Goal: Task Accomplishment & Management: Manage account settings

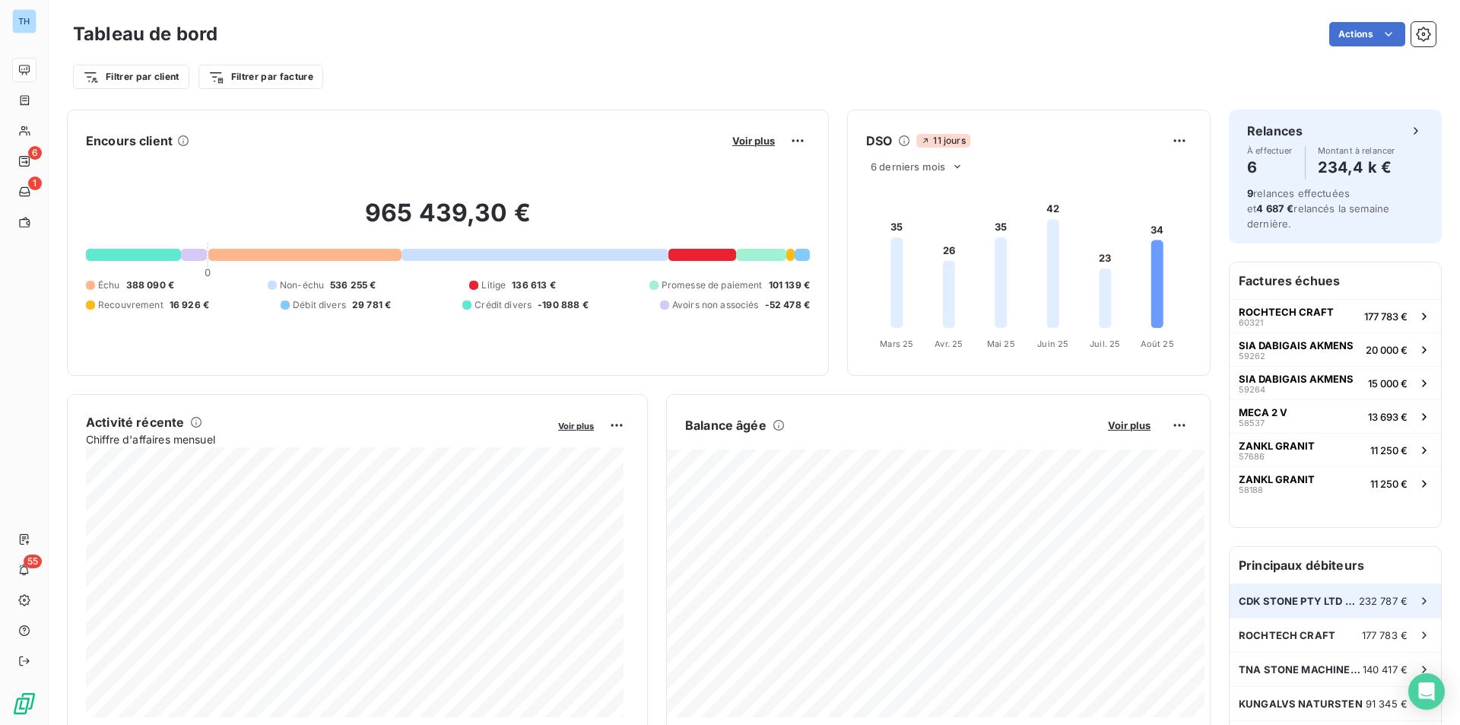
click at [1303, 595] on span "CDK STONE PTY LTD ([GEOGRAPHIC_DATA])" at bounding box center [1299, 601] width 120 height 12
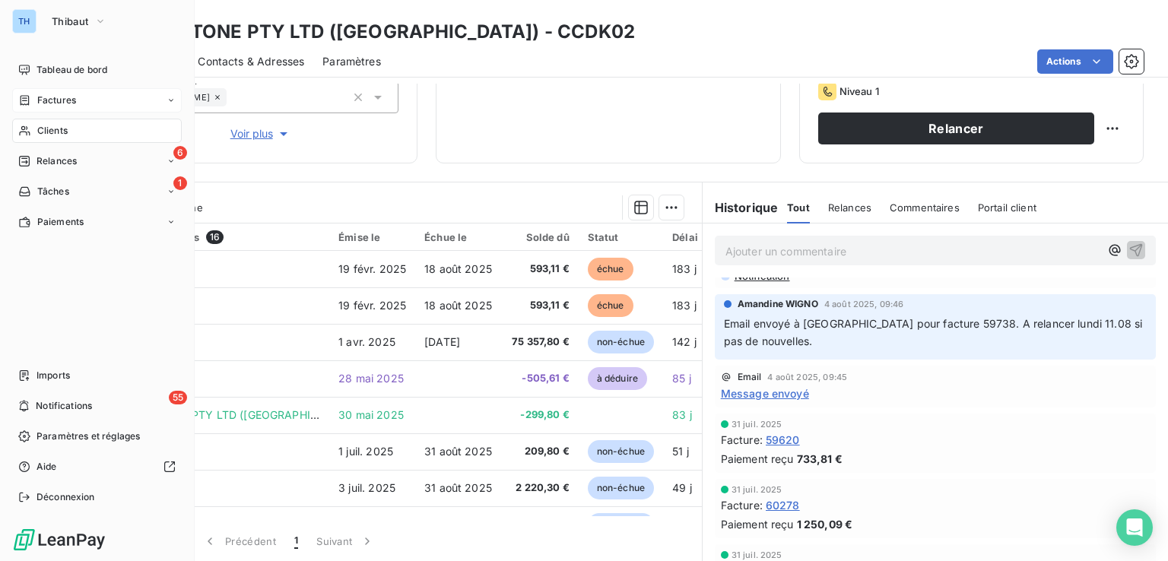
click at [70, 97] on span "Factures" at bounding box center [56, 101] width 39 height 14
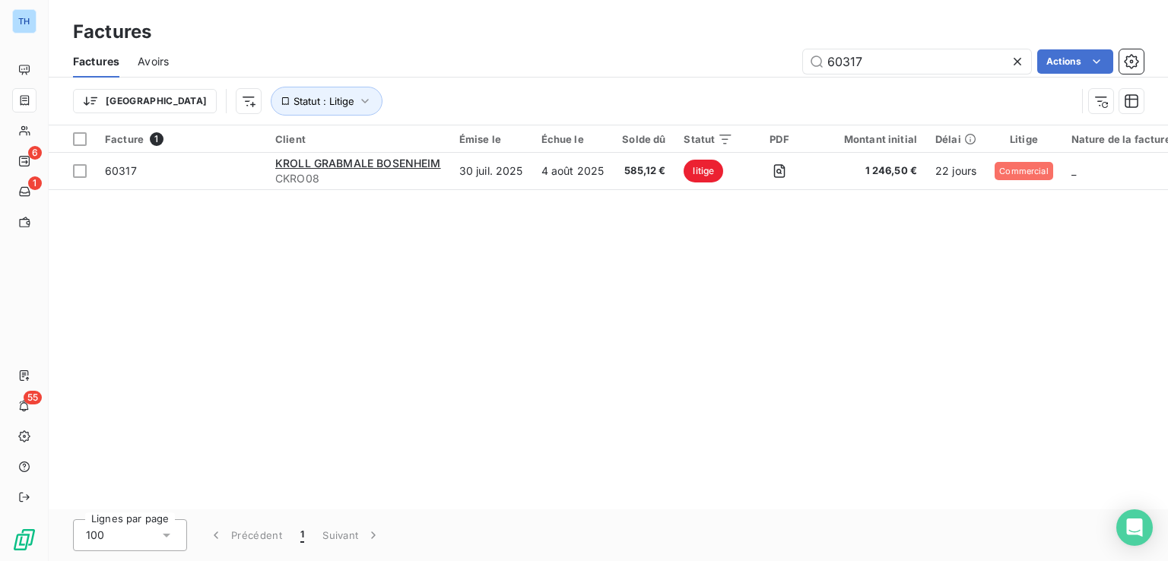
drag, startPoint x: 894, startPoint y: 62, endPoint x: 566, endPoint y: 26, distance: 330.5
click at [681, 62] on div "60317 Actions" at bounding box center [665, 61] width 957 height 24
type input "58792"
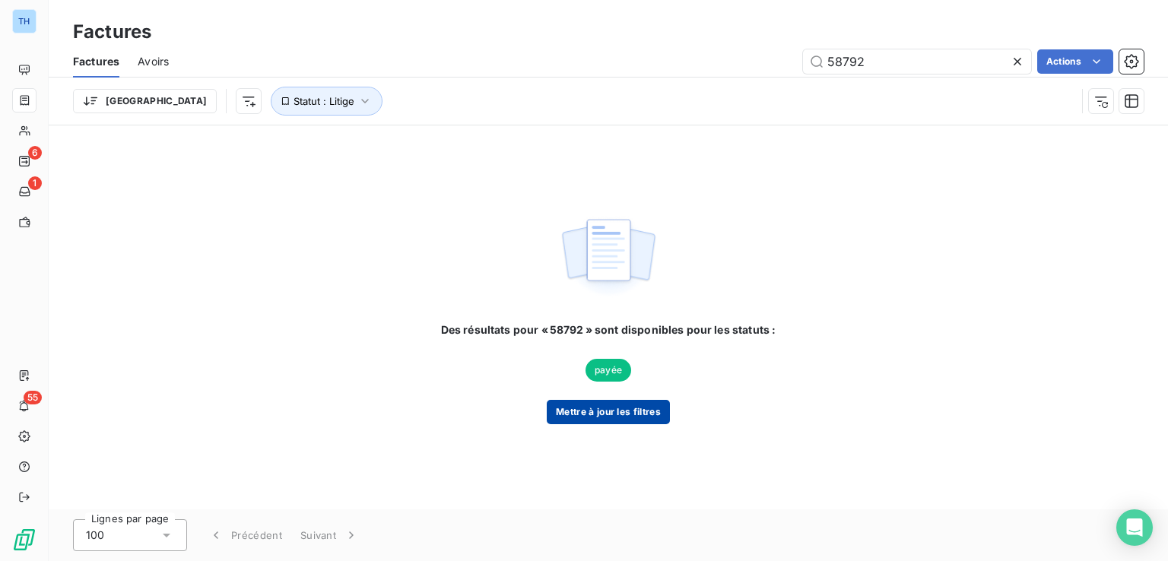
click at [591, 419] on button "Mettre à jour les filtres" at bounding box center [608, 412] width 123 height 24
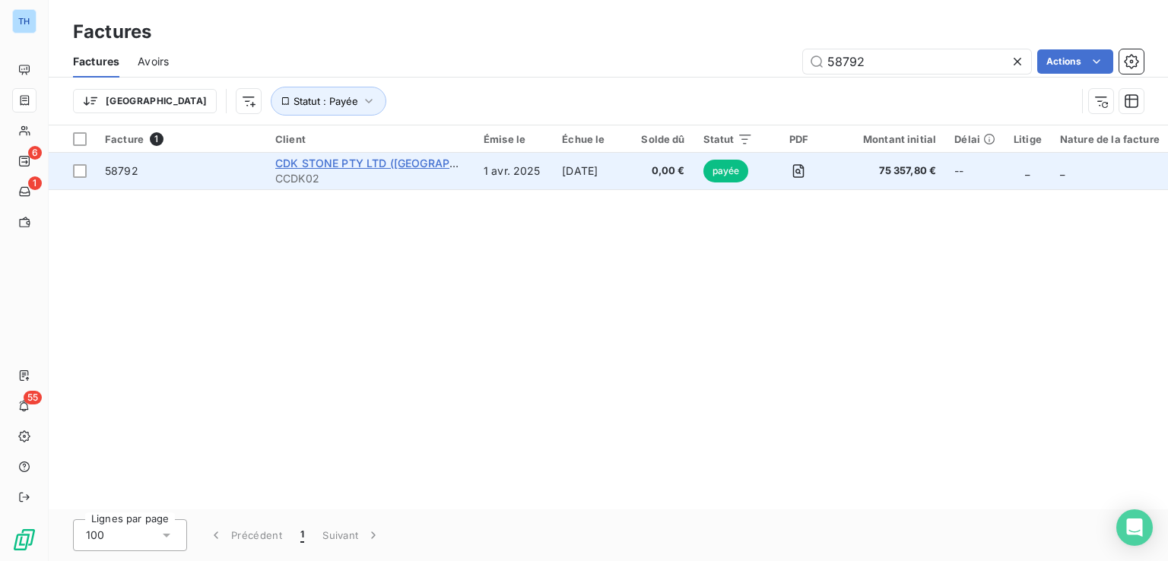
click at [381, 168] on span "CDK STONE PTY LTD ([GEOGRAPHIC_DATA])" at bounding box center [391, 163] width 233 height 13
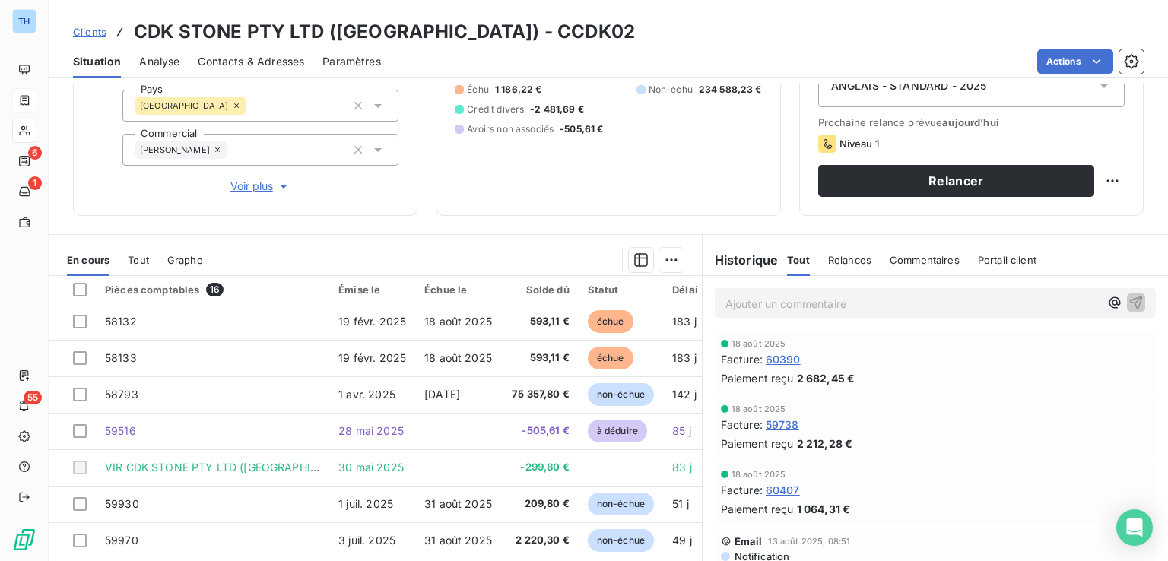
scroll to position [228, 0]
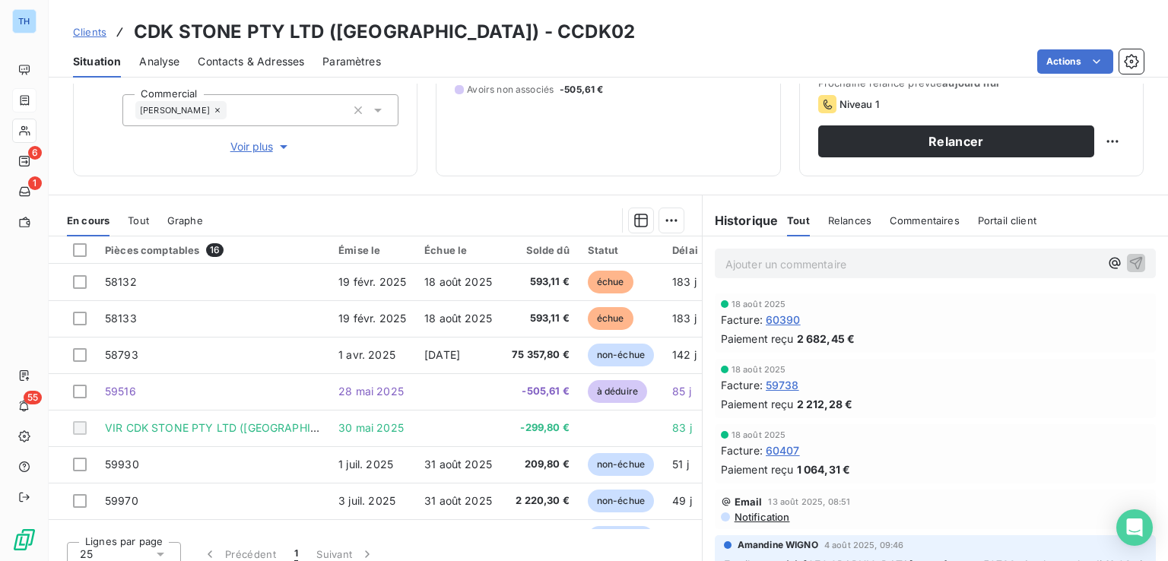
click at [145, 218] on span "Tout" at bounding box center [138, 220] width 21 height 12
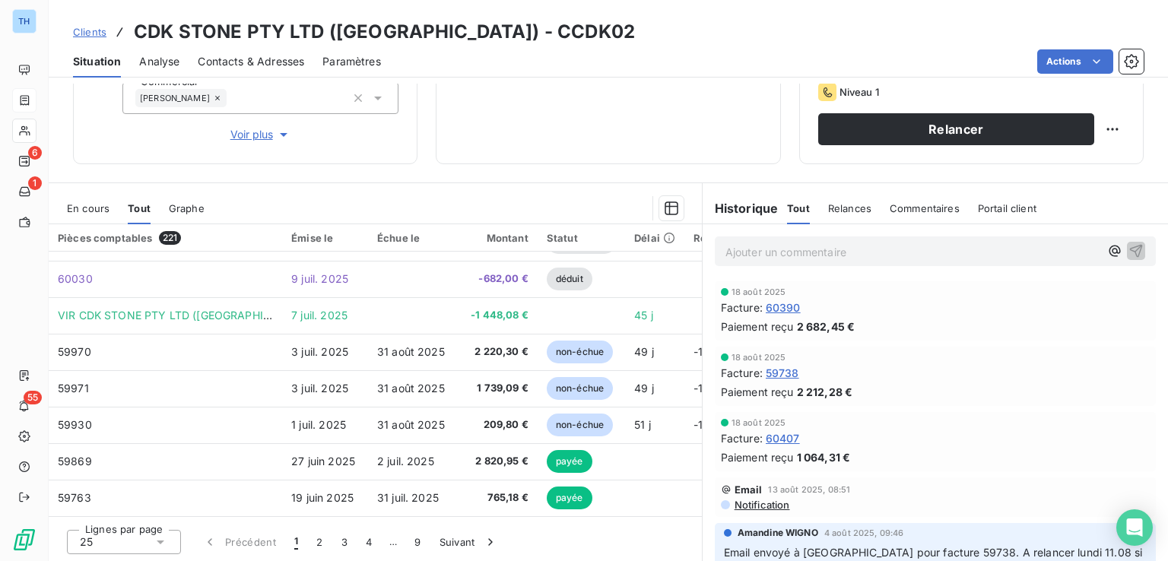
scroll to position [241, 0]
click at [165, 538] on icon at bounding box center [160, 541] width 15 height 15
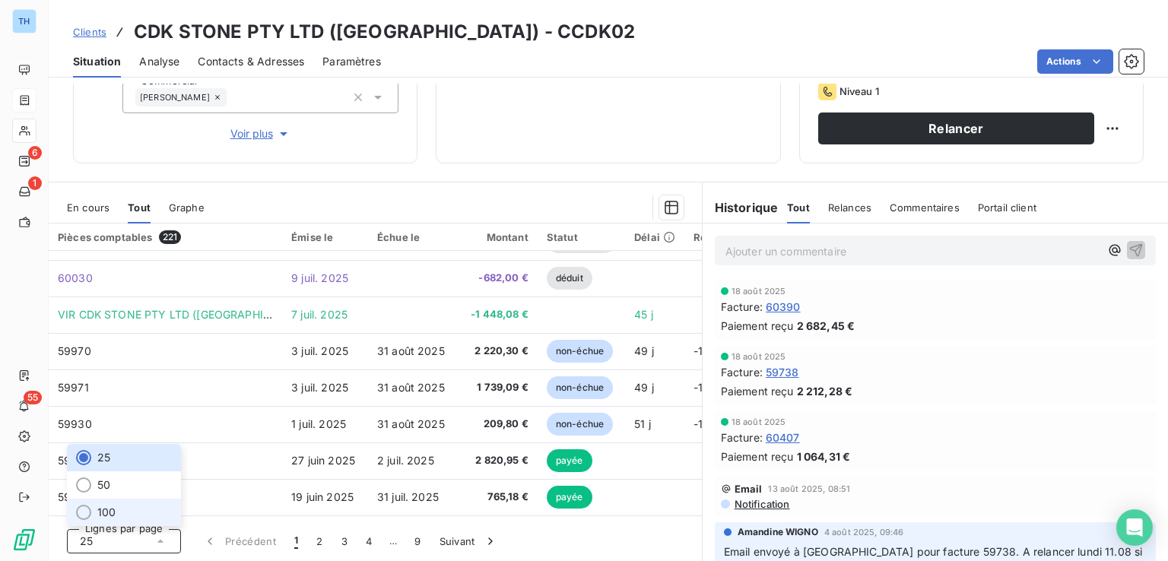
click at [128, 507] on li "100" at bounding box center [124, 512] width 114 height 27
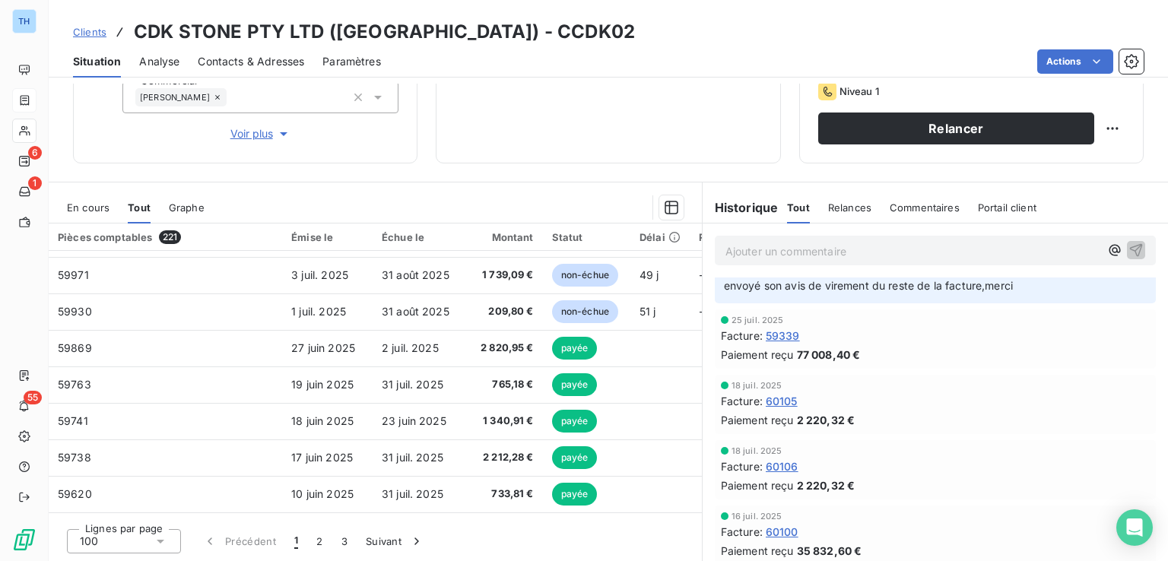
scroll to position [1065, 0]
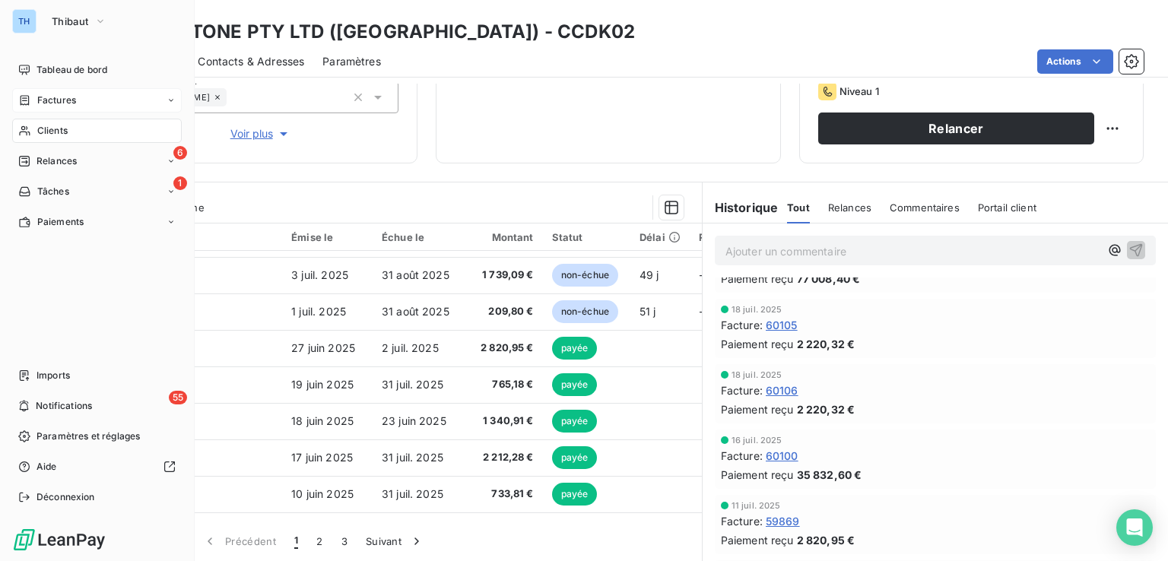
click at [68, 104] on span "Factures" at bounding box center [56, 101] width 39 height 14
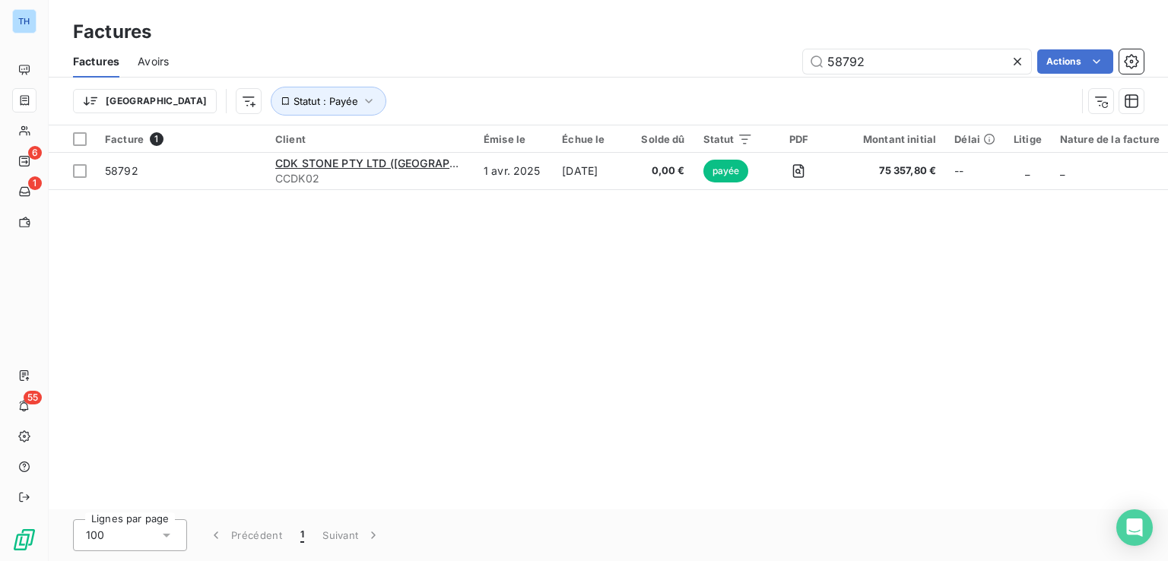
drag, startPoint x: 904, startPoint y: 62, endPoint x: 679, endPoint y: 31, distance: 226.4
click at [681, 31] on div "Factures Factures Avoirs 58792 Actions Trier Statut : Payée" at bounding box center [609, 62] width 1120 height 125
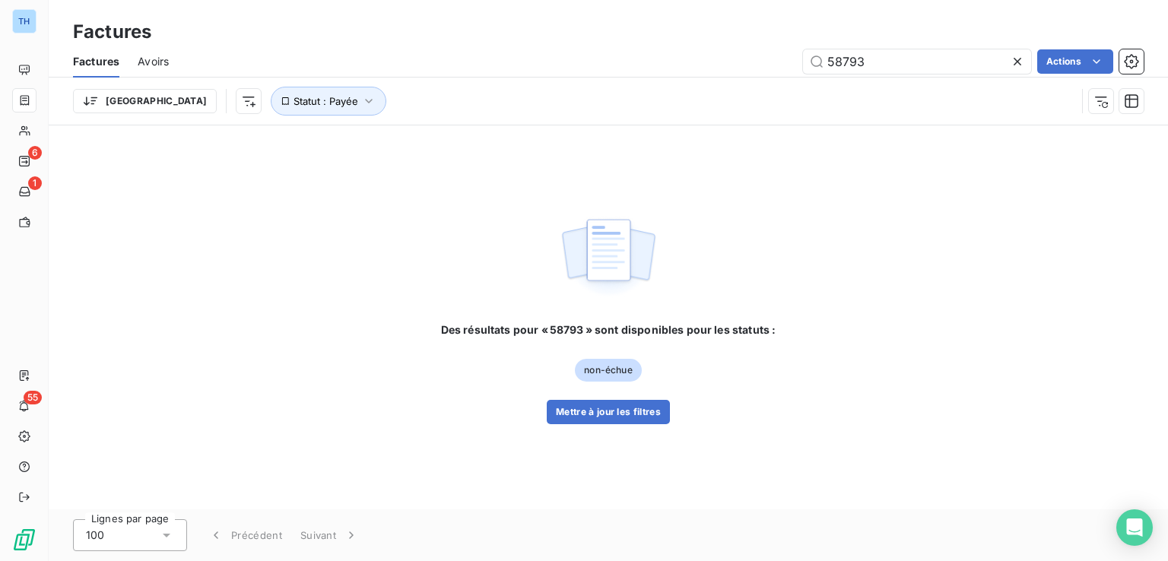
drag, startPoint x: 887, startPoint y: 68, endPoint x: 748, endPoint y: 49, distance: 139.6
click at [754, 49] on div "58793 Actions" at bounding box center [665, 61] width 957 height 24
type input "59339"
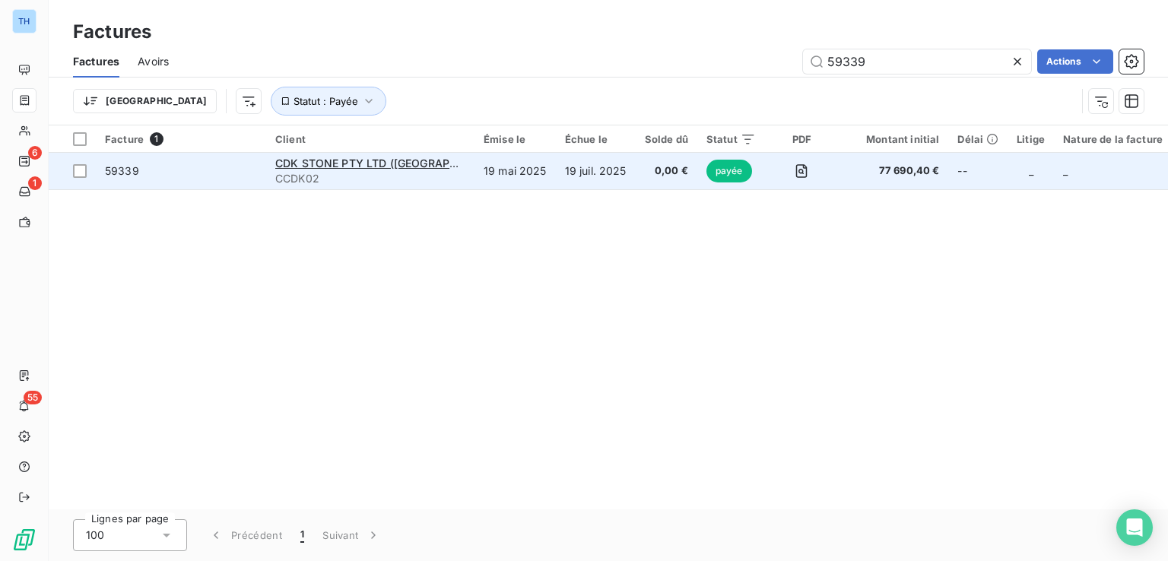
click at [567, 180] on td "19 juil. 2025" at bounding box center [596, 171] width 80 height 37
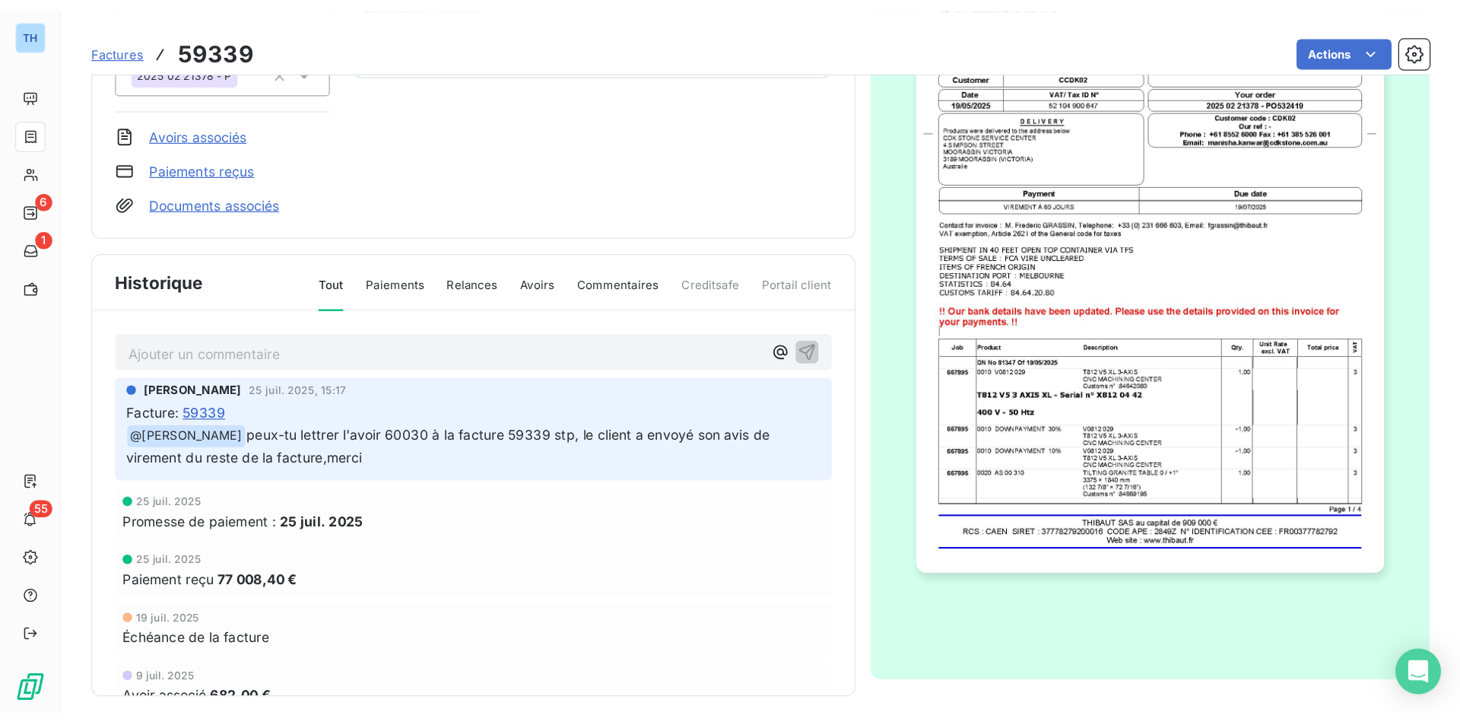
scroll to position [230, 0]
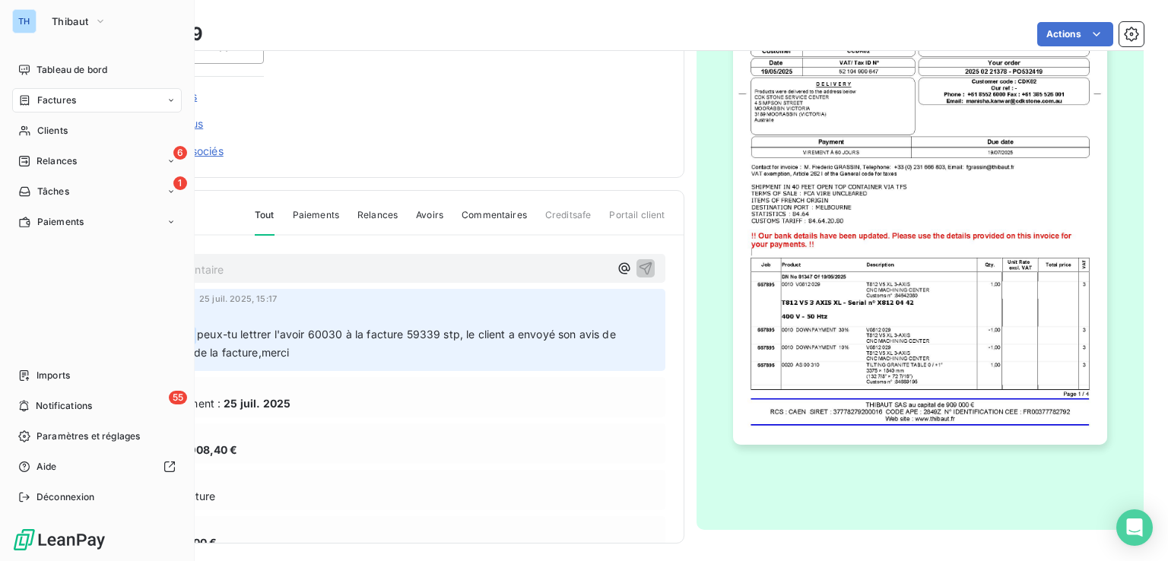
click at [64, 95] on span "Factures" at bounding box center [56, 101] width 39 height 14
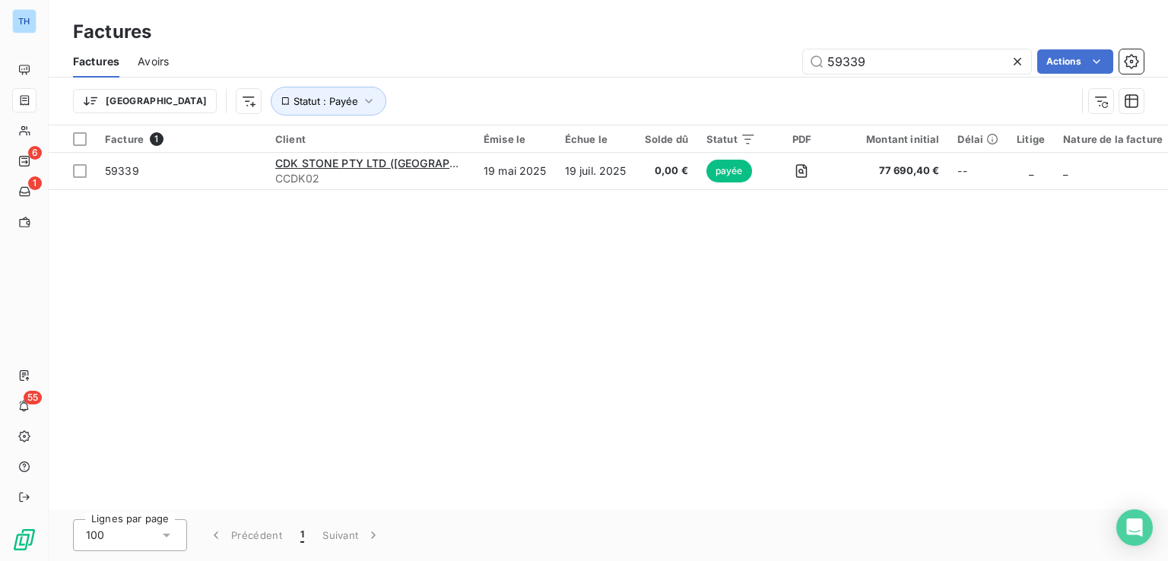
click at [742, 51] on div "59339 Actions" at bounding box center [665, 61] width 957 height 24
drag, startPoint x: 910, startPoint y: 68, endPoint x: 706, endPoint y: 52, distance: 204.5
click at [712, 52] on div "59339 Actions" at bounding box center [665, 61] width 957 height 24
type input "60171"
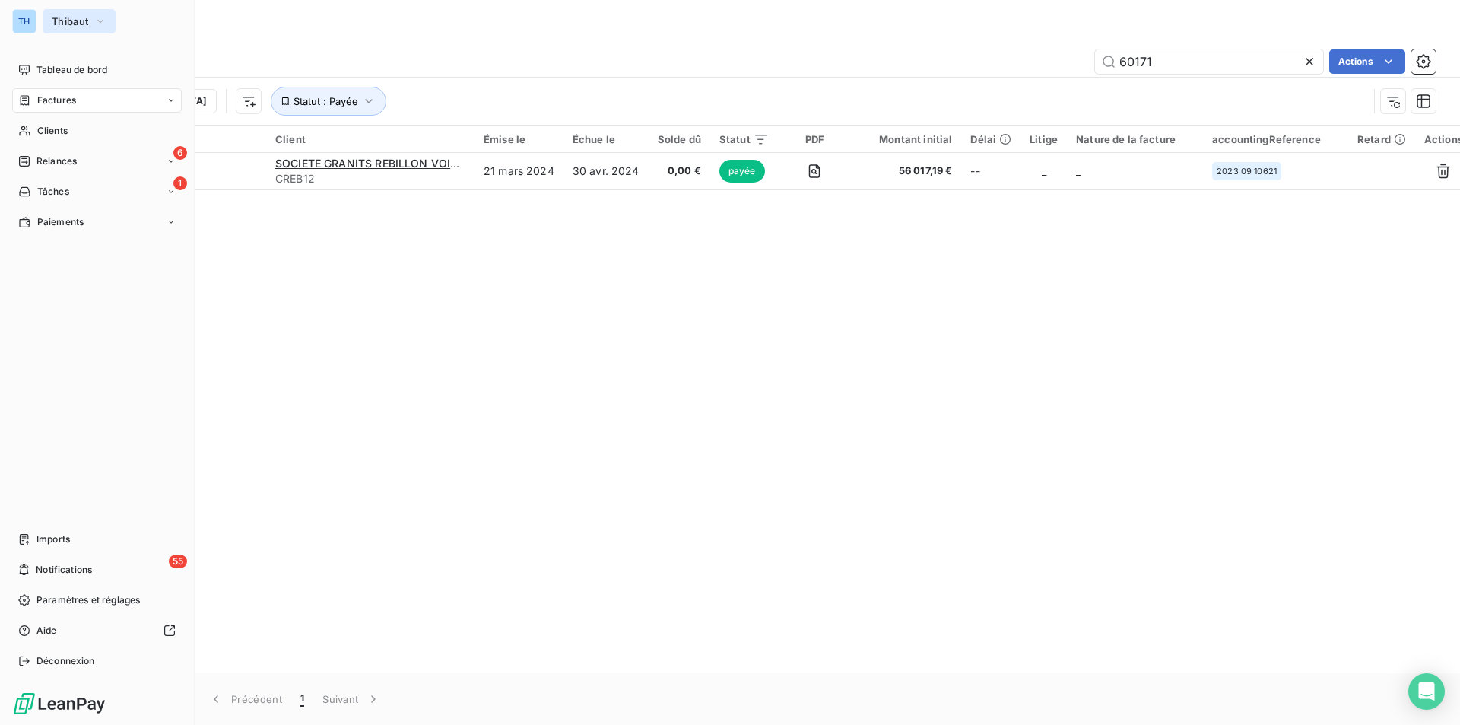
click at [80, 21] on span "Thibaut" at bounding box center [70, 21] width 37 height 12
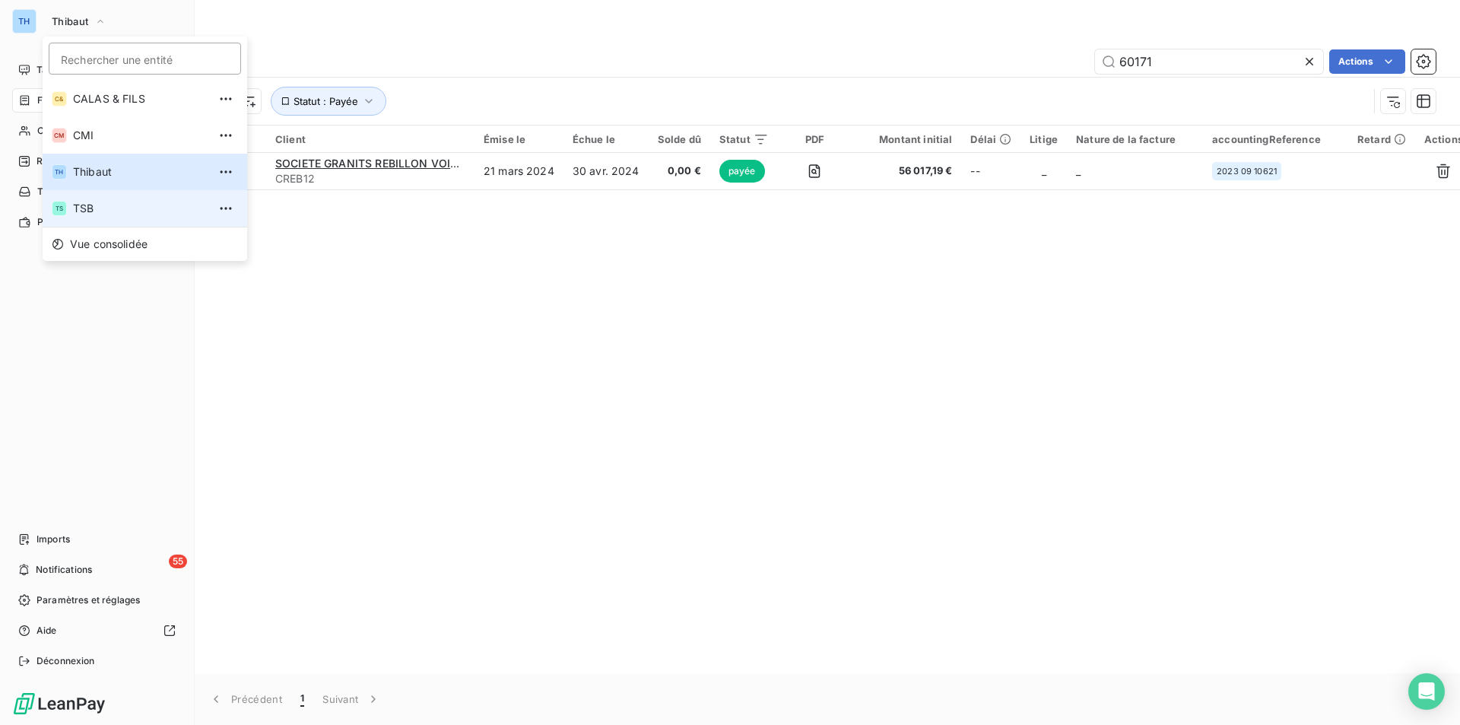
click at [89, 209] on span "TSB" at bounding box center [140, 208] width 135 height 15
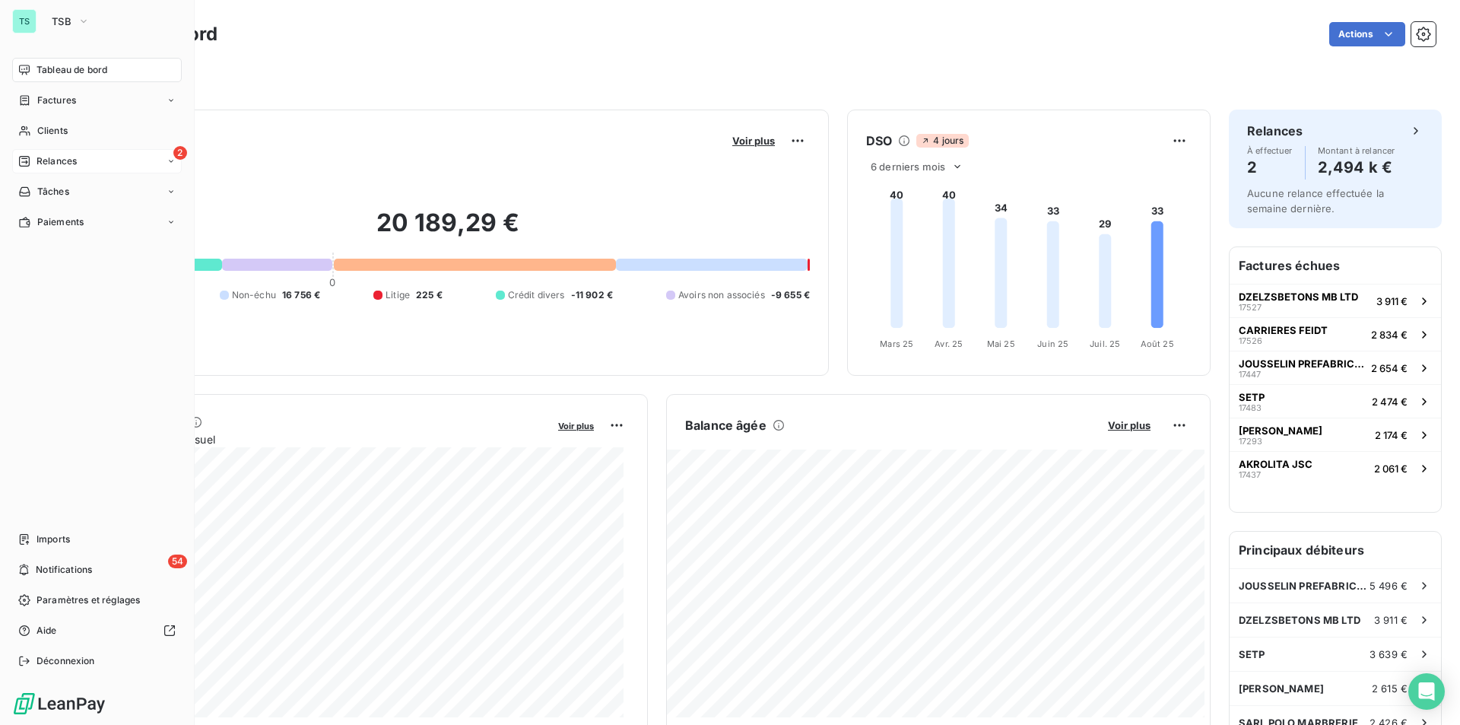
click at [49, 157] on span "Relances" at bounding box center [57, 161] width 40 height 14
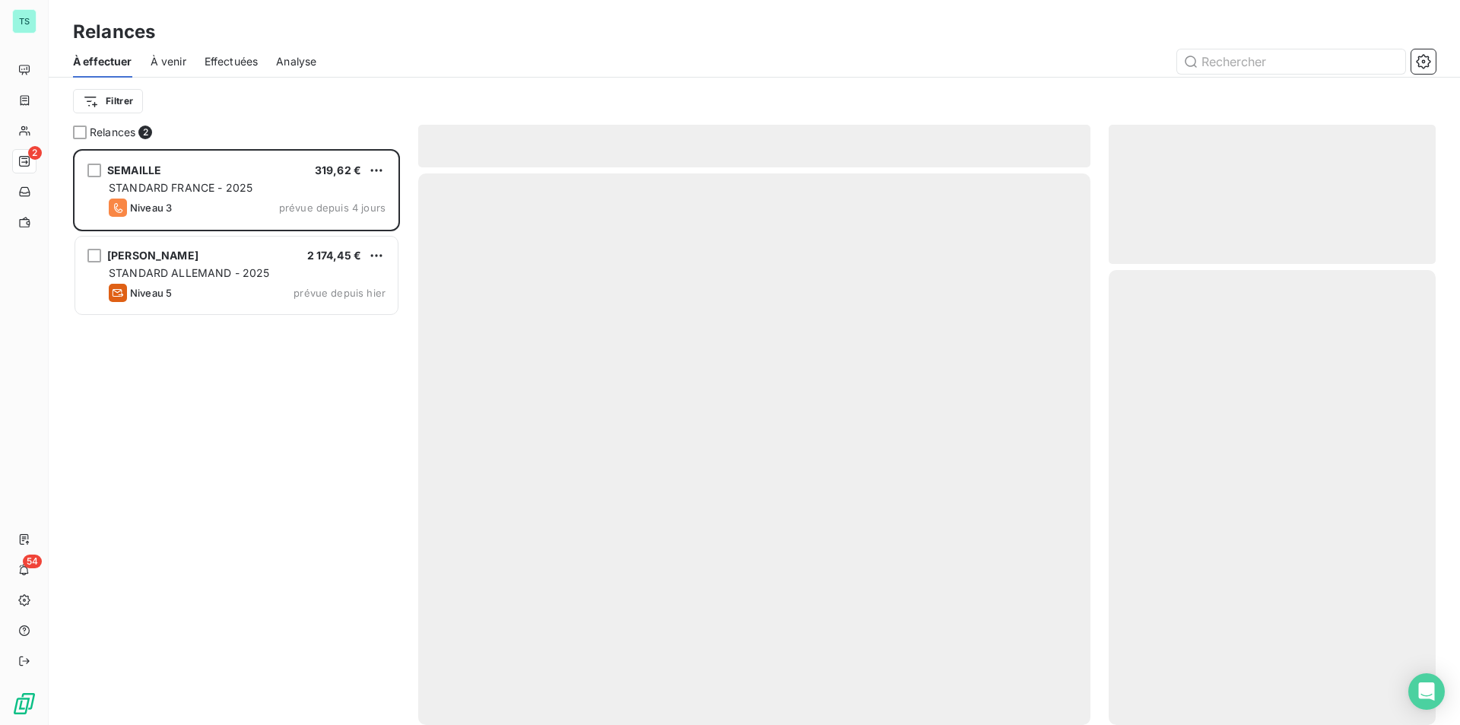
scroll to position [564, 316]
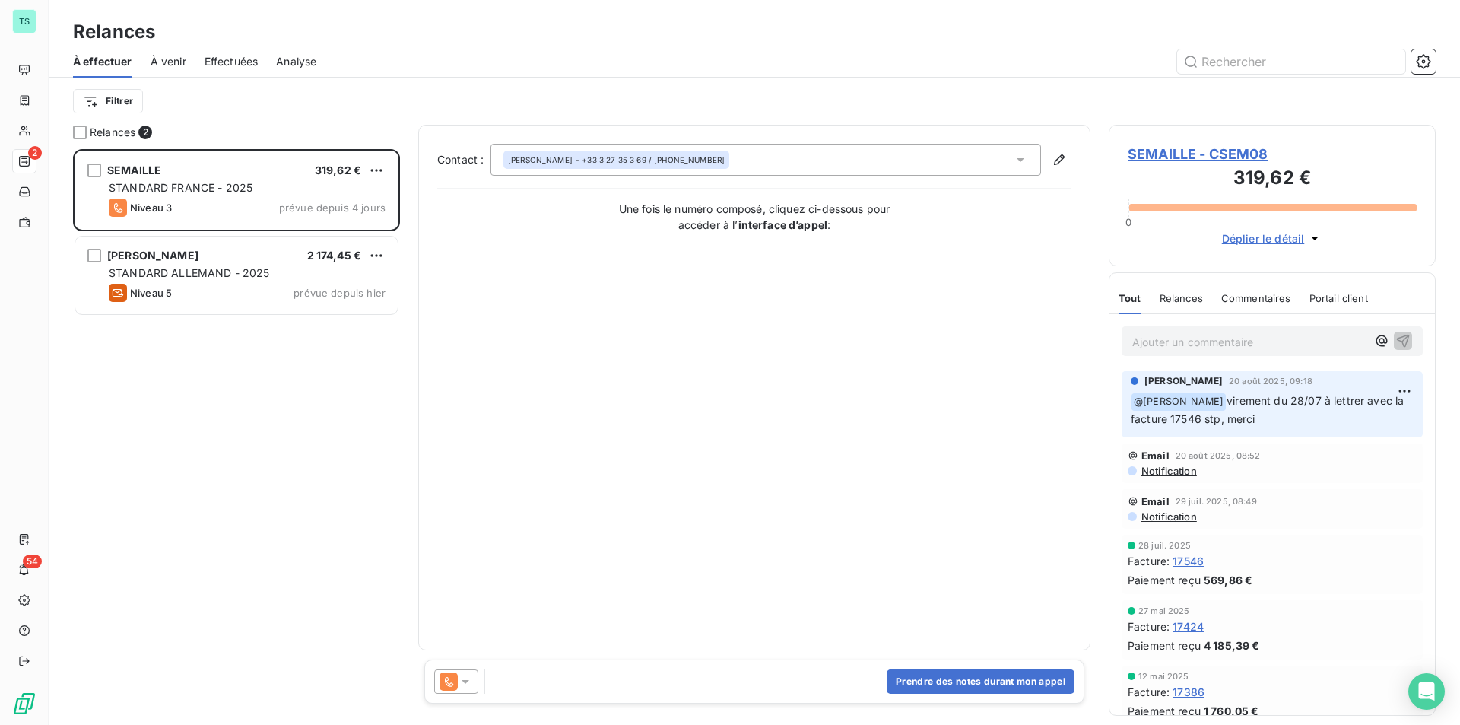
click at [1213, 165] on h3 "319,62 €" at bounding box center [1272, 179] width 289 height 30
click at [1212, 154] on span "SEMAILLE - CSEM08" at bounding box center [1272, 154] width 289 height 21
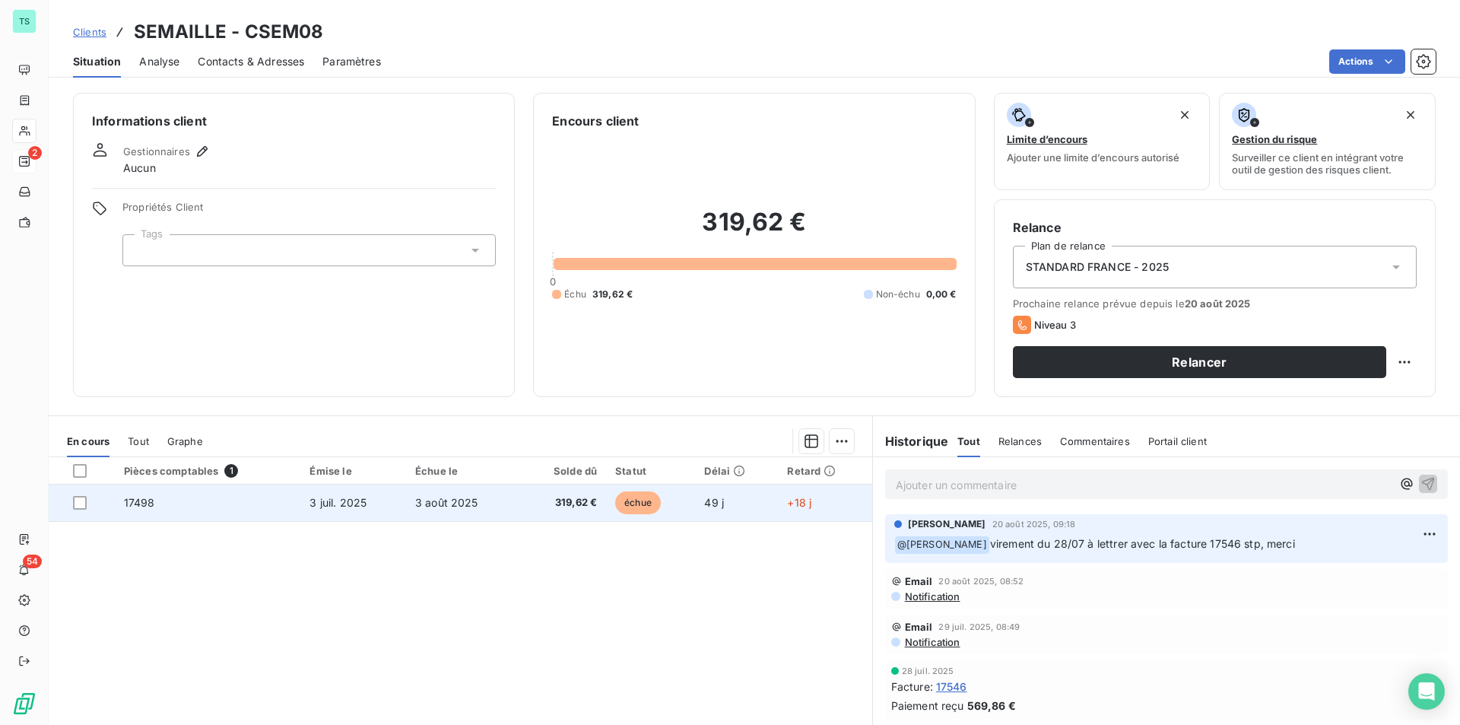
click at [488, 501] on td "3 août 2025" at bounding box center [462, 502] width 113 height 37
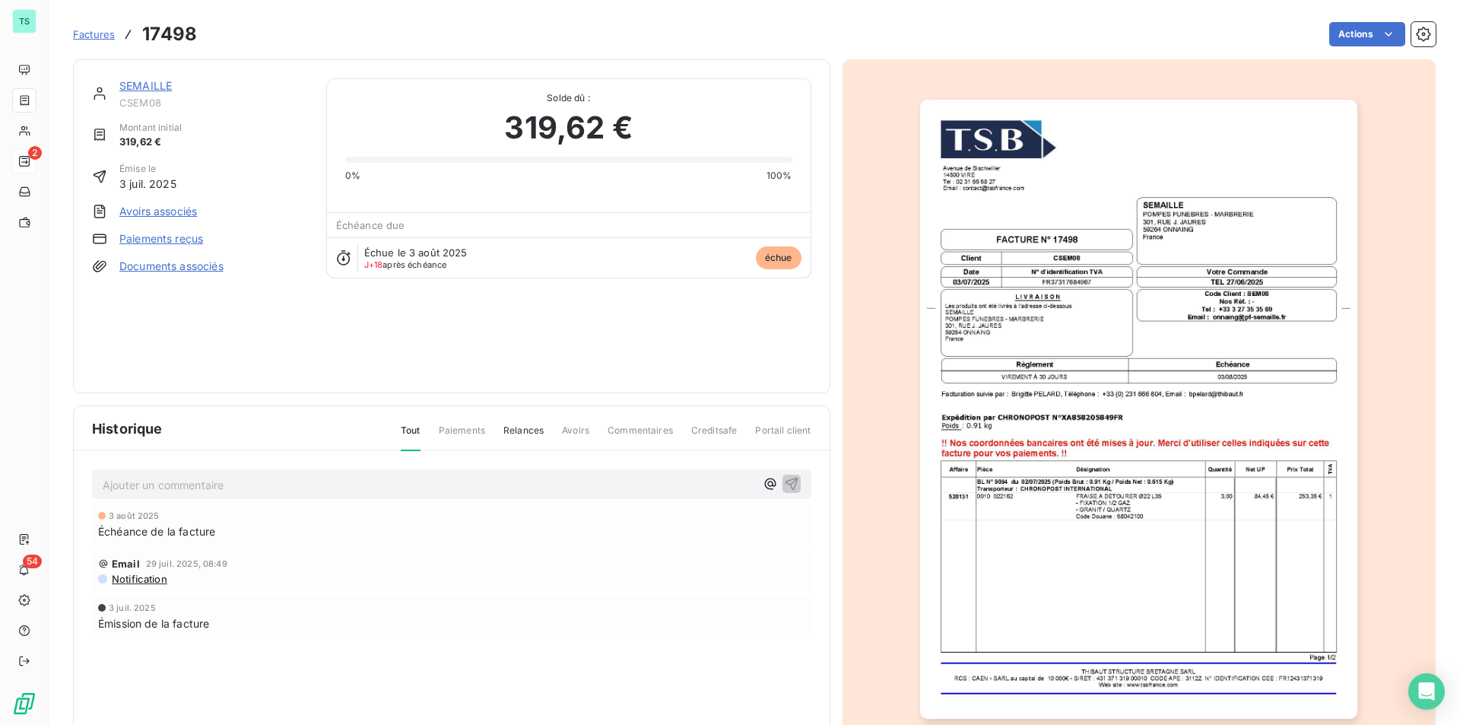
click at [127, 84] on link "SEMAILLE" at bounding box center [145, 85] width 52 height 13
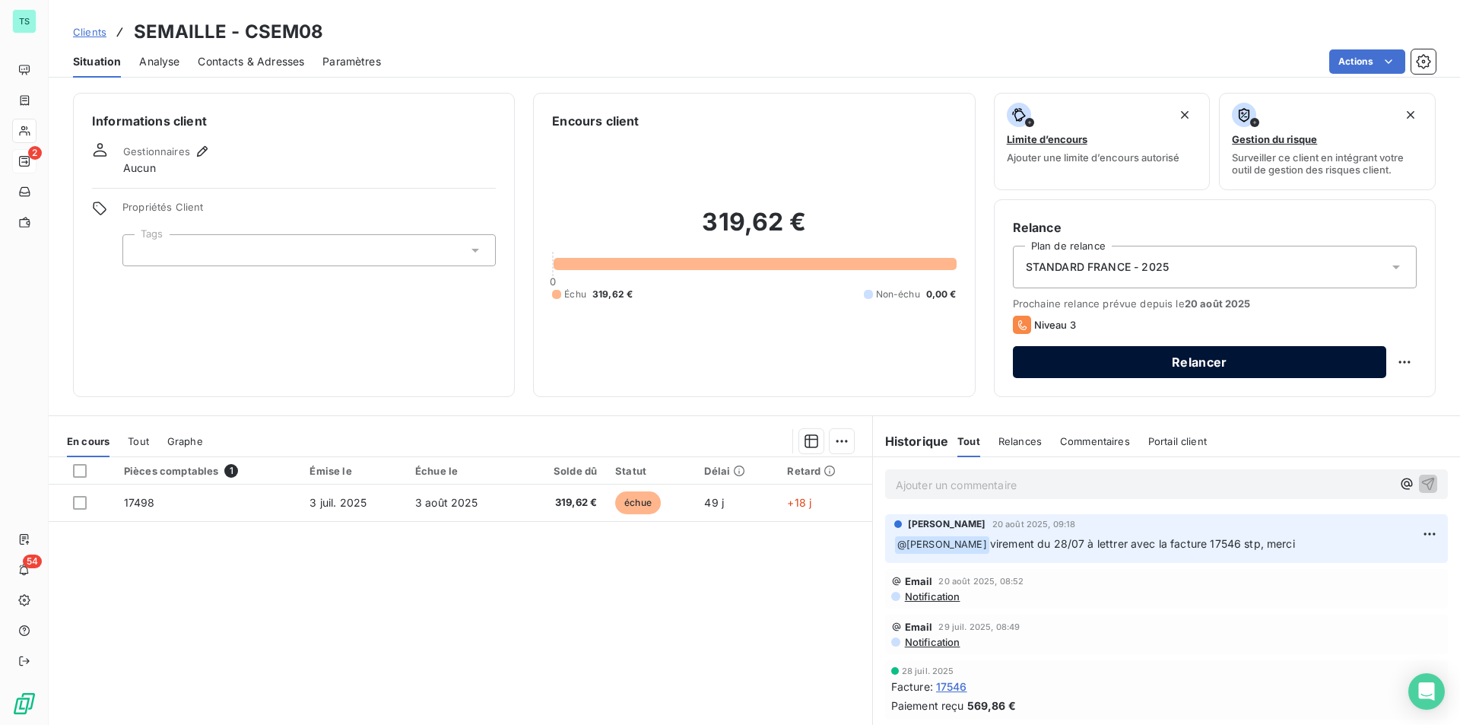
click at [1130, 358] on button "Relancer" at bounding box center [1199, 362] width 373 height 32
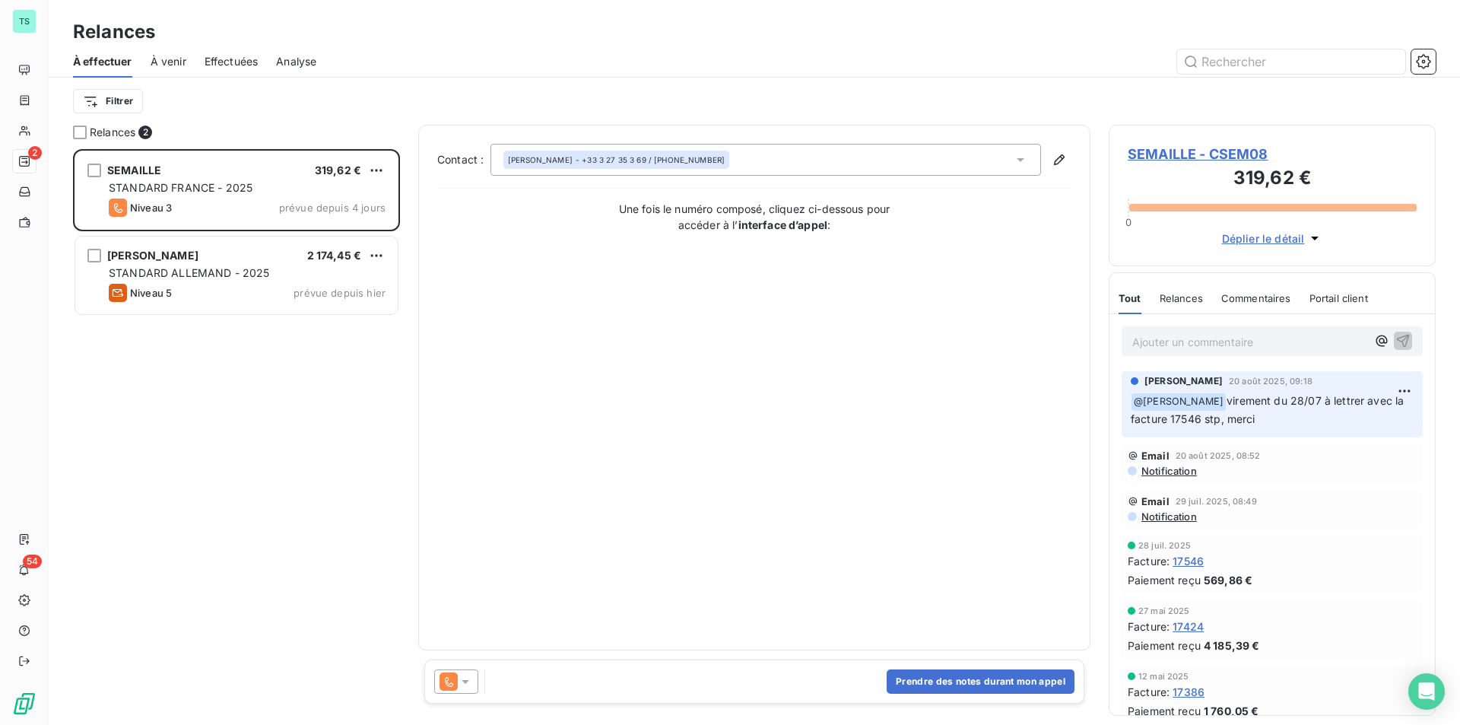
scroll to position [564, 316]
click at [980, 683] on button "Prendre des notes durant mon appel" at bounding box center [981, 681] width 188 height 24
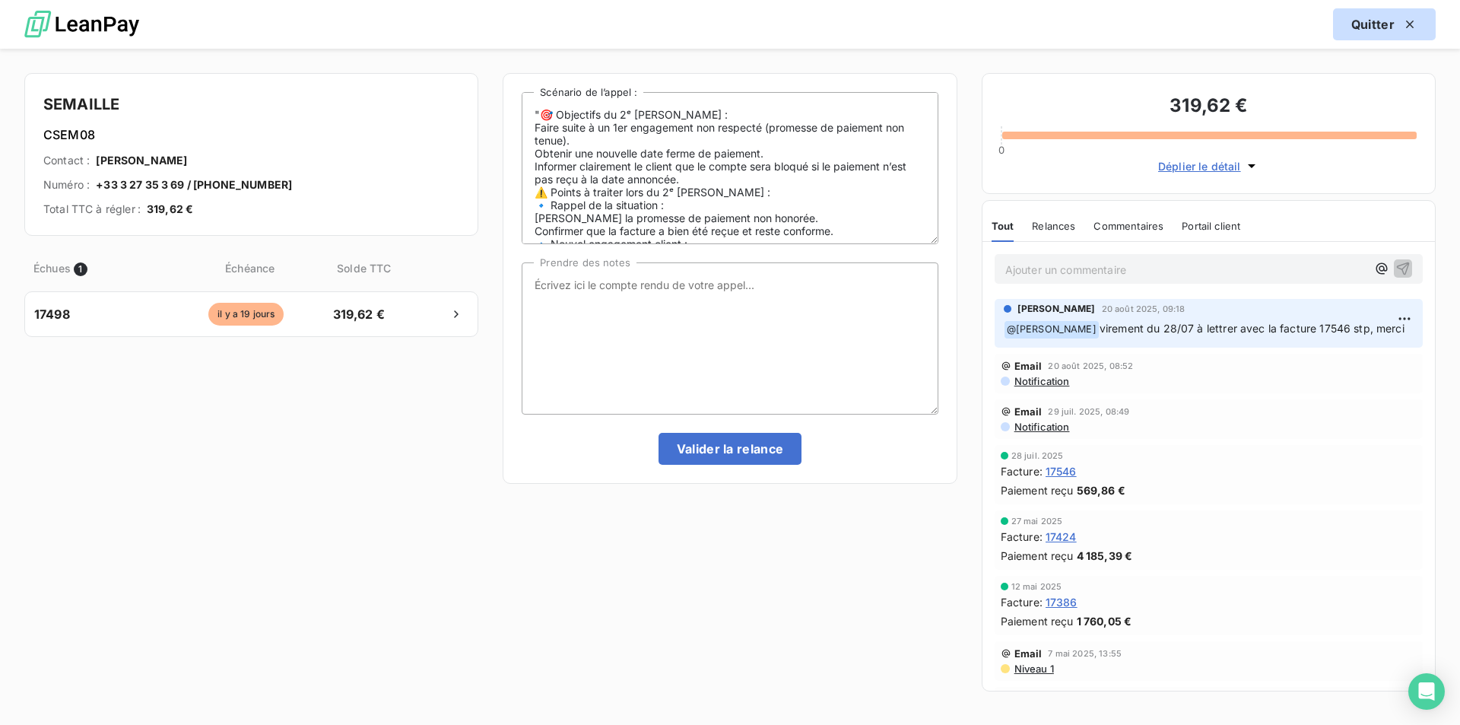
click at [1383, 24] on button "Quitter" at bounding box center [1384, 24] width 103 height 32
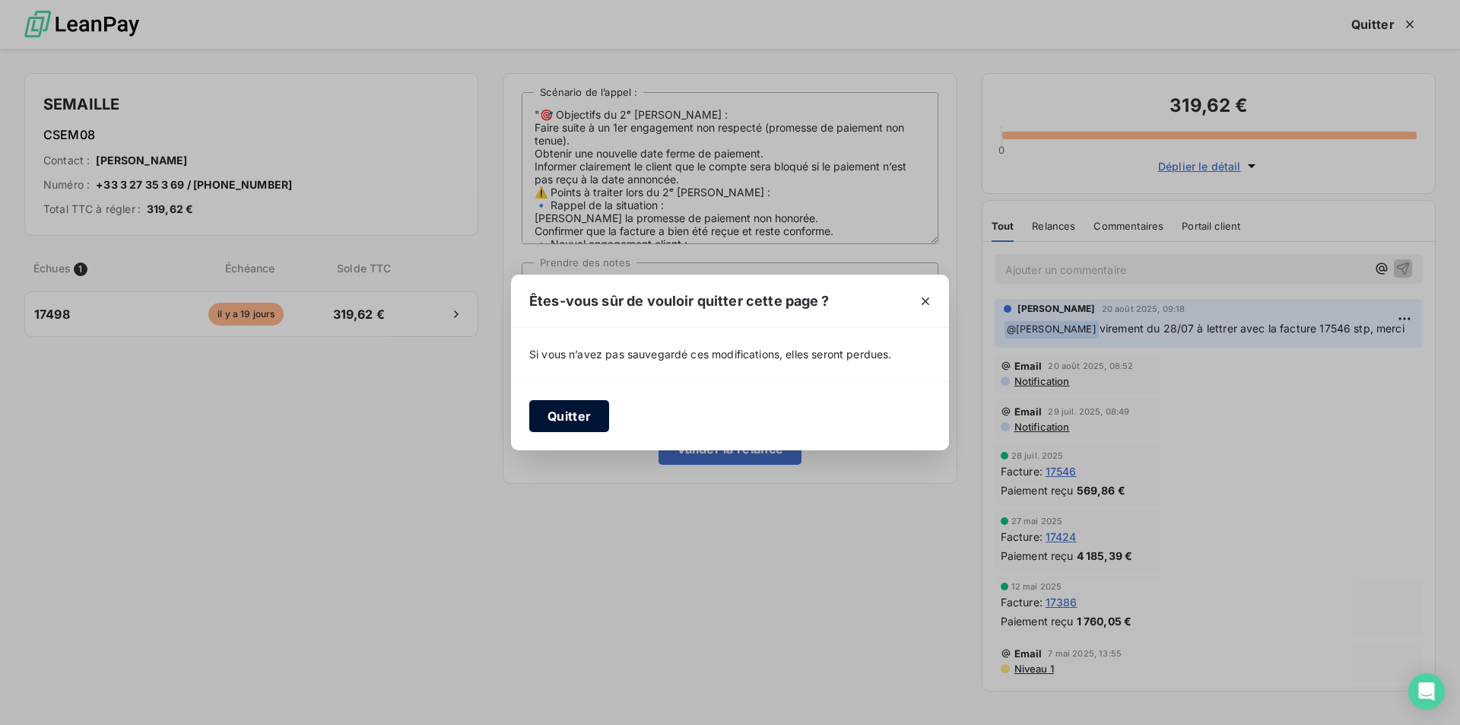
click at [587, 419] on button "Quitter" at bounding box center [569, 416] width 80 height 32
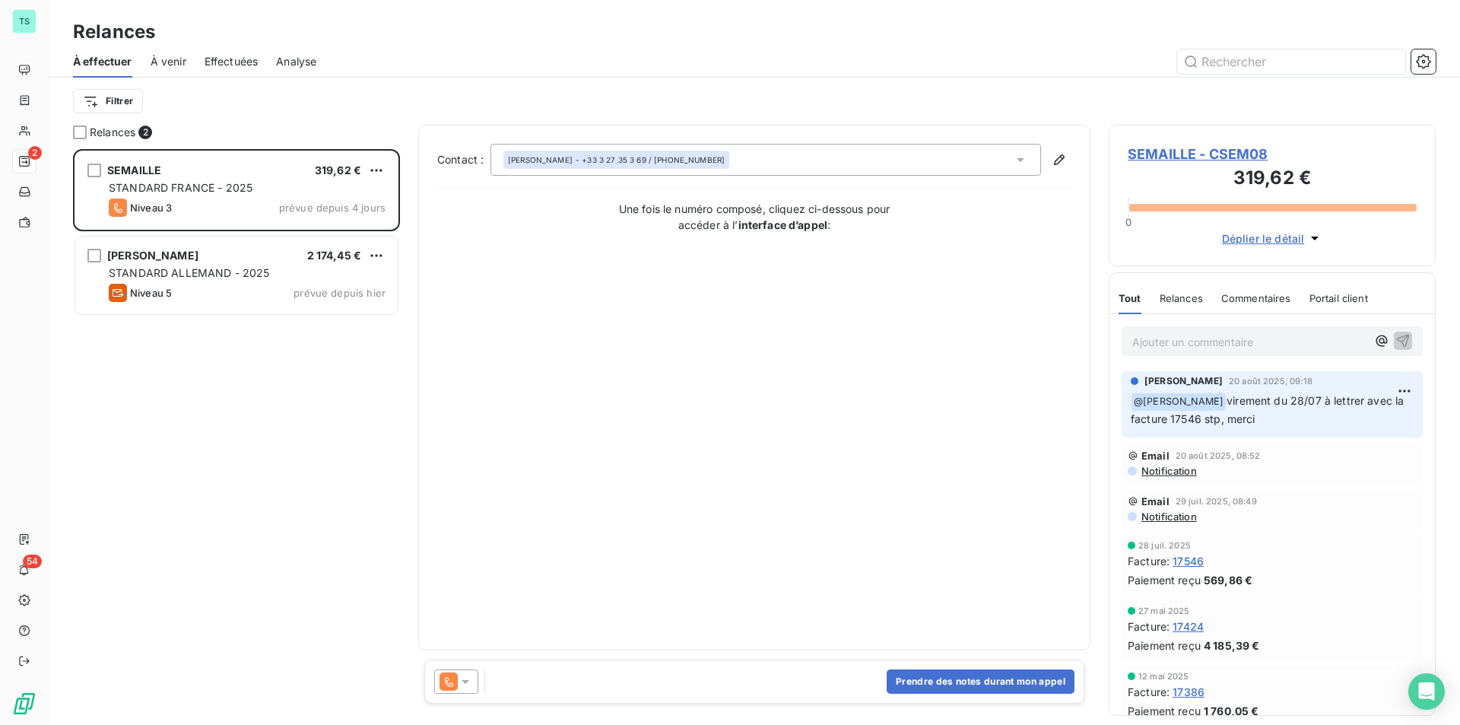
click at [1217, 146] on span "SEMAILLE - CSEM08" at bounding box center [1272, 154] width 289 height 21
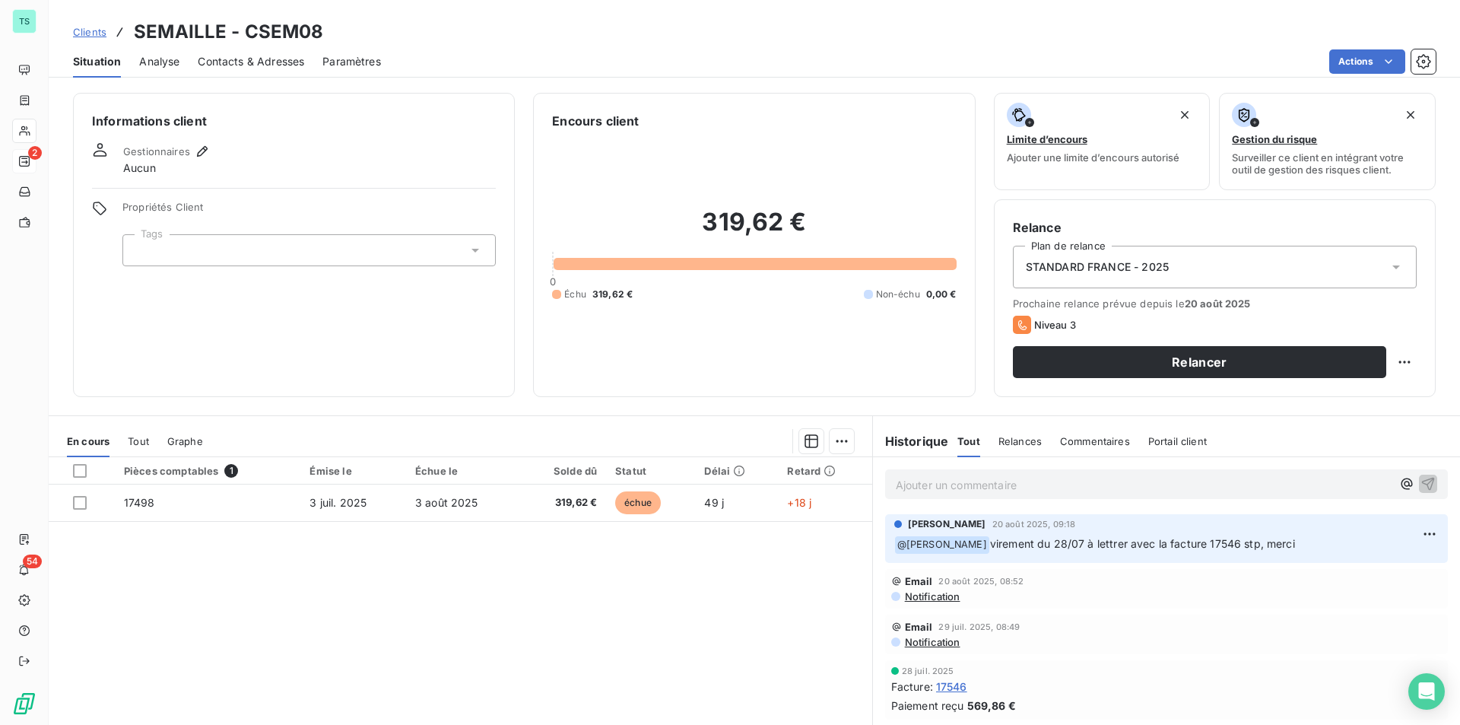
click at [216, 59] on span "Contacts & Adresses" at bounding box center [251, 61] width 106 height 15
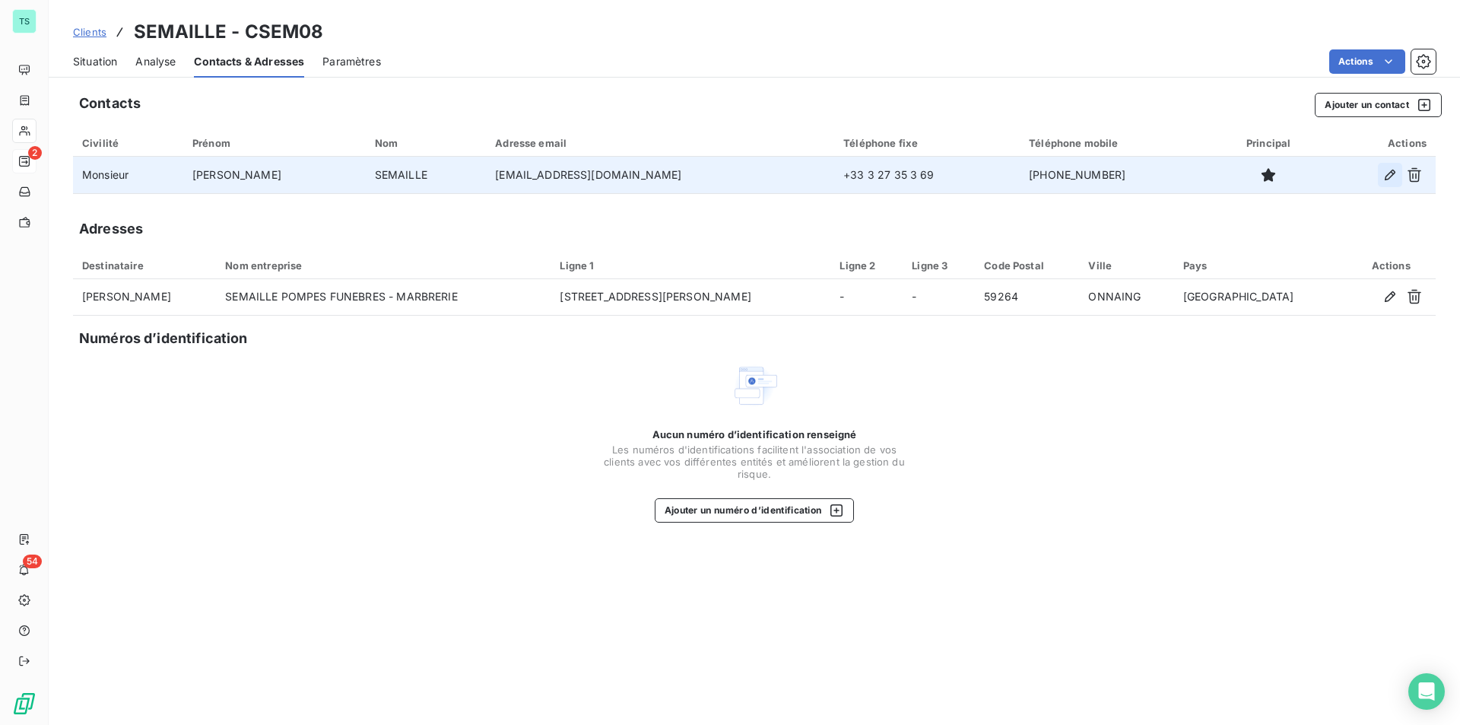
click at [1388, 176] on icon "button" at bounding box center [1390, 174] width 15 height 15
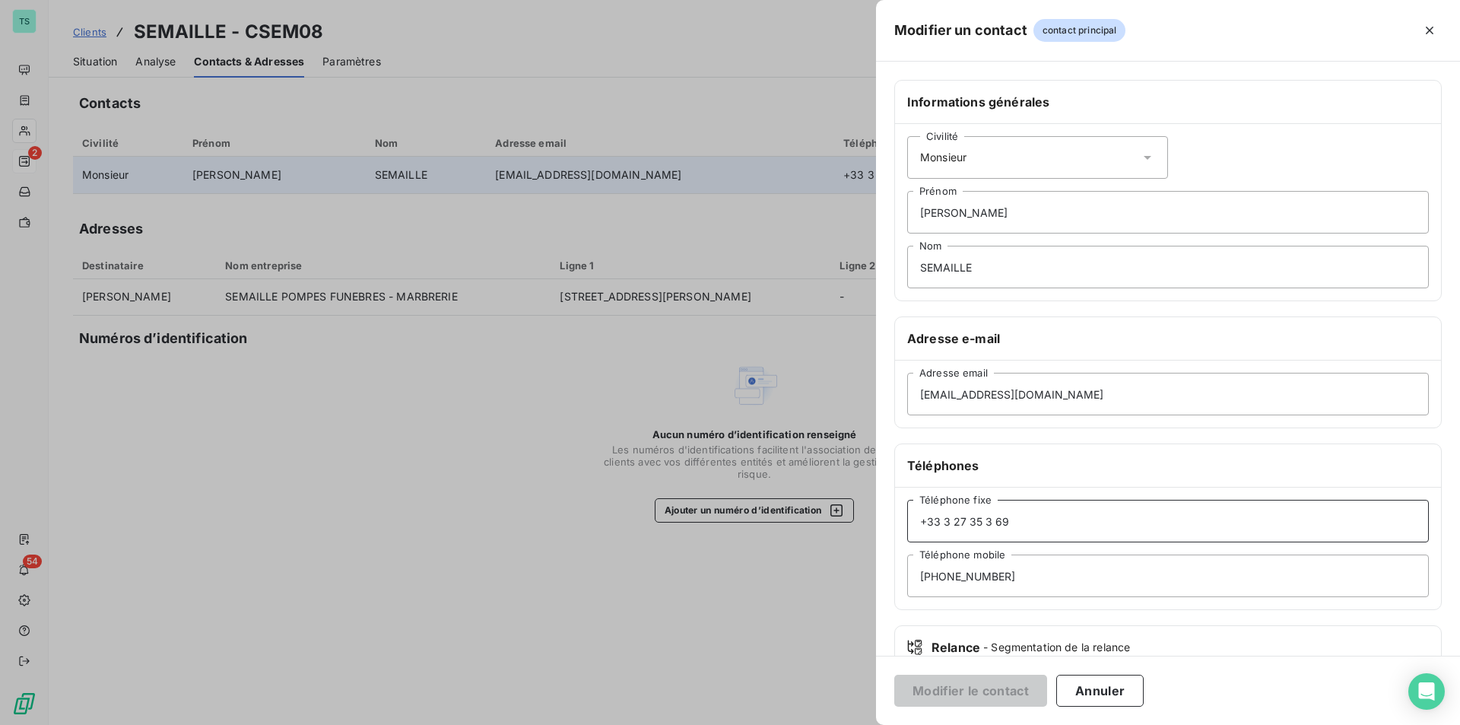
click at [1040, 526] on input "+33 3 27 35 3 69" at bounding box center [1168, 521] width 522 height 43
drag, startPoint x: 1040, startPoint y: 526, endPoint x: 784, endPoint y: 543, distance: 256.1
click at [820, 724] on div "Modifier un contact contact principal Informations générales Civilité Monsieur …" at bounding box center [730, 725] width 1460 height 0
paste input "5"
type input "+33 3 27 35 35 69"
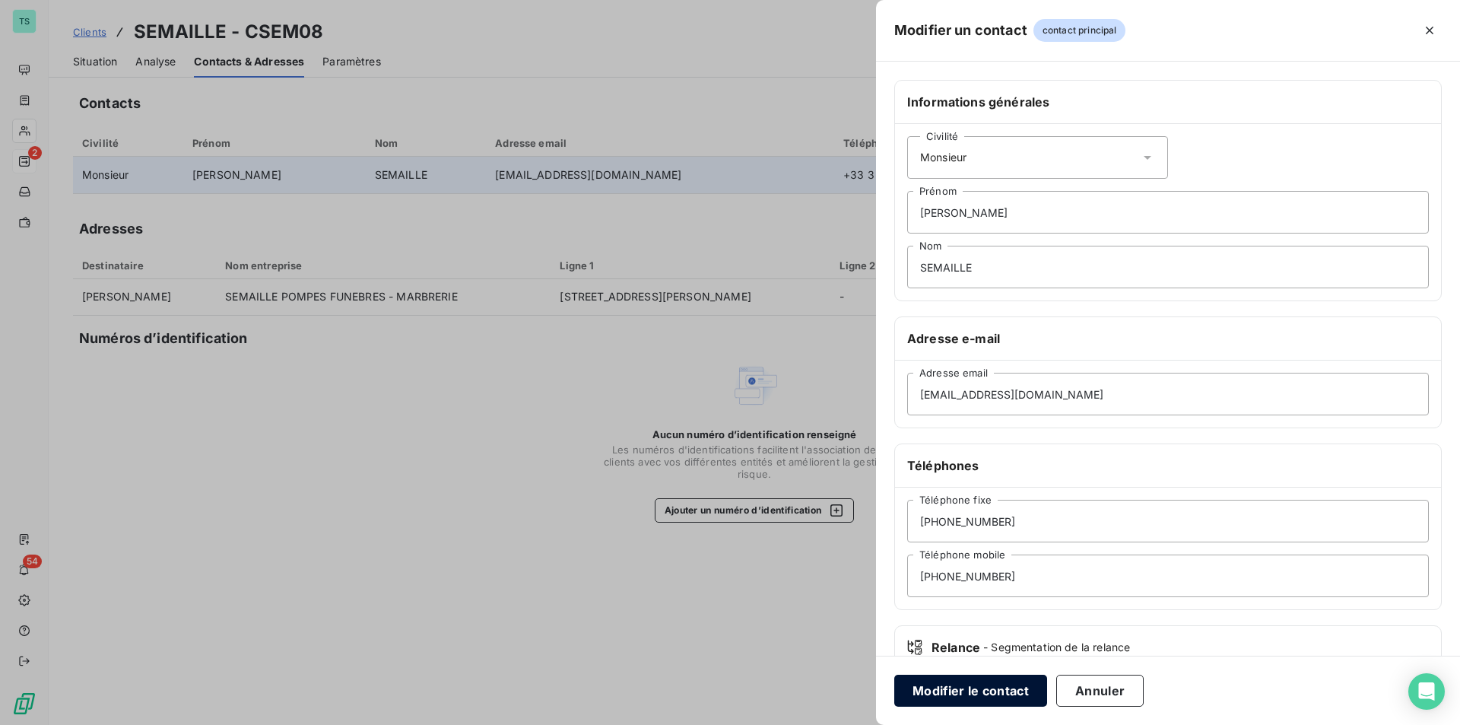
click at [983, 692] on button "Modifier le contact" at bounding box center [970, 691] width 153 height 32
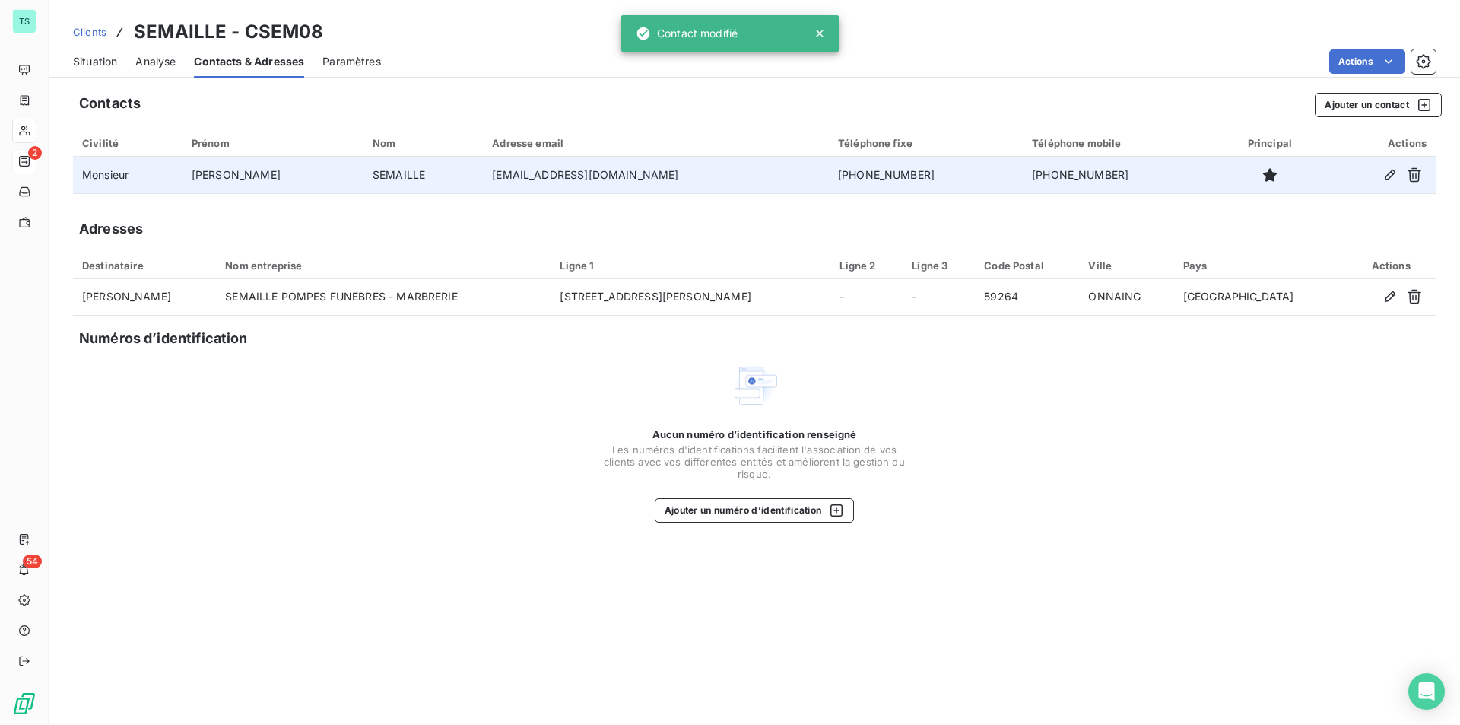
click at [89, 31] on span "Clients" at bounding box center [89, 32] width 33 height 12
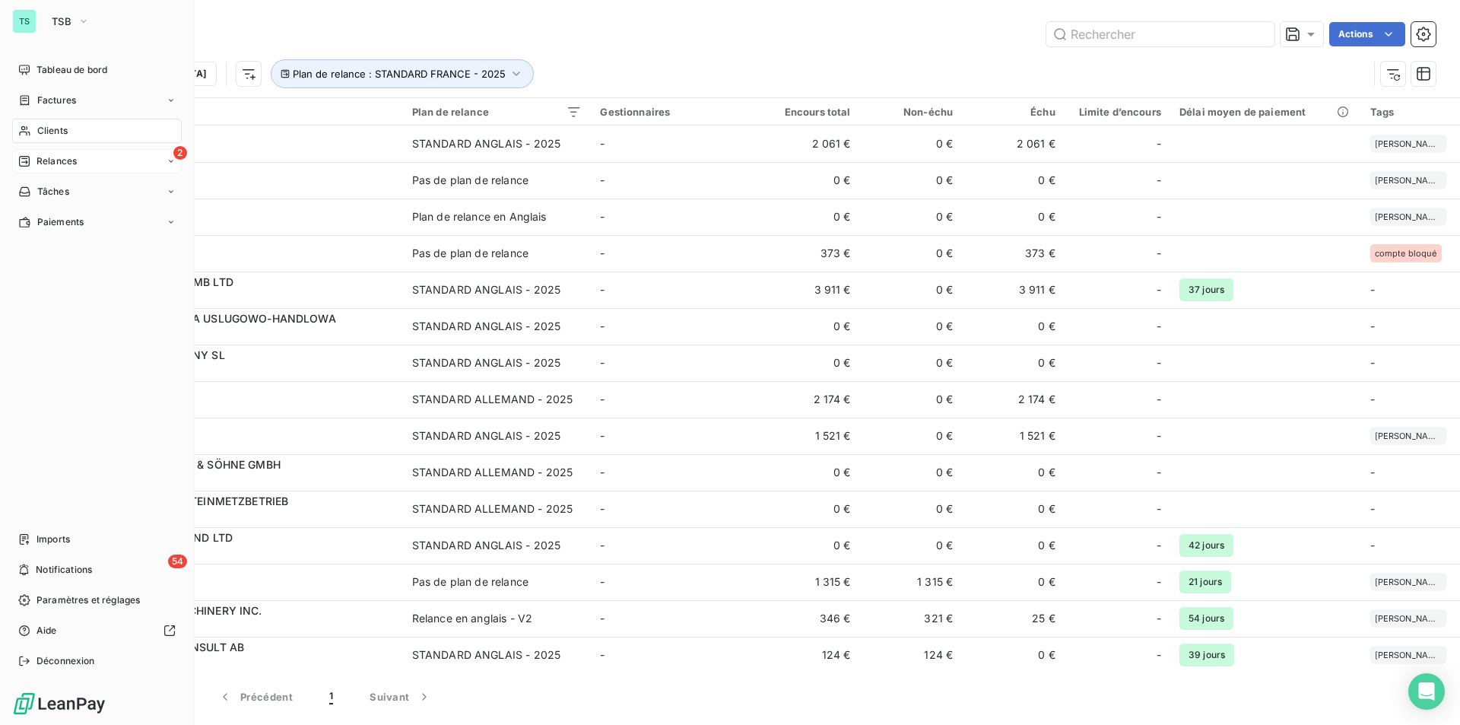
click at [42, 156] on span "Relances" at bounding box center [57, 161] width 40 height 14
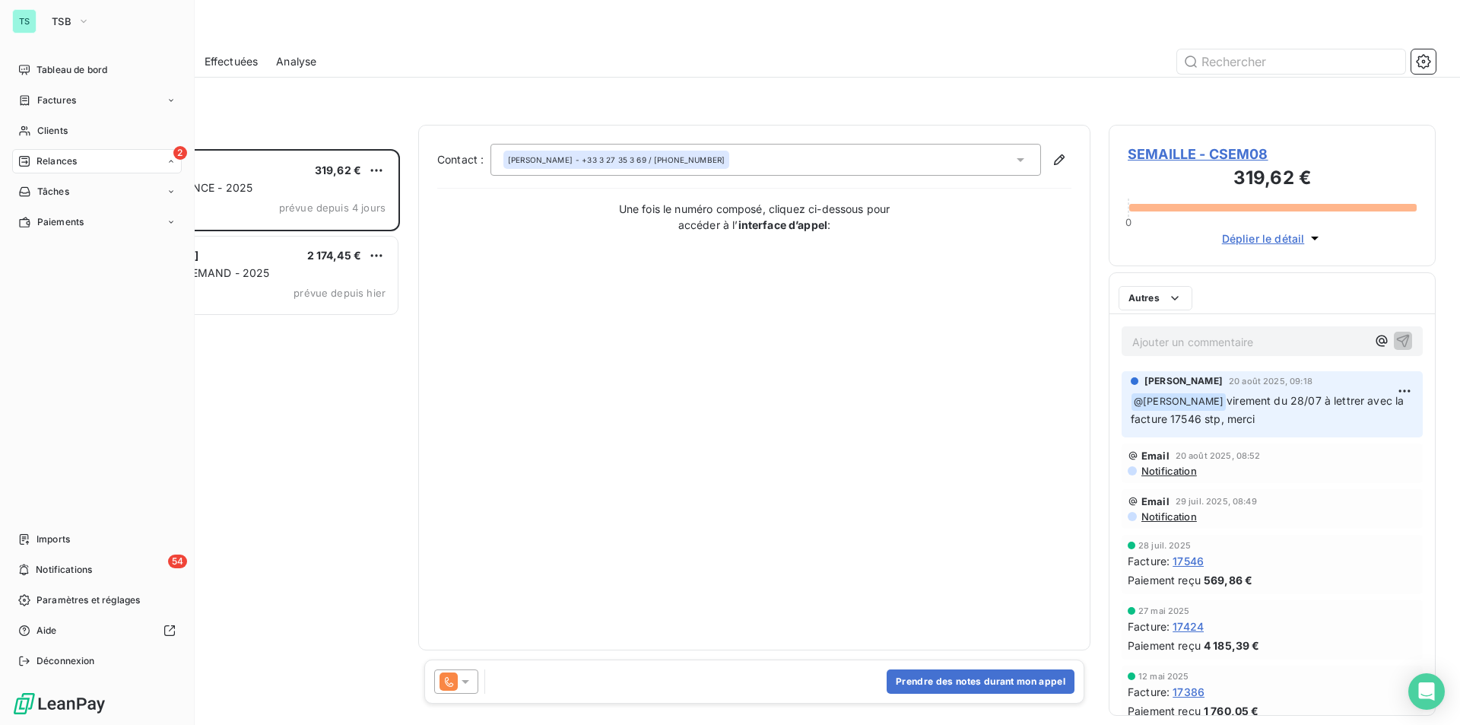
scroll to position [564, 316]
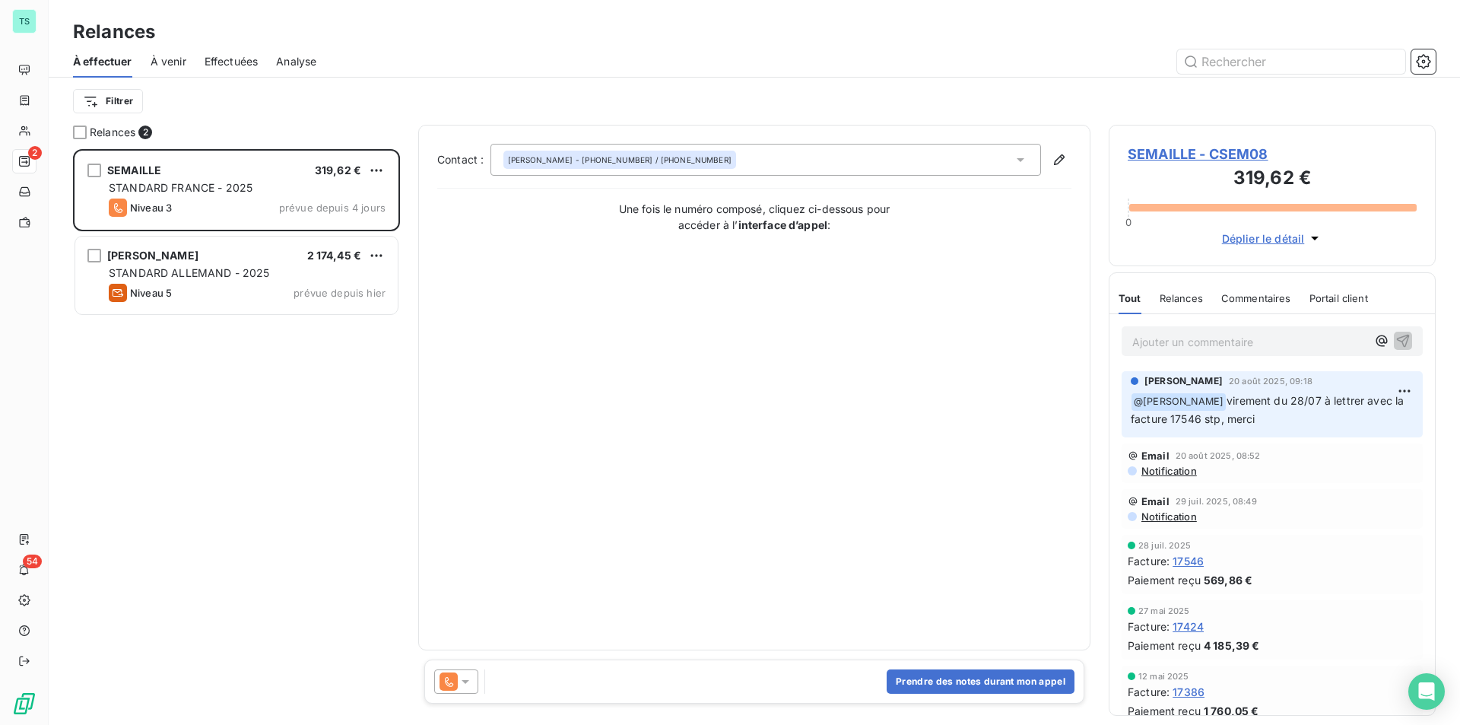
click at [1180, 154] on span "SEMAILLE - CSEM08" at bounding box center [1272, 154] width 289 height 21
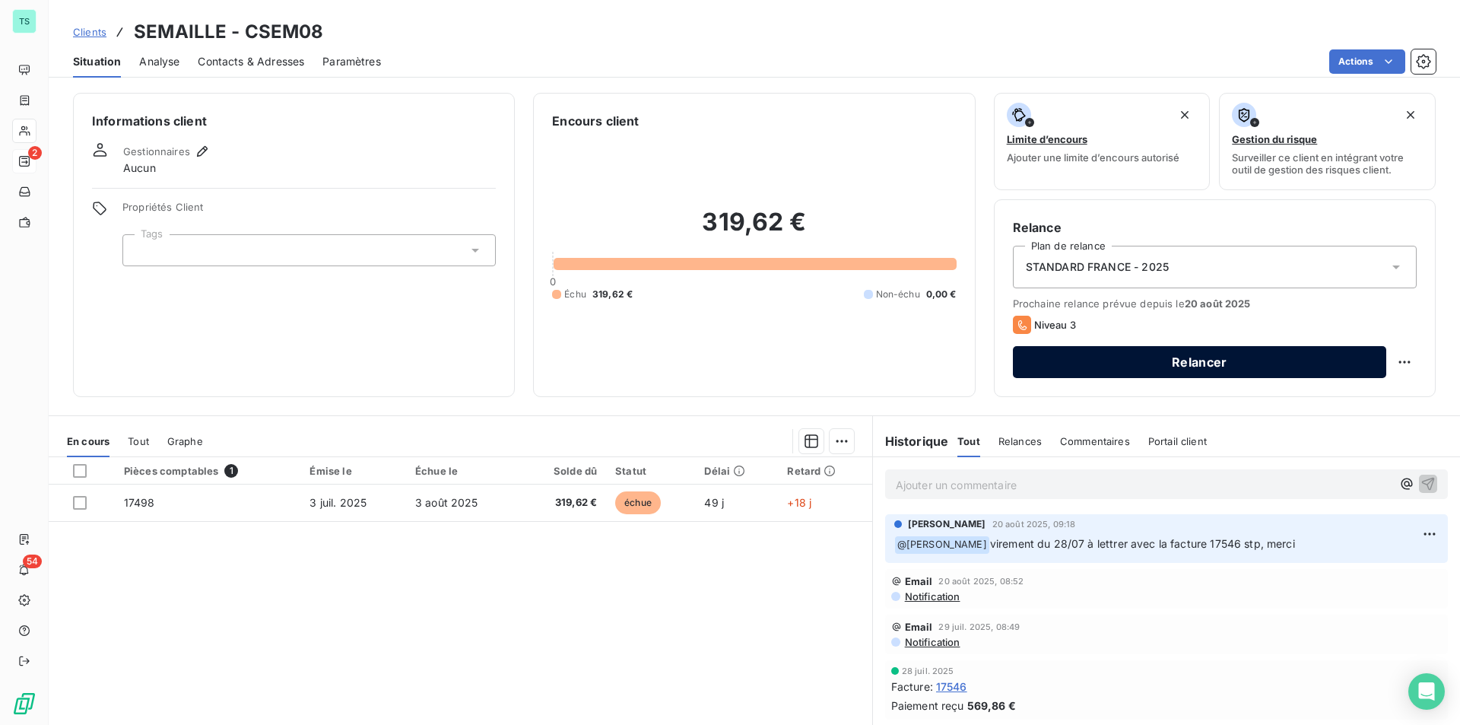
click at [1186, 365] on button "Relancer" at bounding box center [1199, 362] width 373 height 32
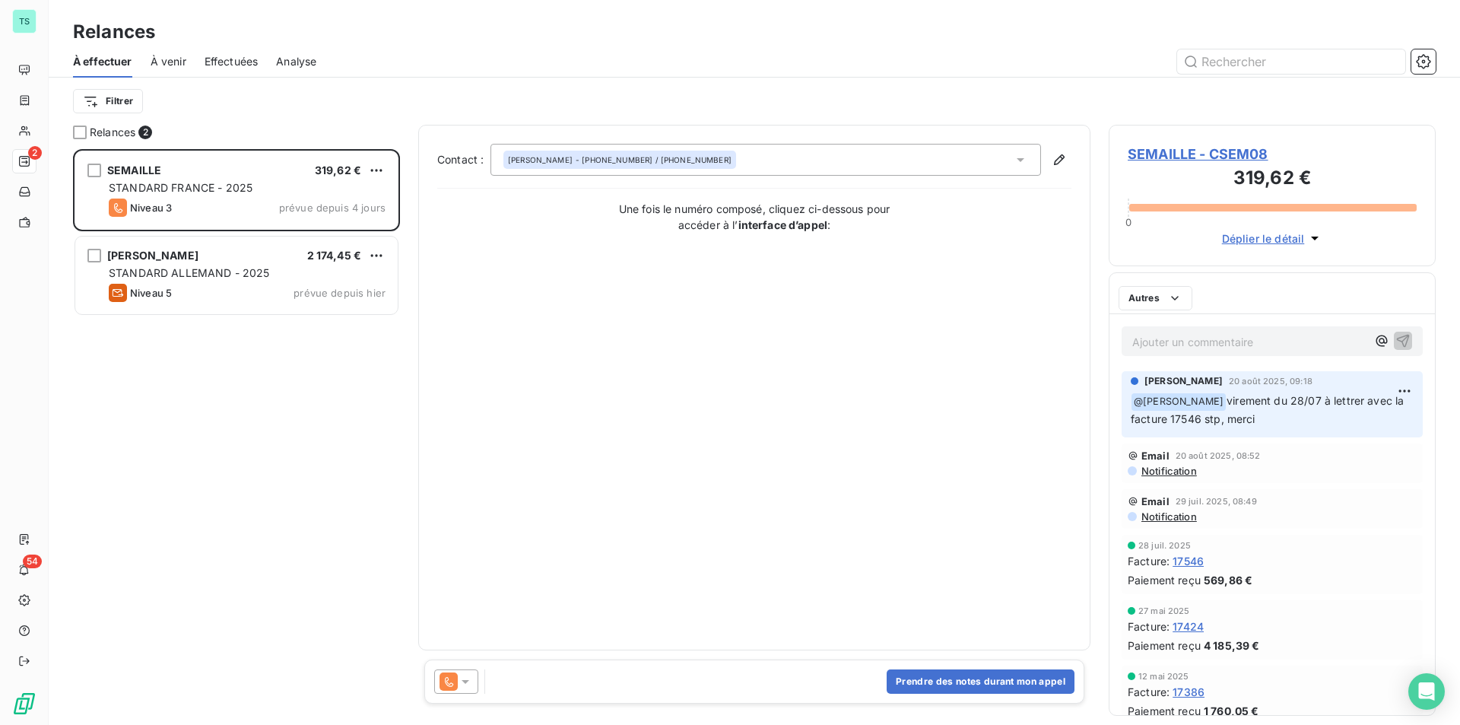
scroll to position [564, 316]
click at [979, 678] on button "Prendre des notes durant mon appel" at bounding box center [981, 681] width 188 height 24
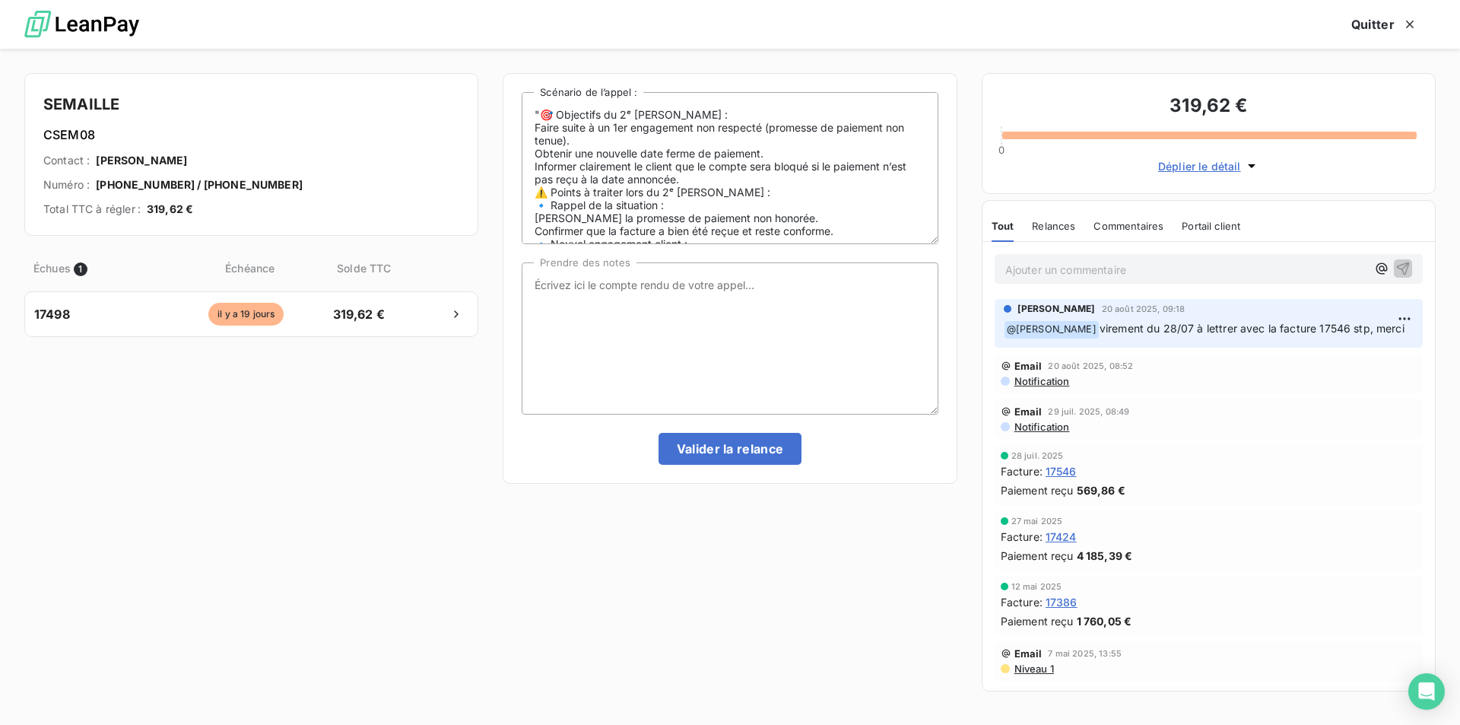
click at [1049, 383] on span "Notification" at bounding box center [1041, 381] width 57 height 12
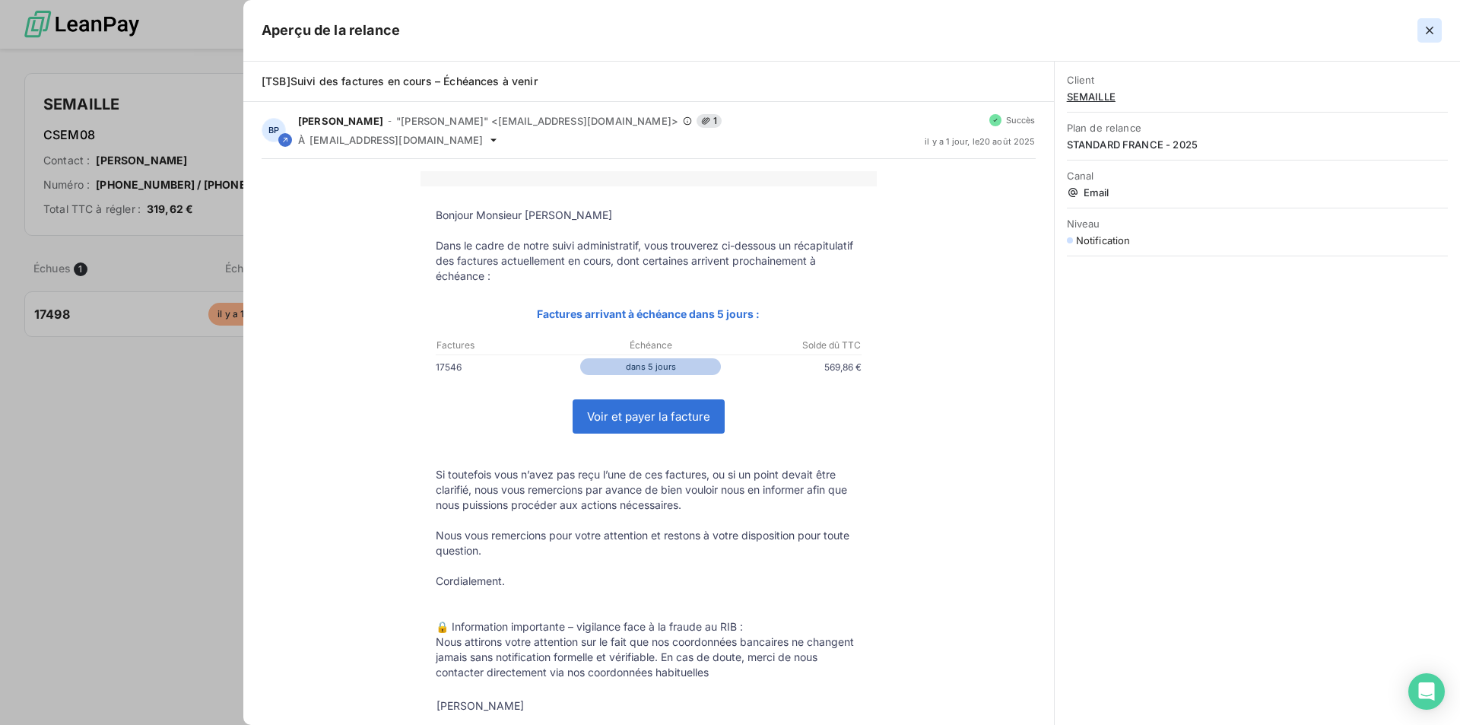
click at [1430, 33] on icon "button" at bounding box center [1429, 30] width 15 height 15
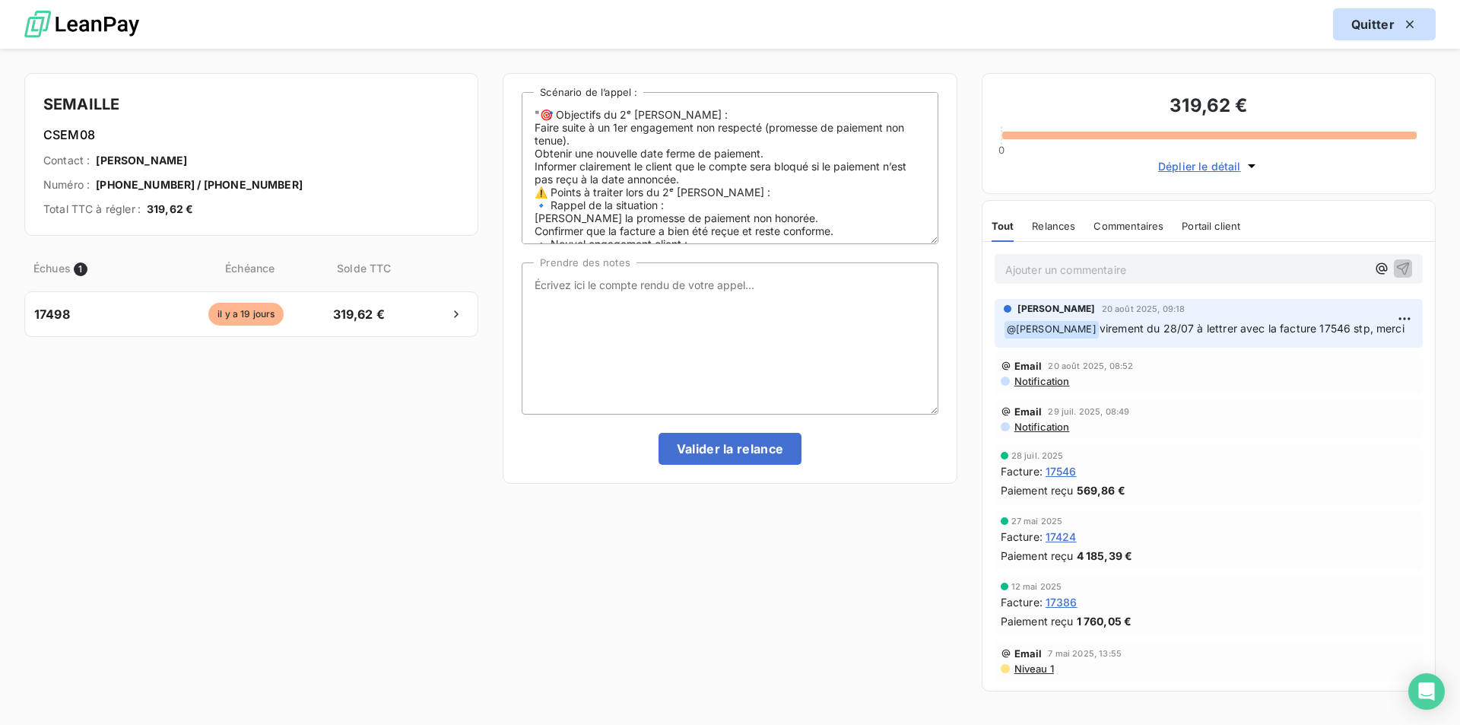
click at [1382, 19] on button "Quitter" at bounding box center [1384, 24] width 103 height 32
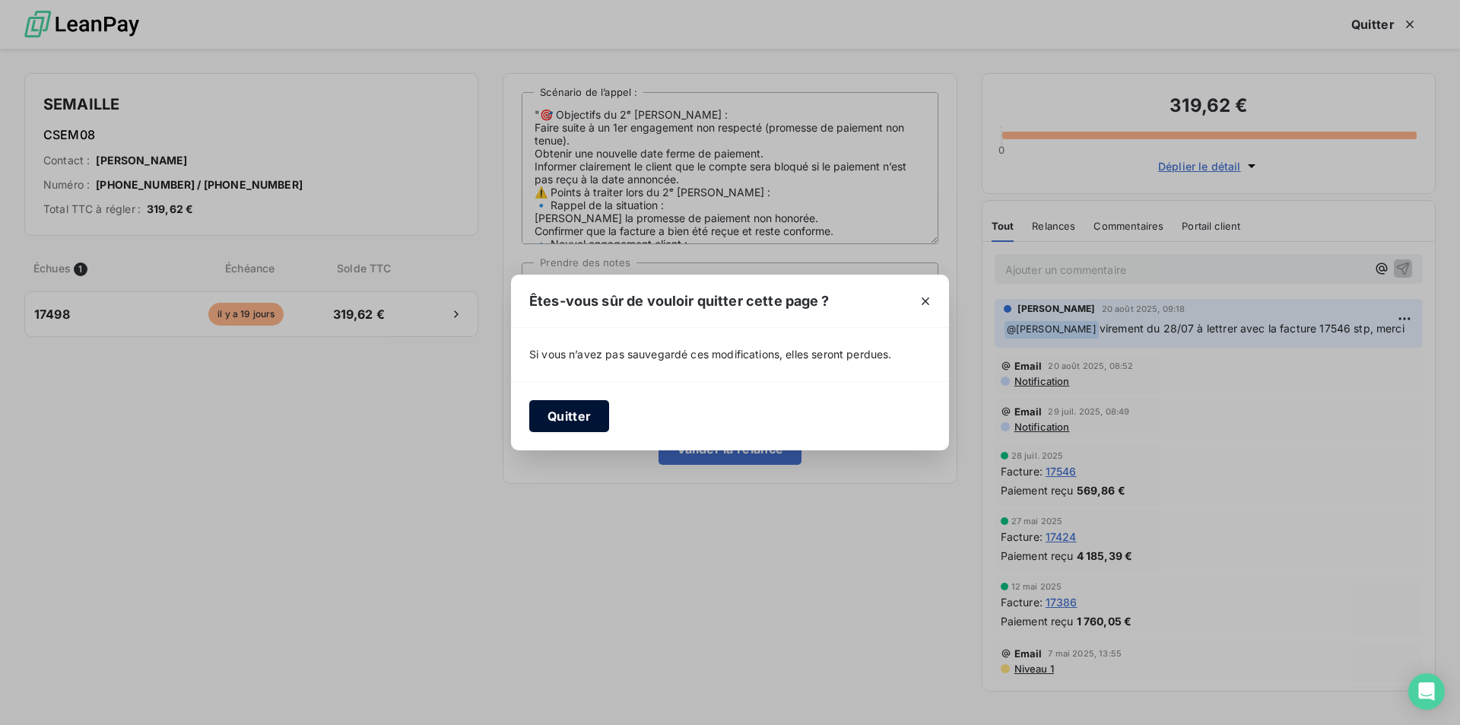
click at [567, 407] on button "Quitter" at bounding box center [569, 416] width 80 height 32
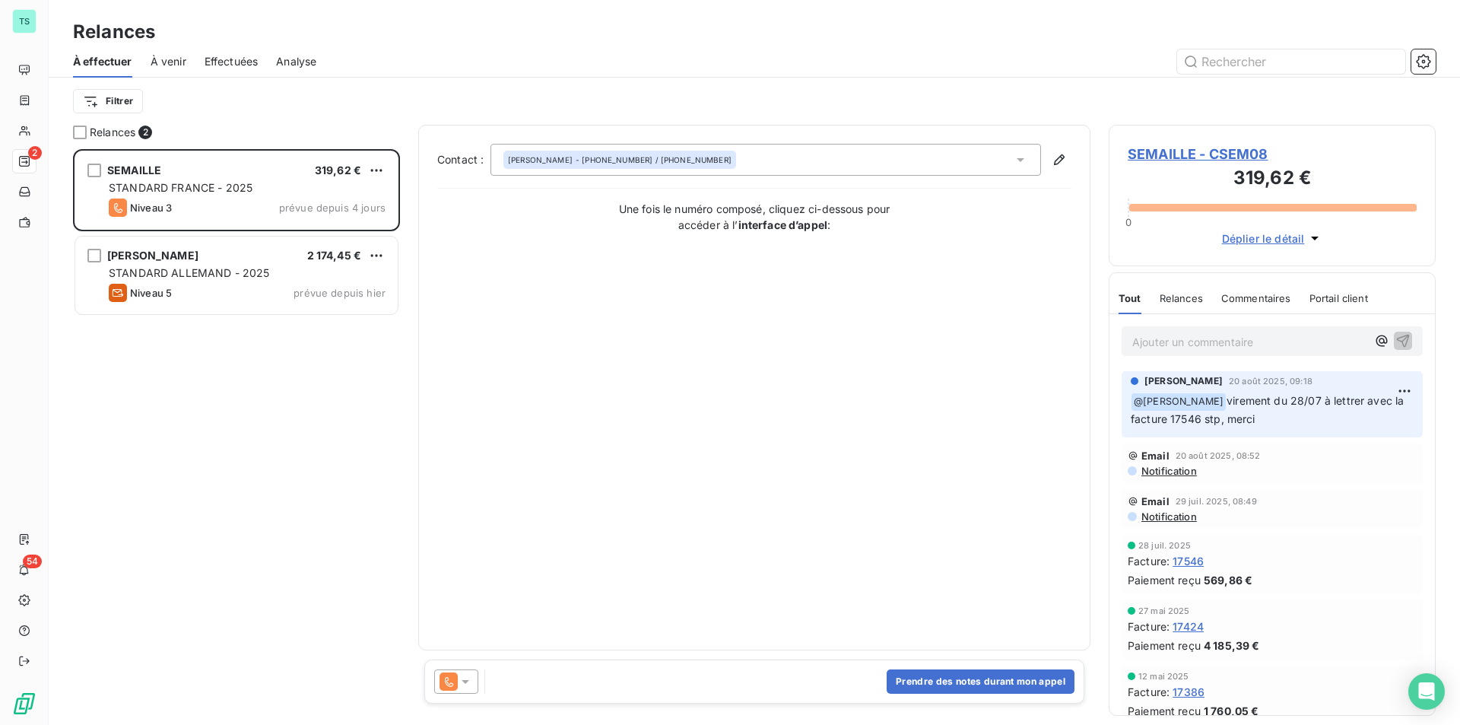
click at [1172, 150] on span "SEMAILLE - CSEM08" at bounding box center [1272, 154] width 289 height 21
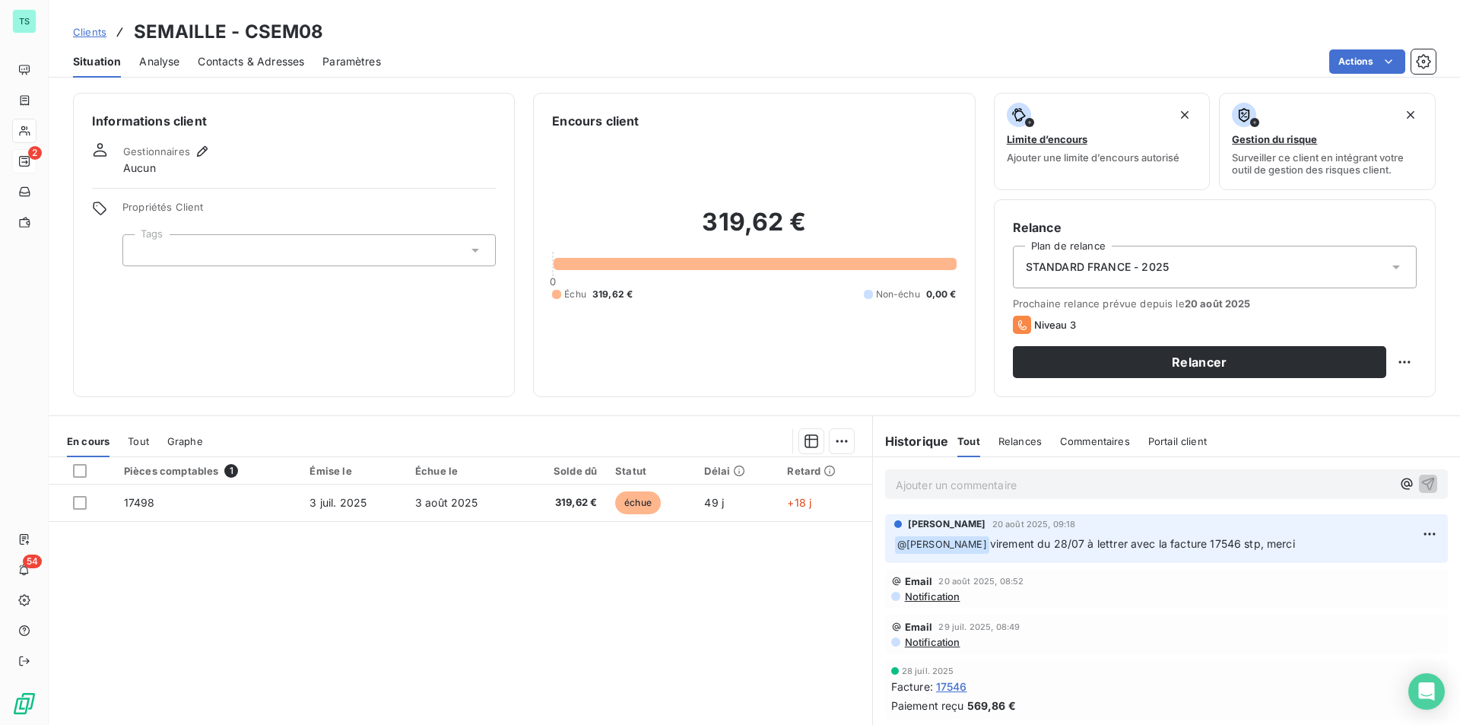
click at [259, 65] on span "Contacts & Adresses" at bounding box center [251, 61] width 106 height 15
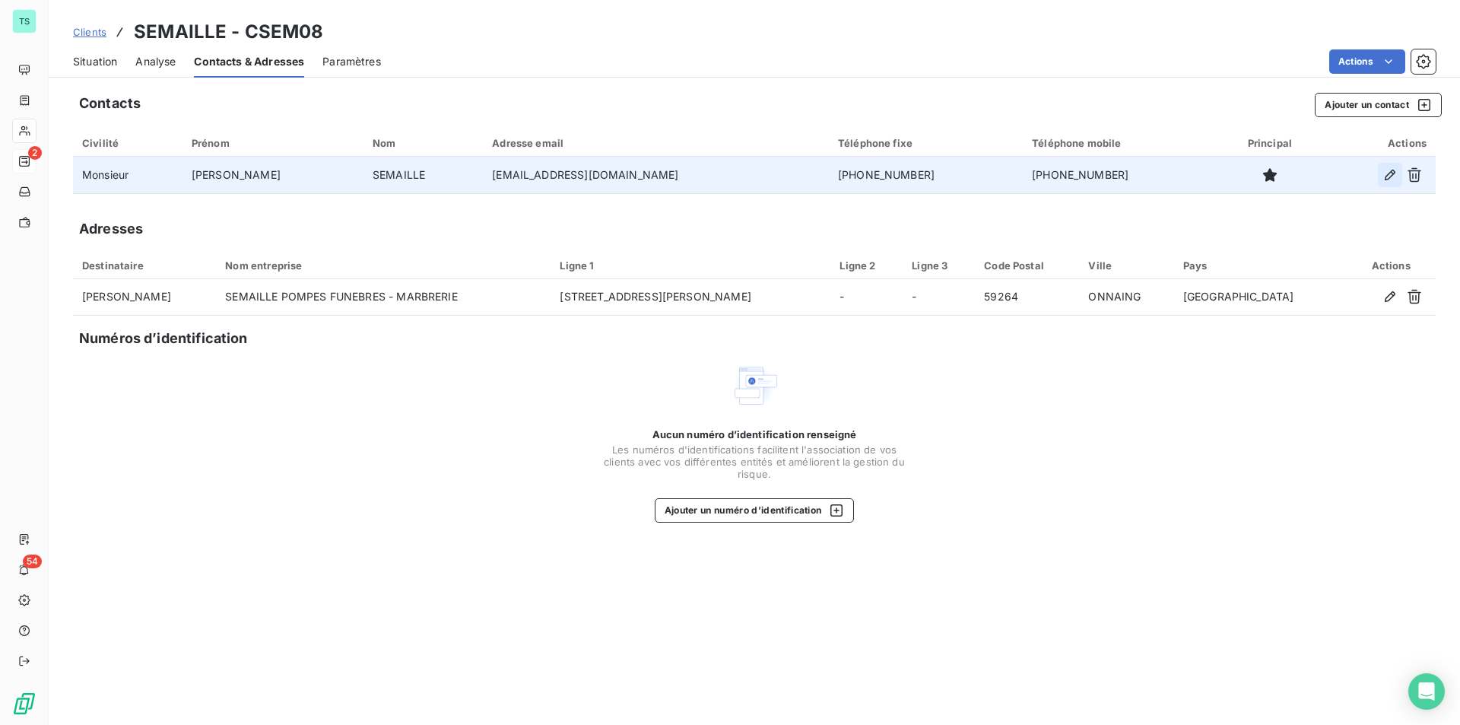
click at [1390, 176] on icon "button" at bounding box center [1390, 174] width 15 height 15
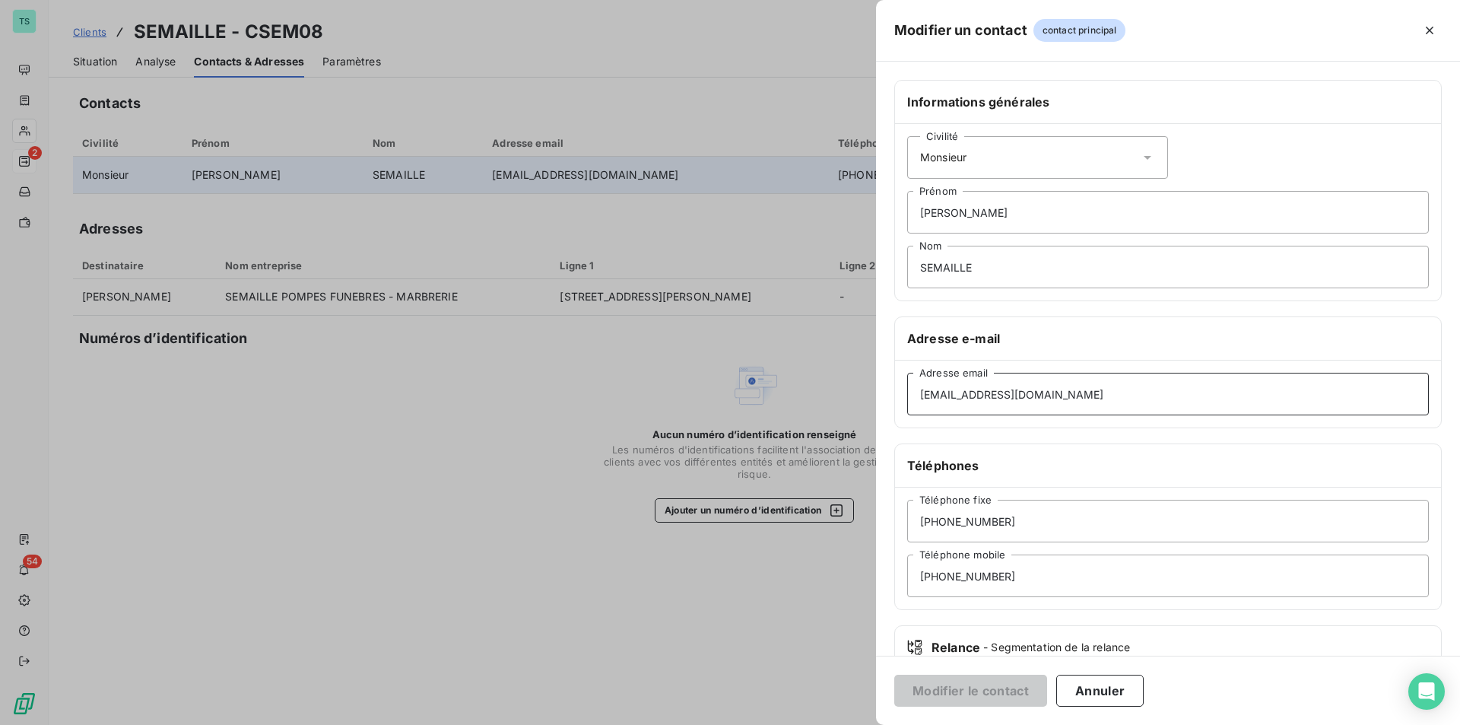
drag, startPoint x: 958, startPoint y: 394, endPoint x: 850, endPoint y: 389, distance: 108.1
click at [852, 724] on div "Modifier un contact contact principal Informations générales Civilité Monsieur …" at bounding box center [730, 725] width 1460 height 0
type input "direction@pf-semaille.fr"
click at [998, 688] on button "Modifier le contact" at bounding box center [970, 691] width 153 height 32
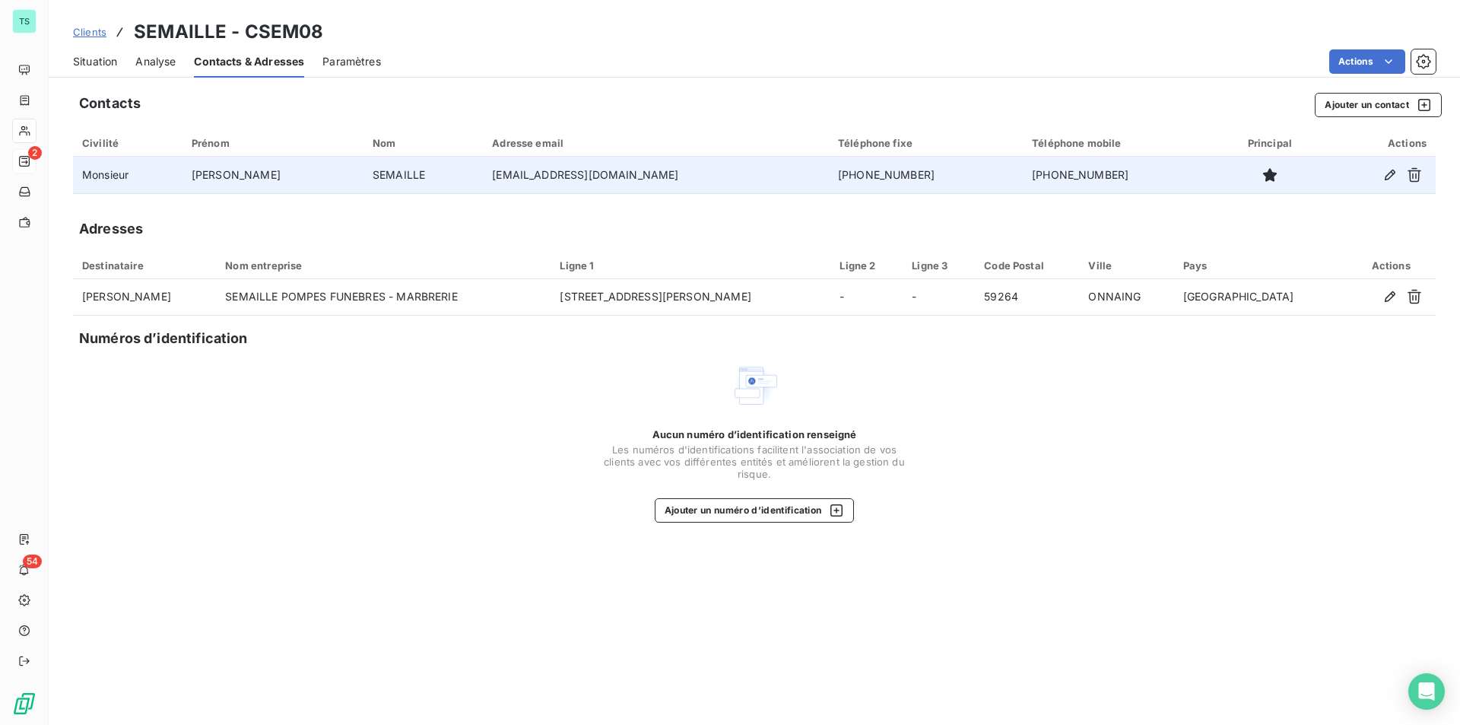
click at [95, 59] on span "Situation" at bounding box center [95, 61] width 44 height 15
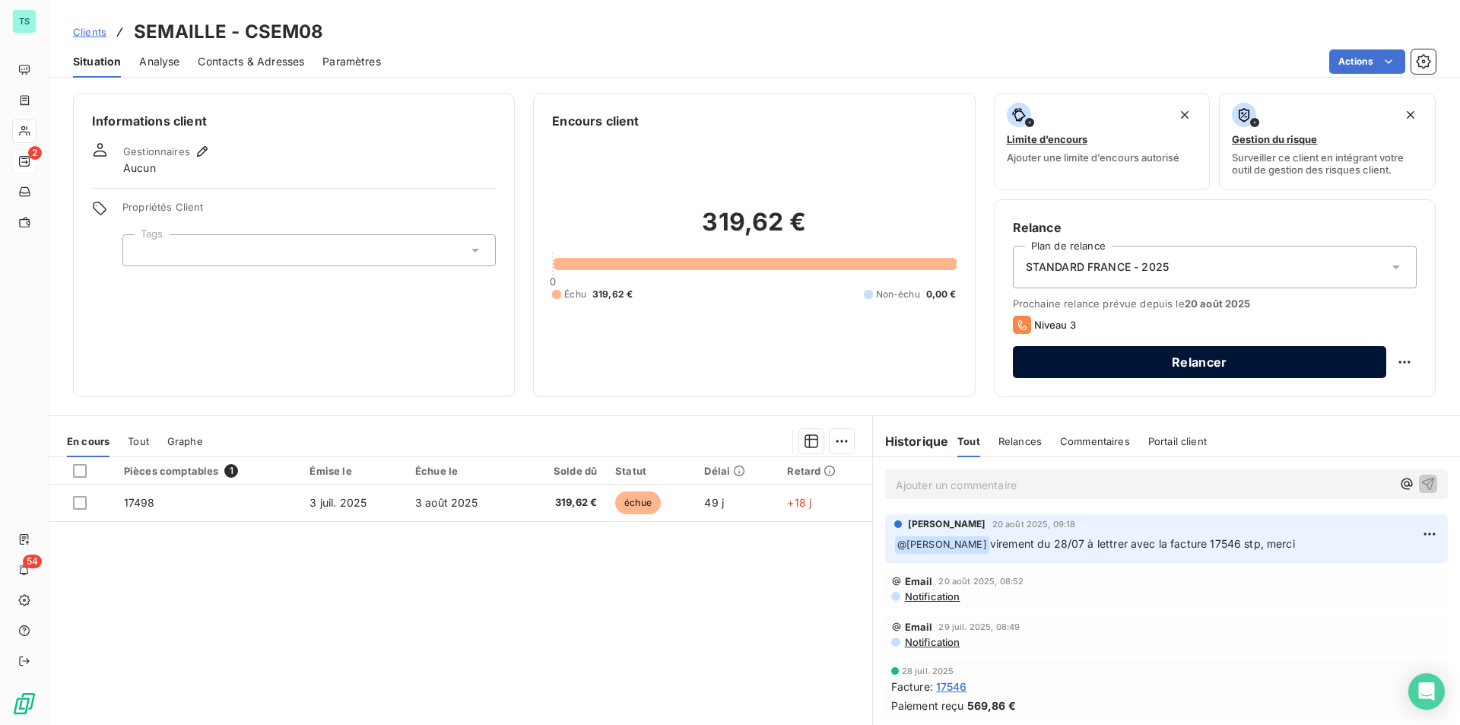
click at [1136, 360] on button "Relancer" at bounding box center [1199, 362] width 373 height 32
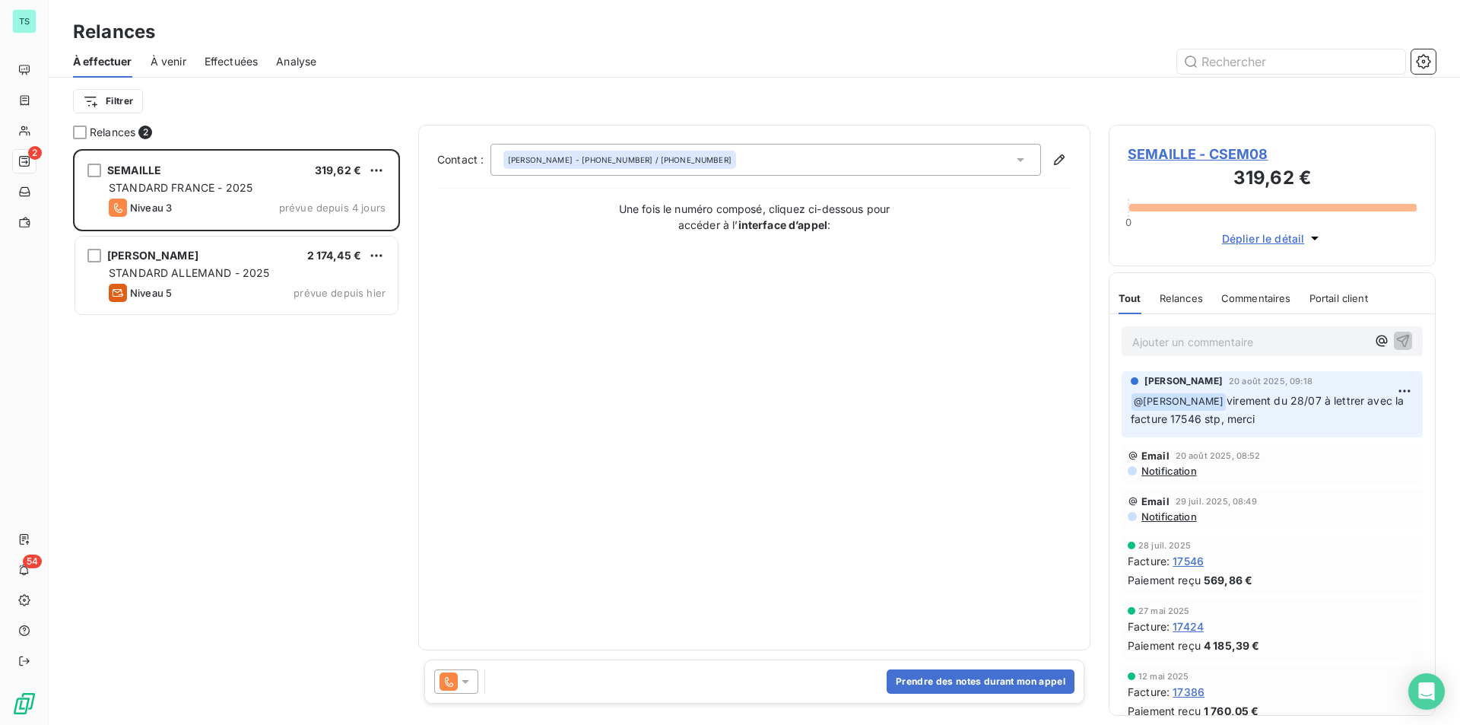
scroll to position [564, 316]
click at [472, 680] on icon at bounding box center [465, 681] width 15 height 15
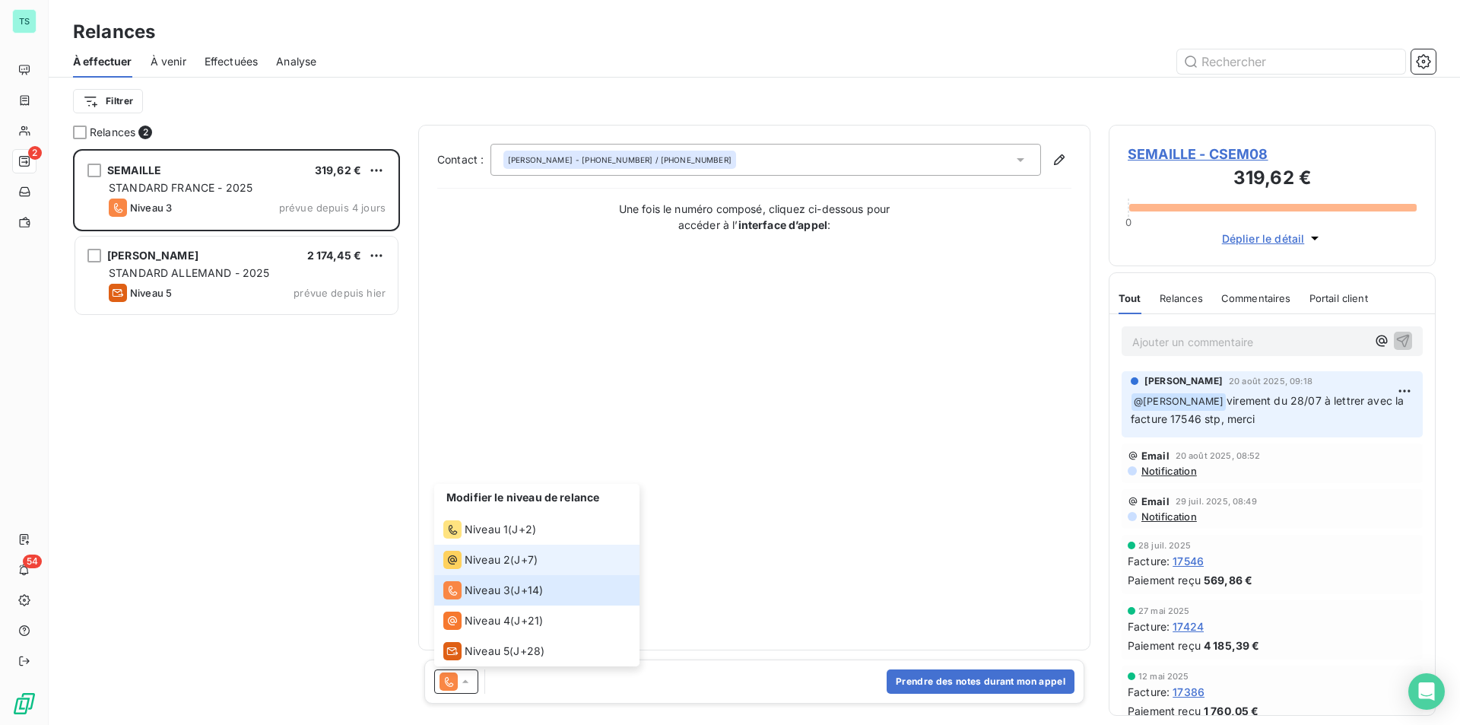
click at [533, 557] on span "J+7 )" at bounding box center [526, 559] width 24 height 15
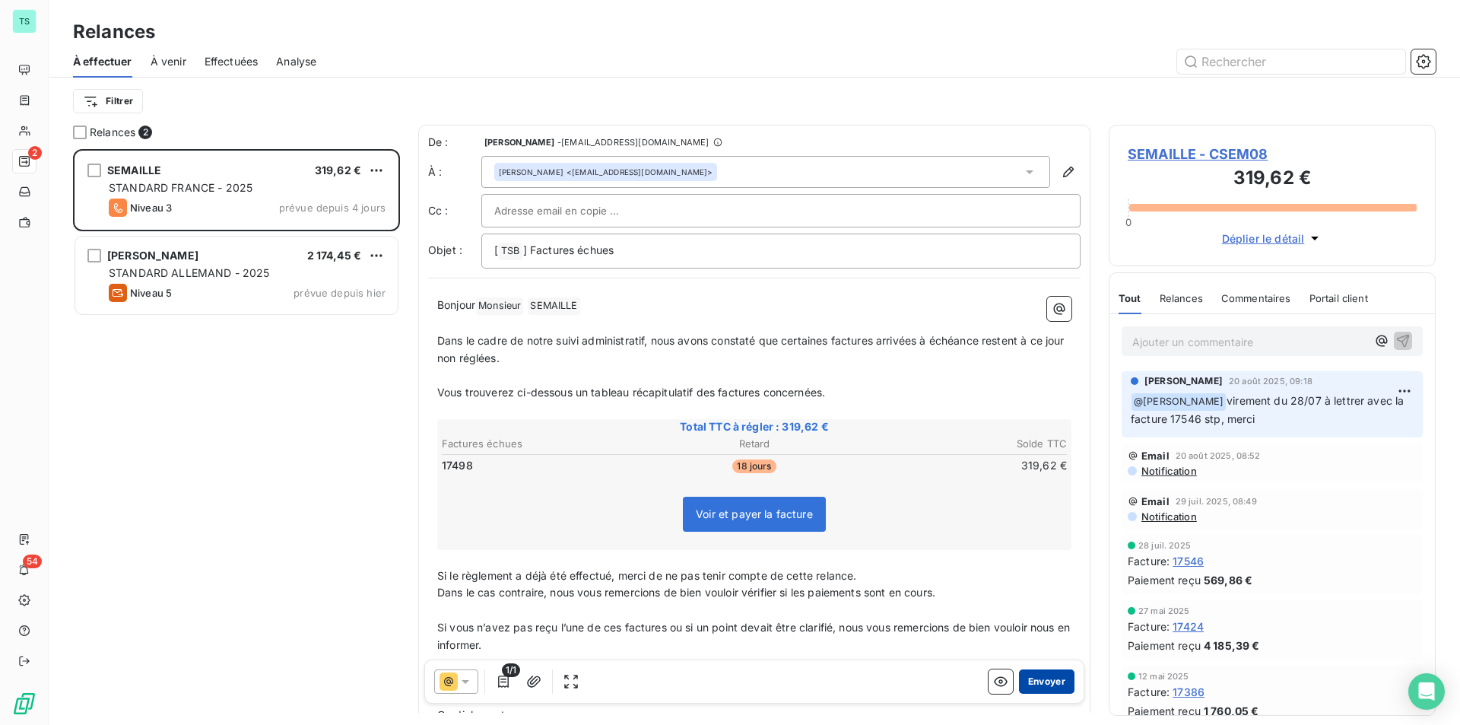
click at [1037, 685] on button "Envoyer" at bounding box center [1047, 681] width 56 height 24
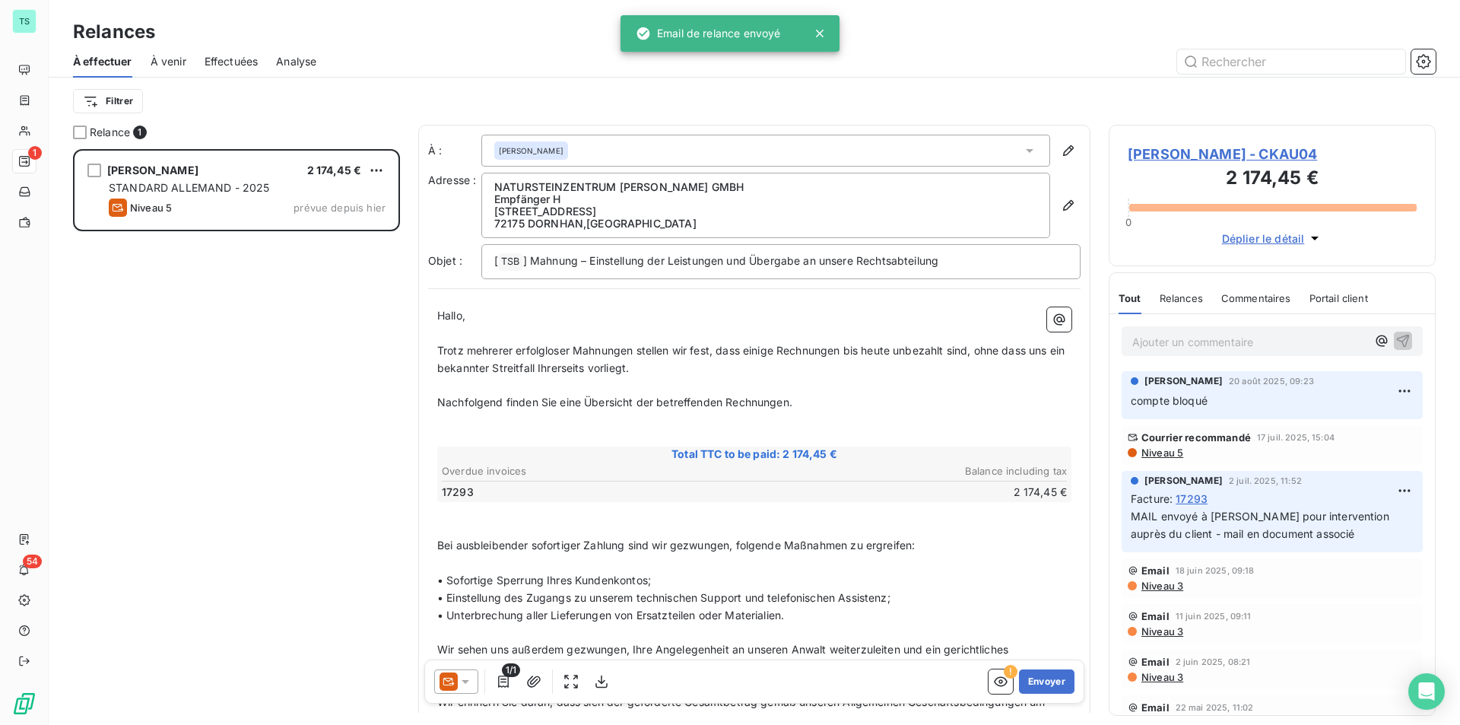
scroll to position [564, 316]
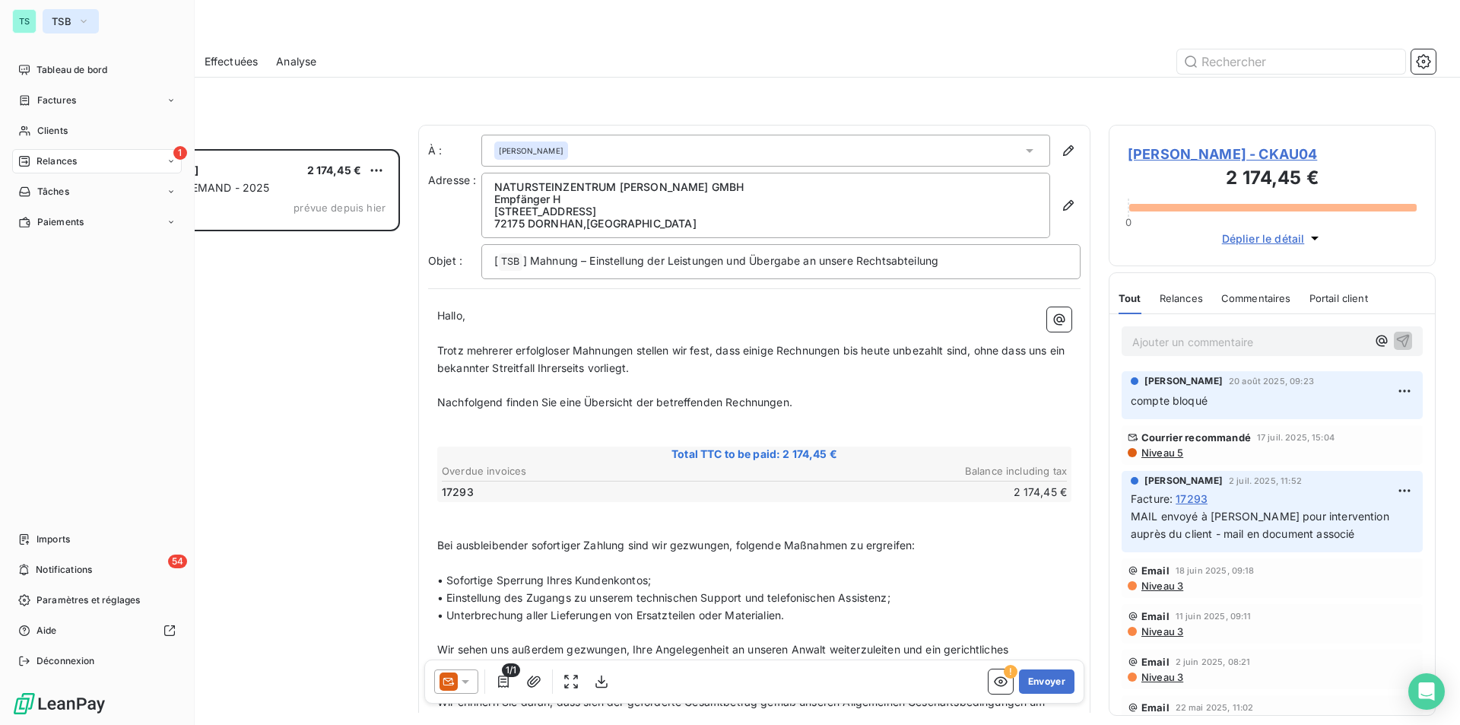
click at [63, 17] on span "TSB" at bounding box center [62, 21] width 20 height 12
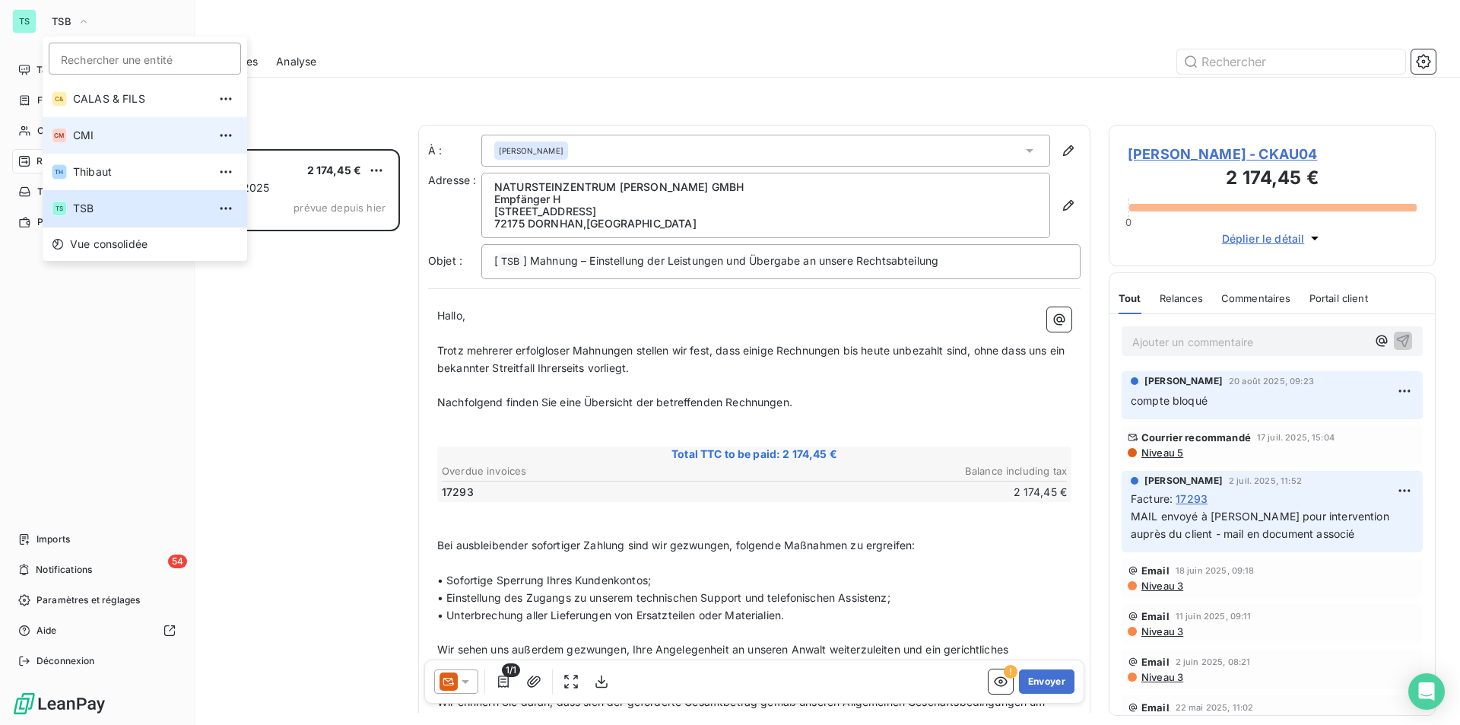
click at [82, 124] on li "CM CMI" at bounding box center [145, 135] width 205 height 37
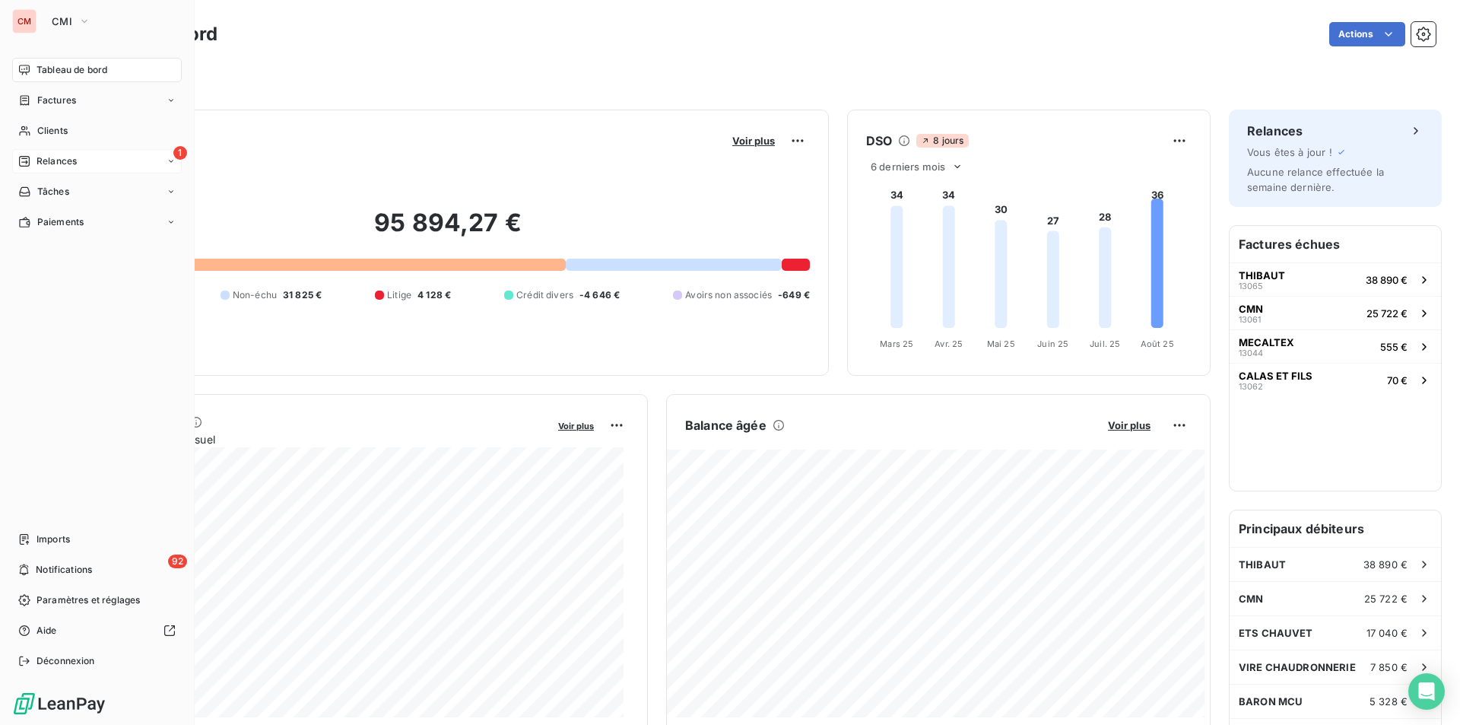
click at [38, 155] on span "Relances" at bounding box center [57, 161] width 40 height 14
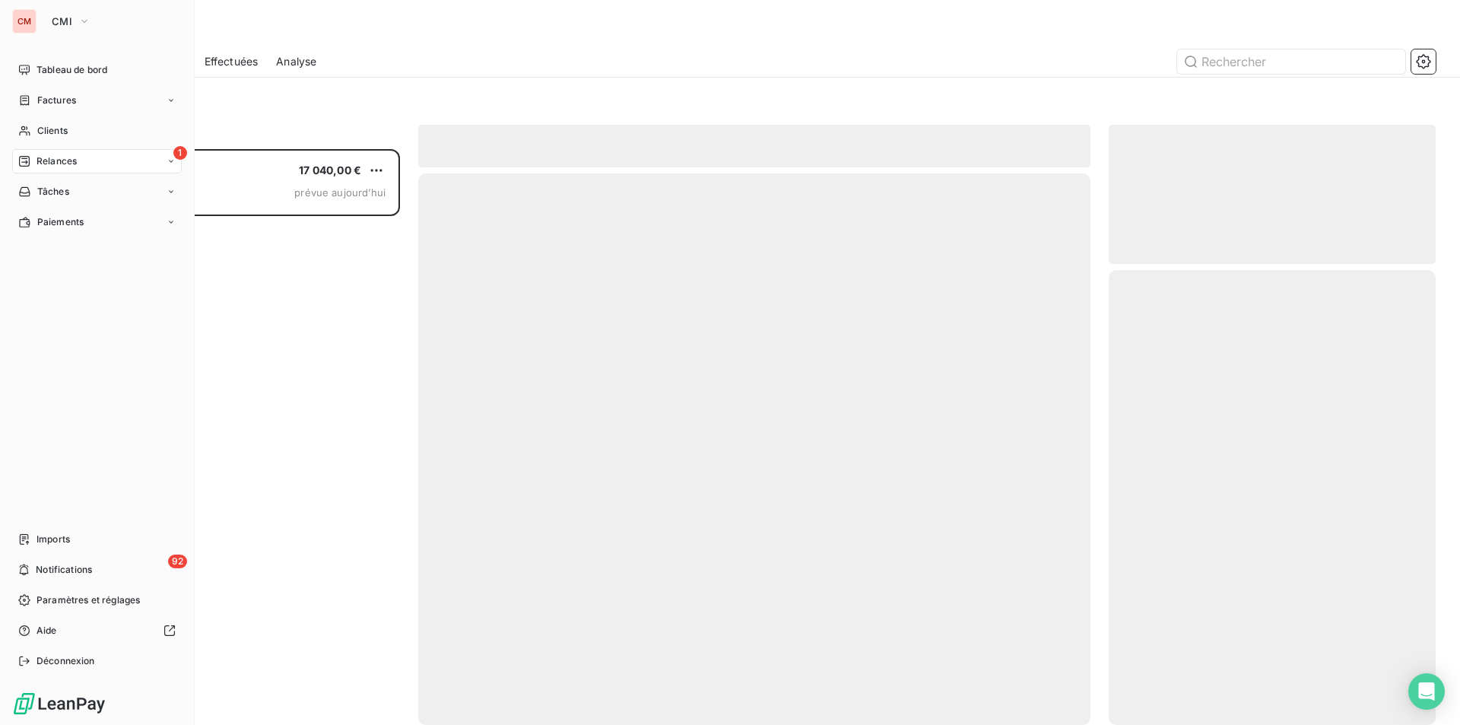
scroll to position [564, 316]
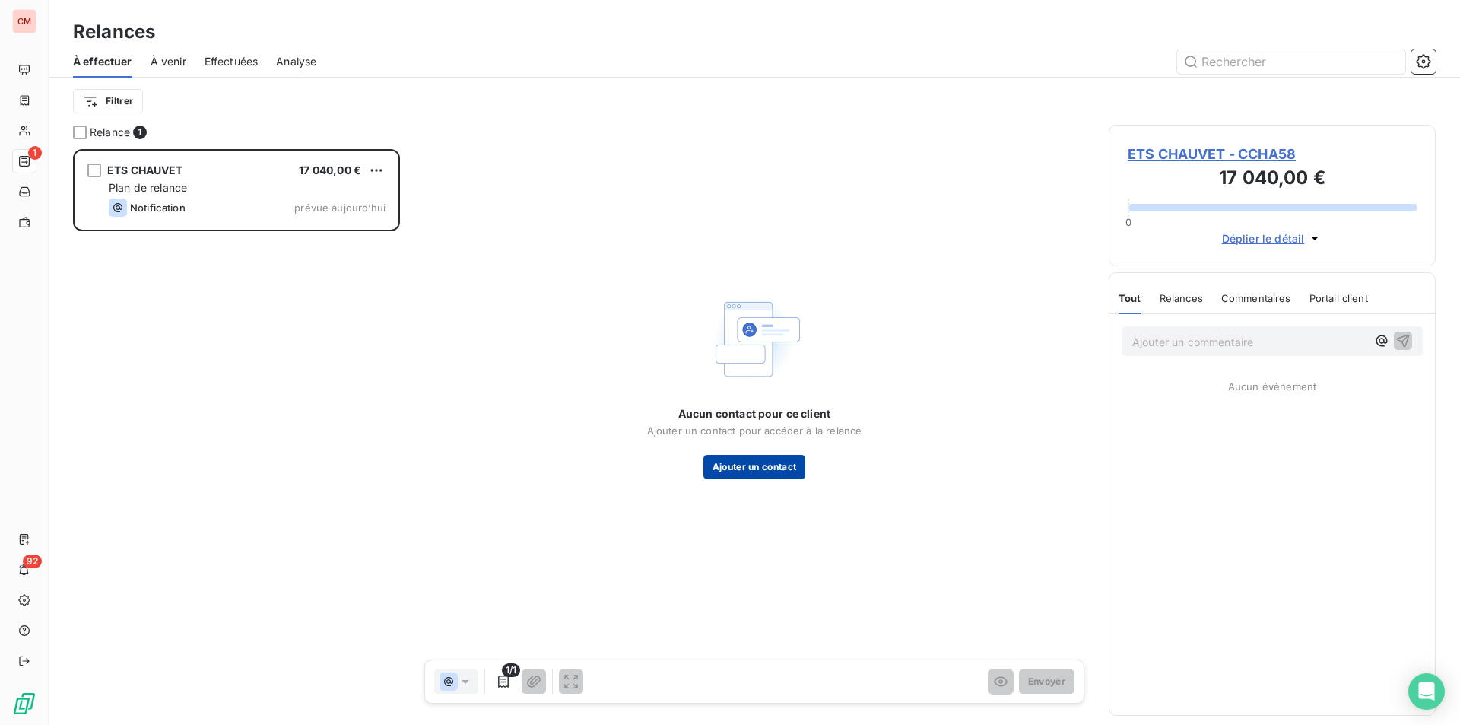
click at [717, 467] on button "Ajouter un contact" at bounding box center [755, 467] width 103 height 24
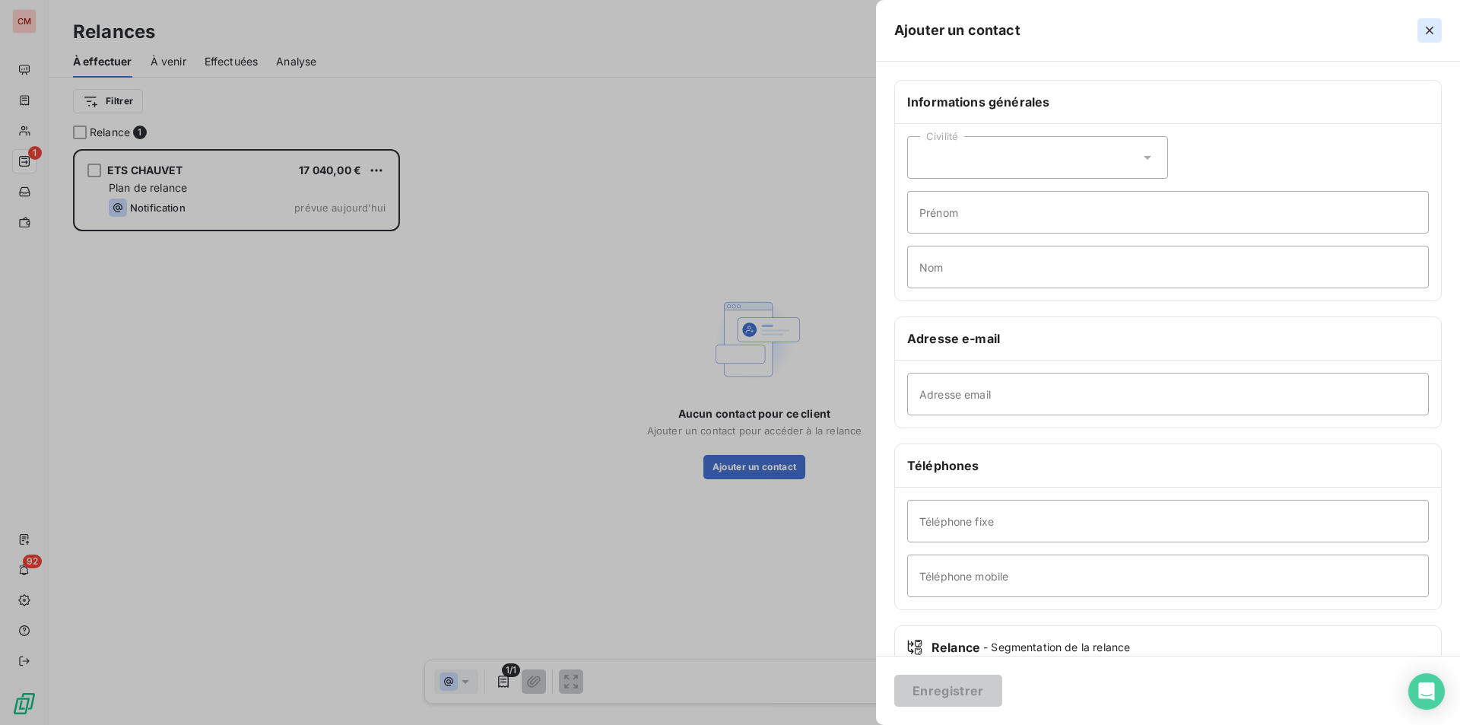
click at [1428, 29] on icon "button" at bounding box center [1430, 31] width 8 height 8
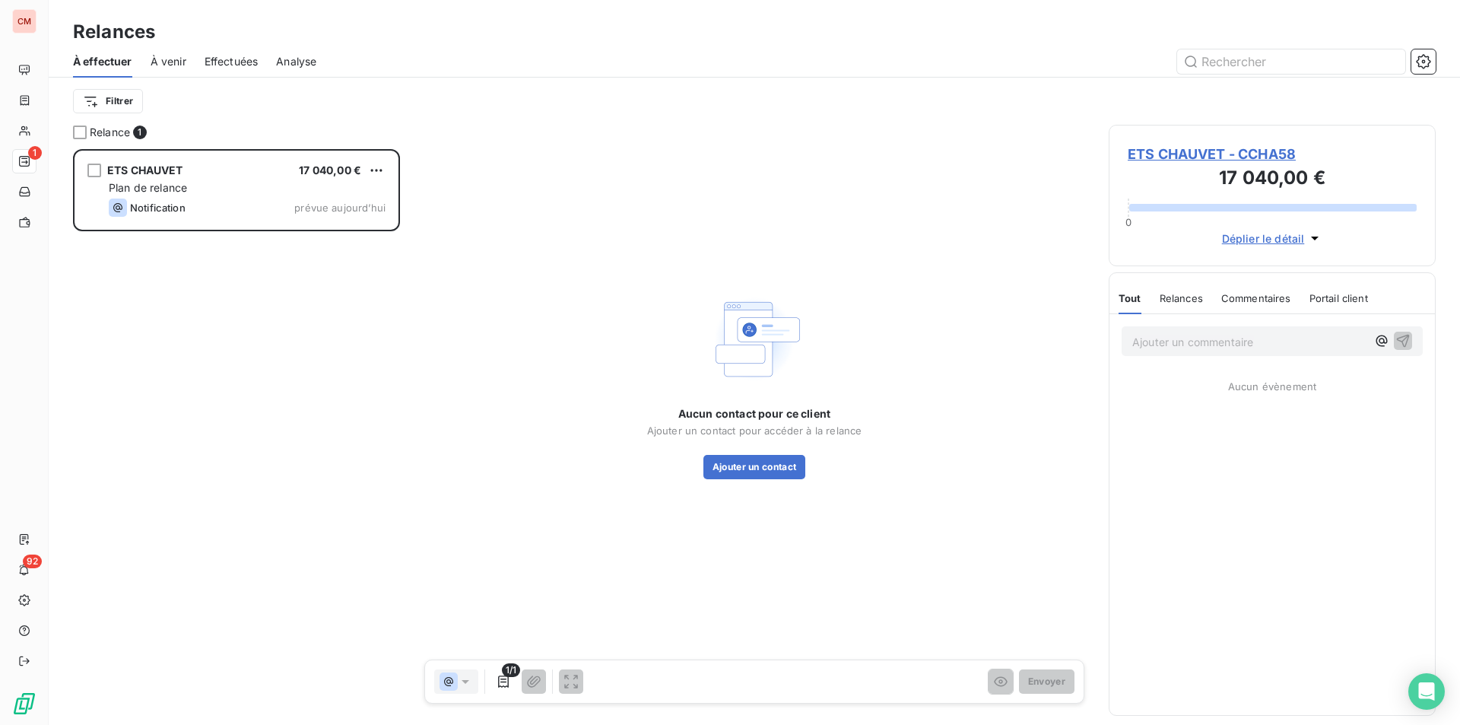
click at [1218, 156] on span "ETS CHAUVET - CCHA58" at bounding box center [1272, 154] width 289 height 21
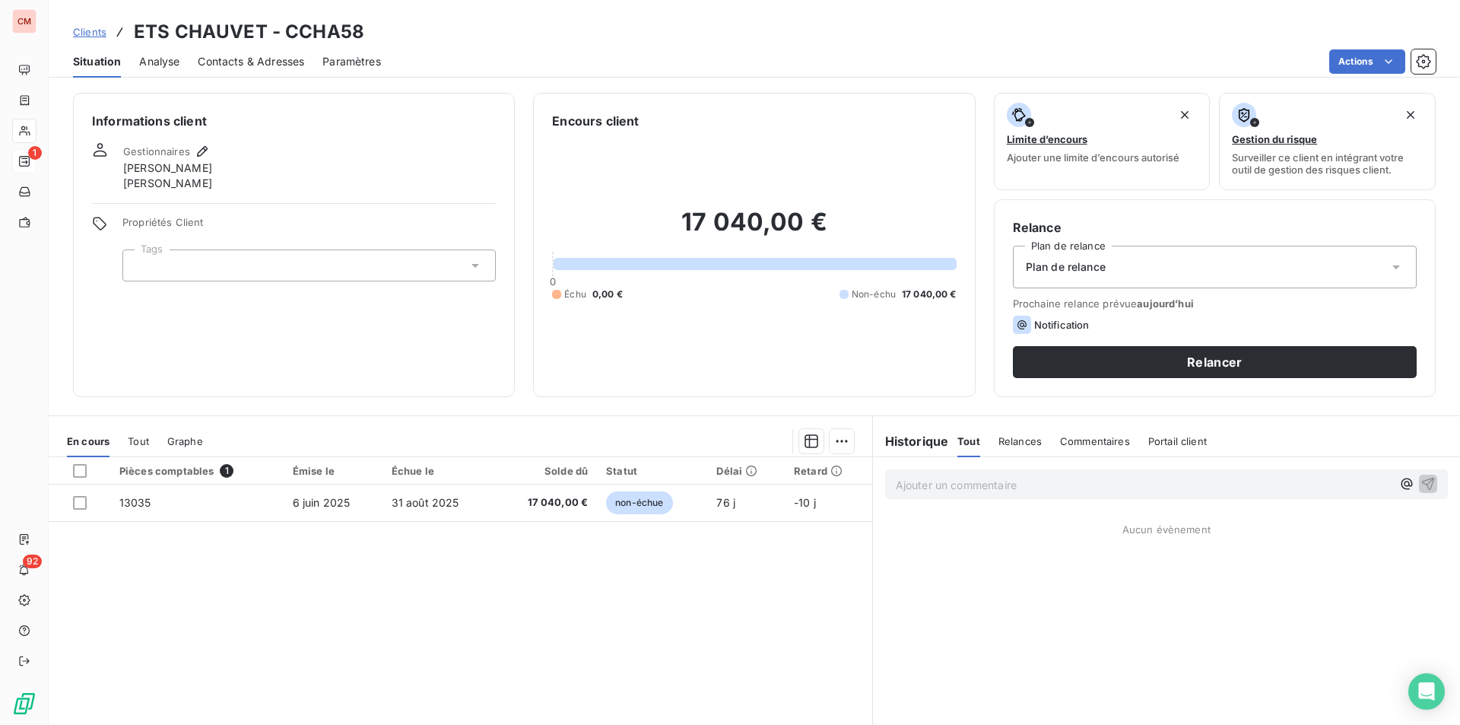
click at [258, 62] on span "Contacts & Adresses" at bounding box center [251, 61] width 106 height 15
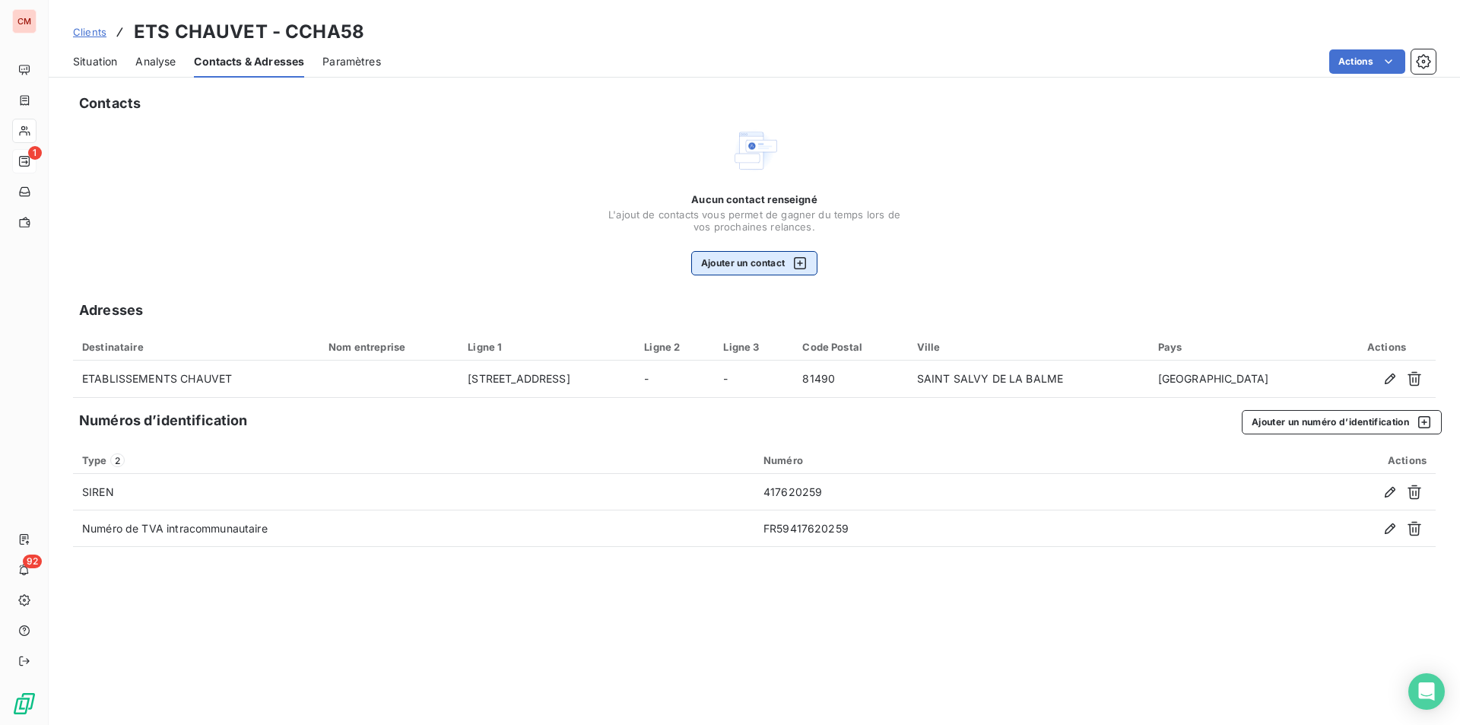
click at [748, 265] on button "Ajouter un contact" at bounding box center [754, 263] width 127 height 24
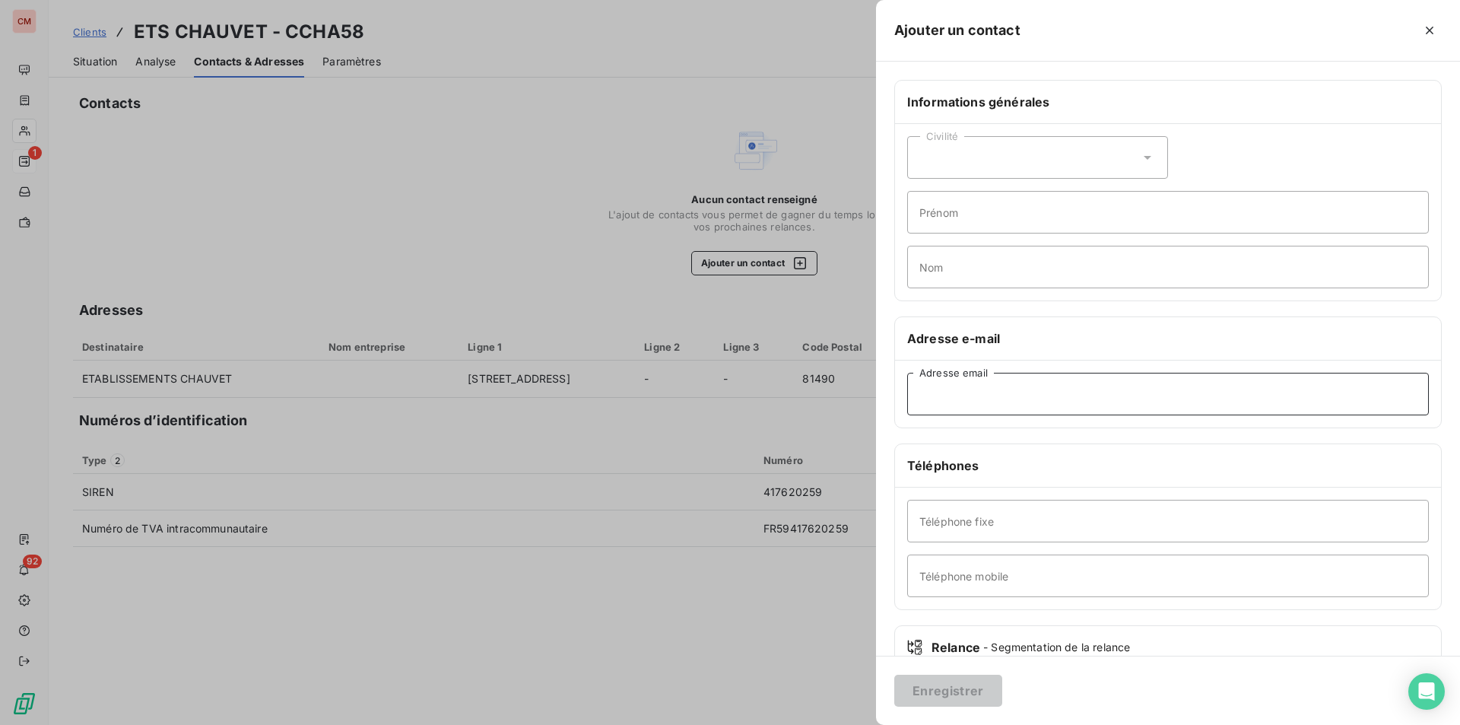
click at [957, 395] on input "Adresse email" at bounding box center [1168, 394] width 522 height 43
paste input "eurl.danielchauvet@wanadoo.fr"
type input "eurl.danielchauvet@wanadoo.fr"
paste input "+33 5 63 50 50 67"
type input "+33 5 63 50 50 67"
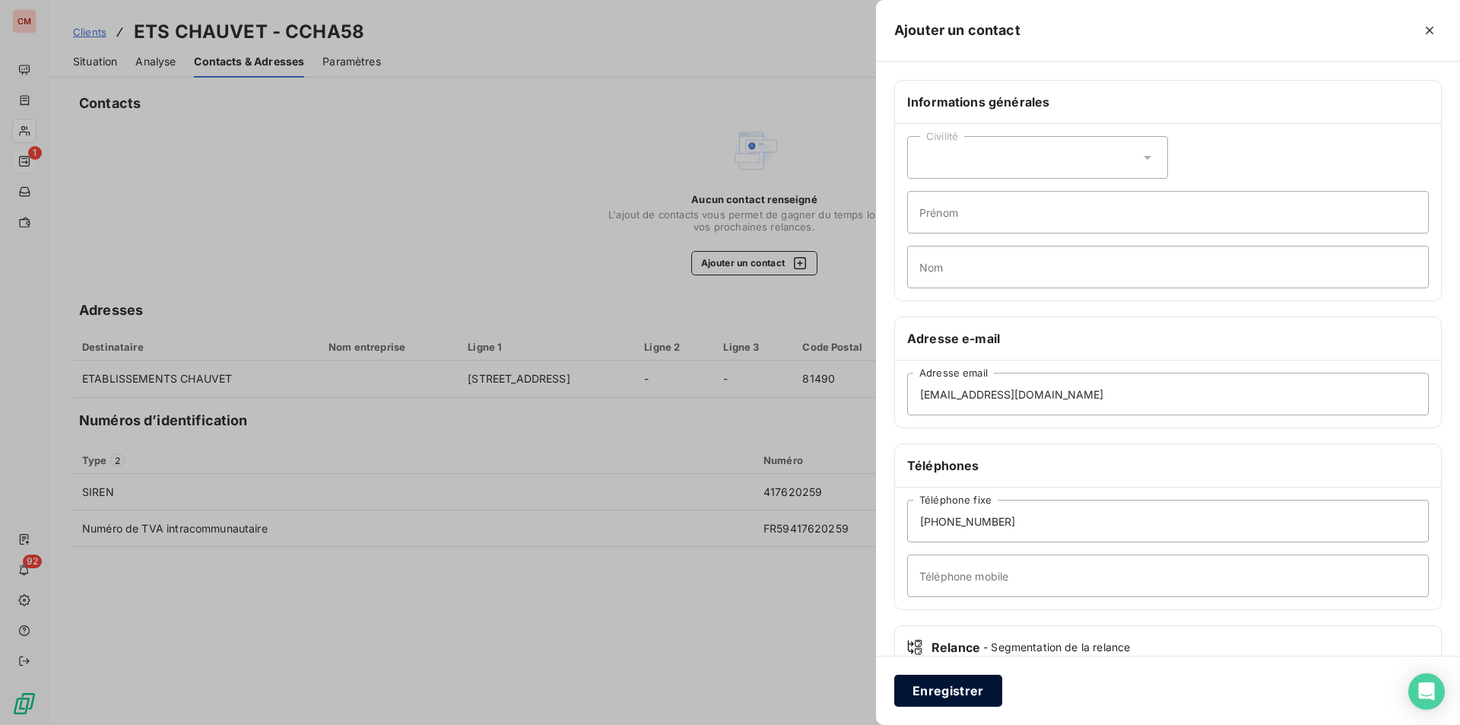
click at [929, 699] on button "Enregistrer" at bounding box center [948, 691] width 108 height 32
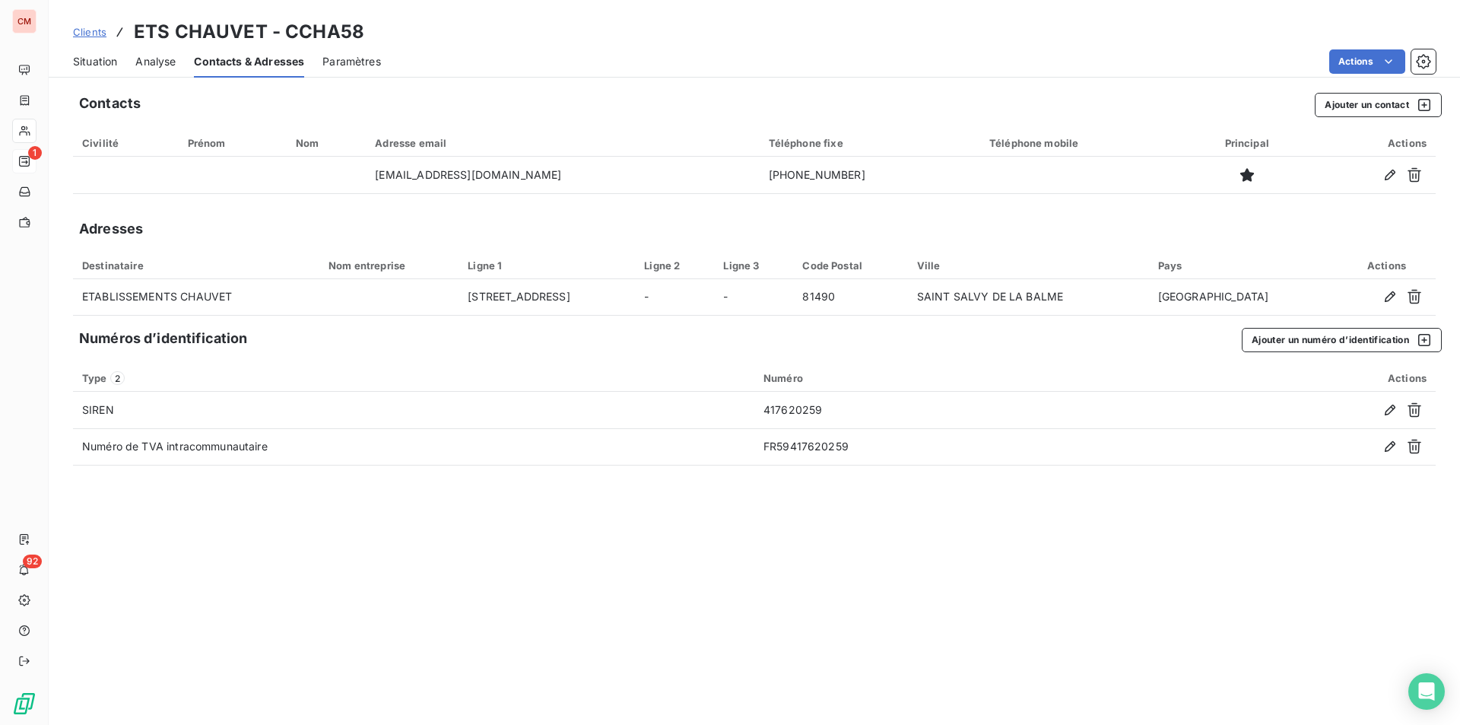
click at [91, 32] on span "Clients" at bounding box center [89, 32] width 33 height 12
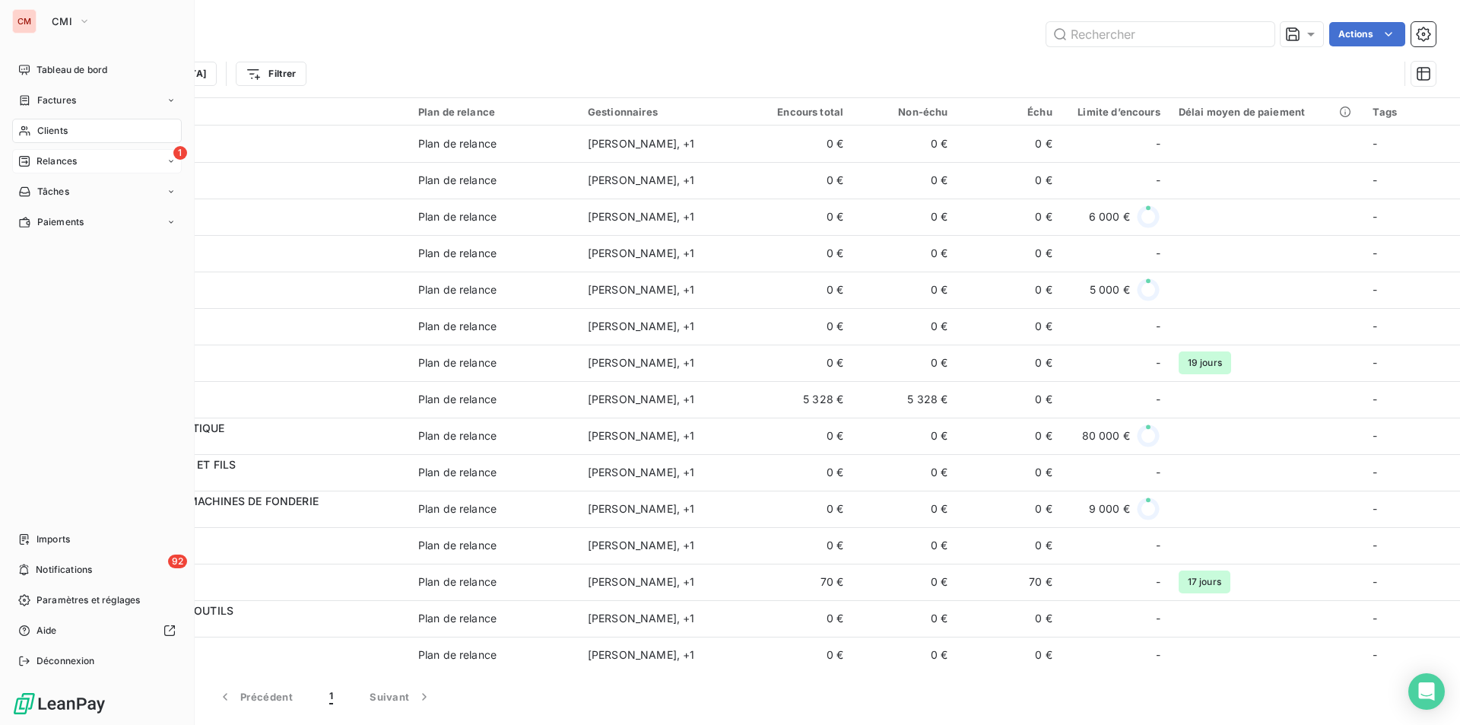
click at [66, 154] on div "1 Relances" at bounding box center [97, 161] width 170 height 24
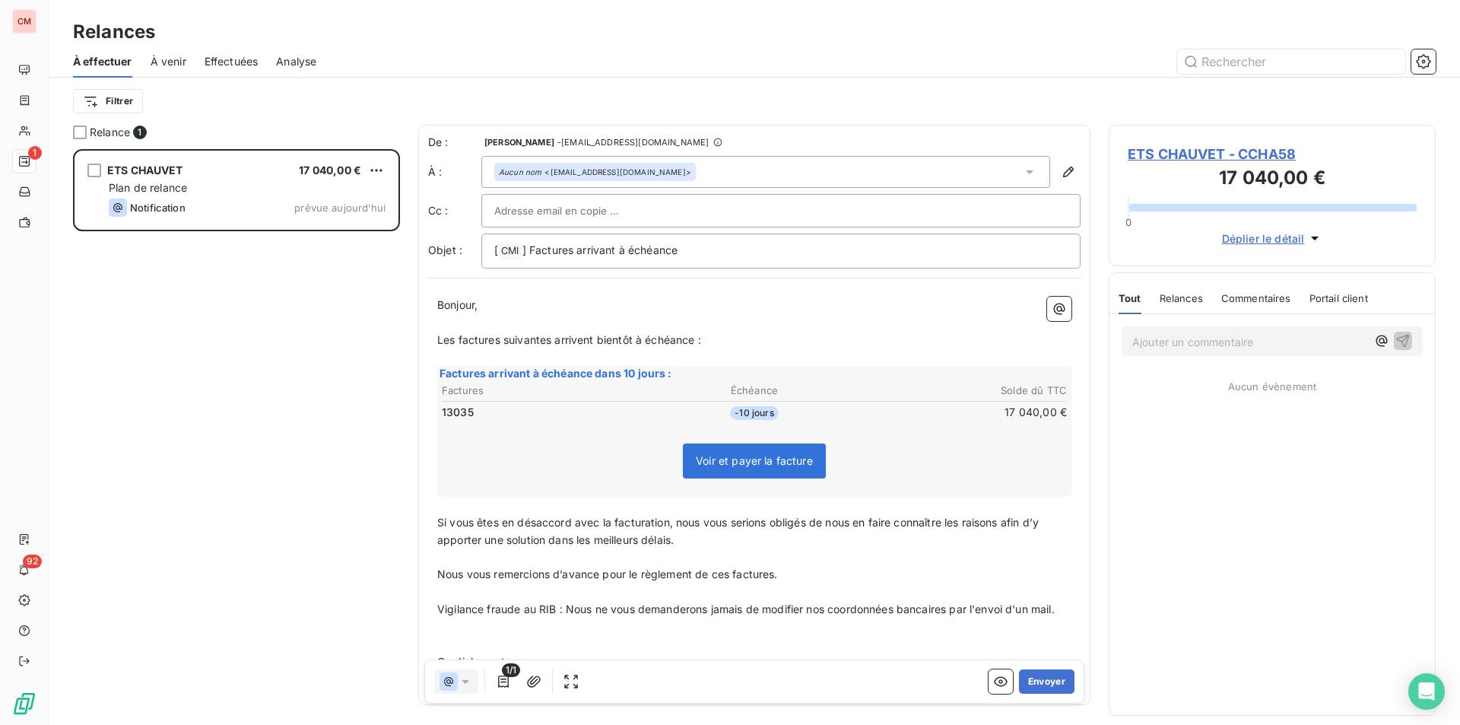
scroll to position [564, 316]
click at [1196, 147] on span "ETS CHAUVET - CCHA58" at bounding box center [1272, 154] width 289 height 21
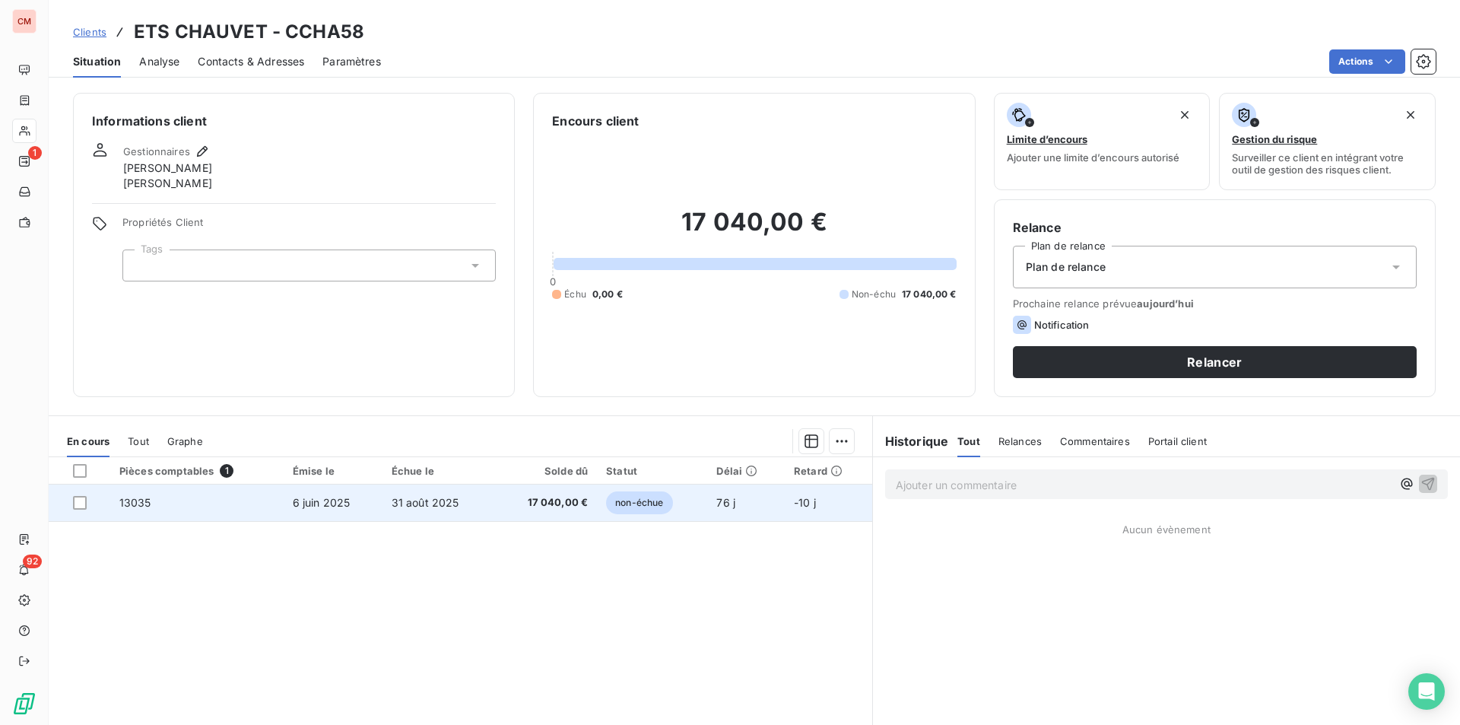
click at [564, 510] on td "17 040,00 €" at bounding box center [545, 502] width 103 height 37
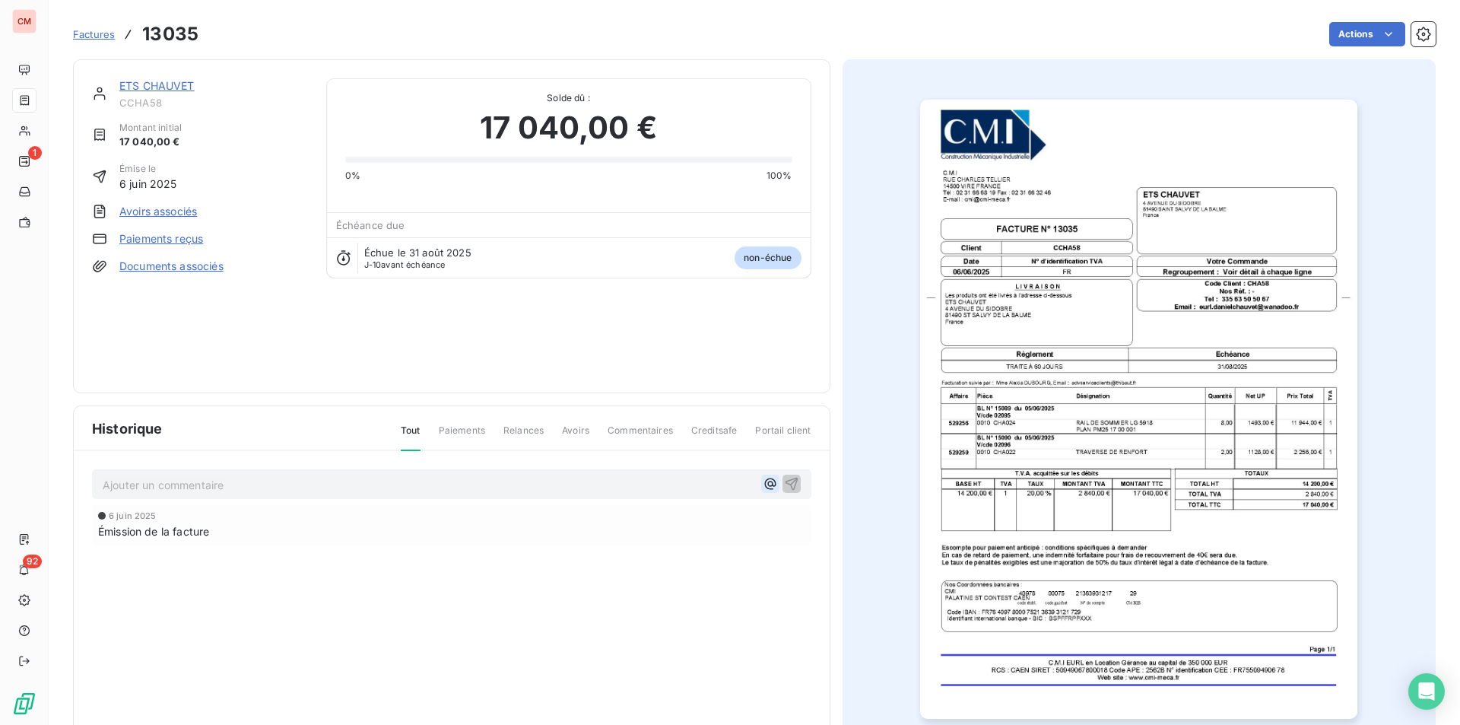
click at [766, 489] on icon "button" at bounding box center [770, 483] width 15 height 15
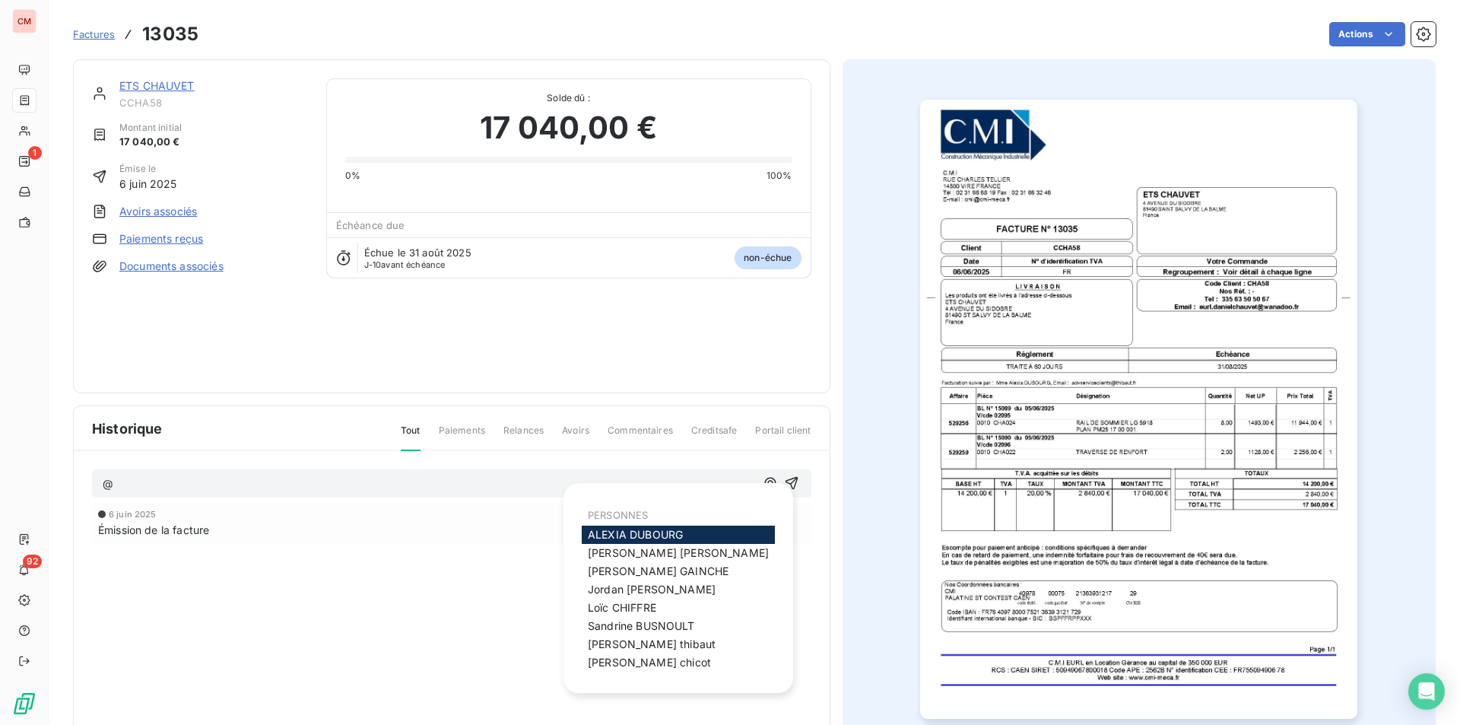
click at [692, 537] on div "ALEXIA DUBOURG" at bounding box center [678, 535] width 193 height 18
click at [687, 532] on div "ALEXIA DUBOURG" at bounding box center [678, 535] width 193 height 18
click at [641, 537] on span "ALEXIA DUBOURG" at bounding box center [635, 534] width 95 height 13
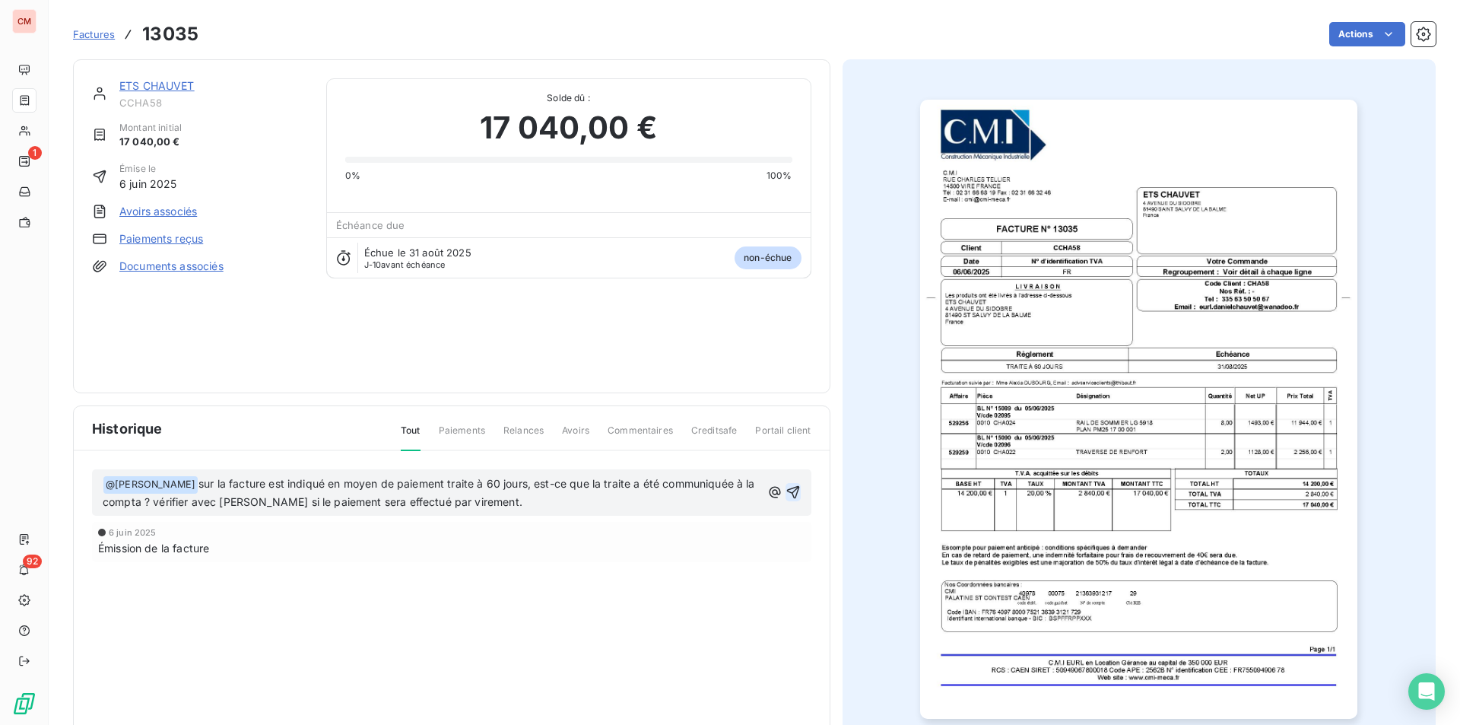
click at [790, 489] on icon "button" at bounding box center [792, 492] width 13 height 13
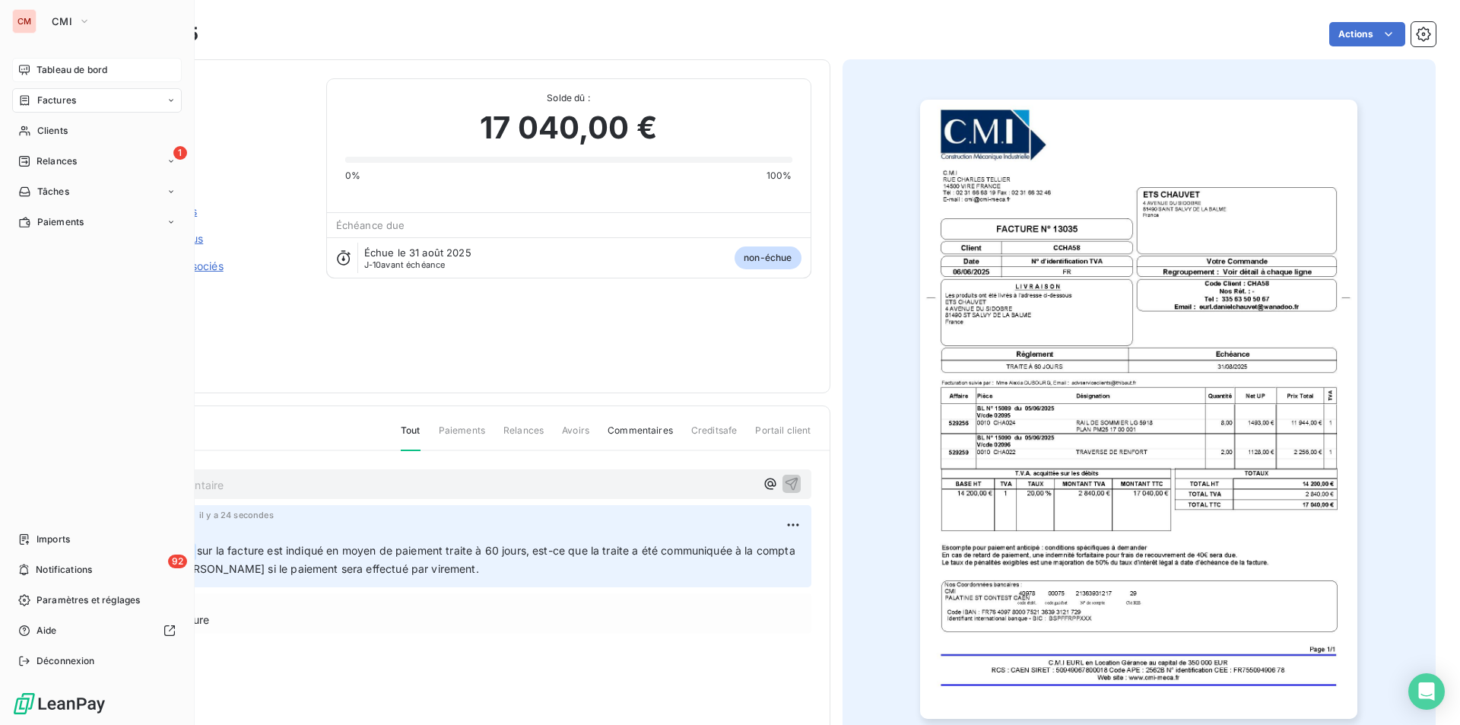
click at [62, 65] on span "Tableau de bord" at bounding box center [72, 70] width 71 height 14
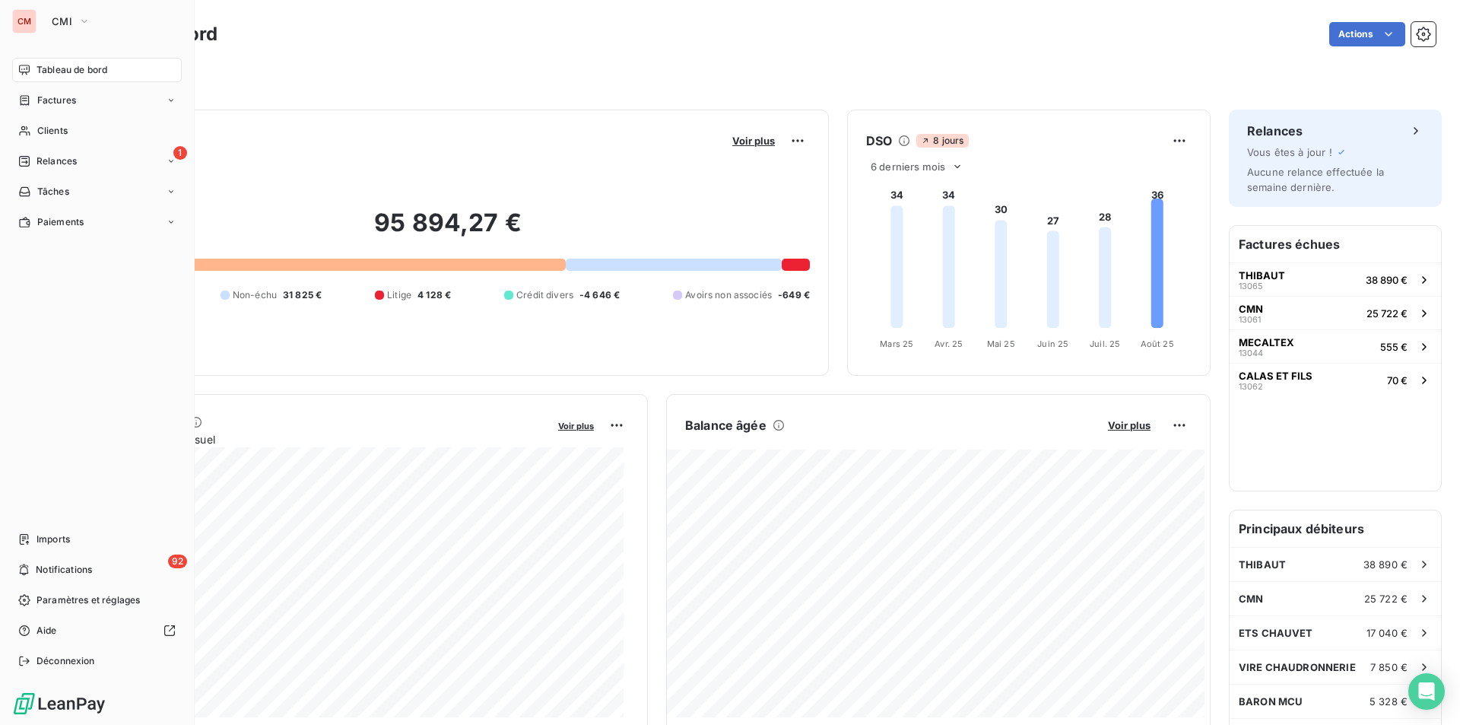
click at [64, 157] on span "Relances" at bounding box center [57, 161] width 40 height 14
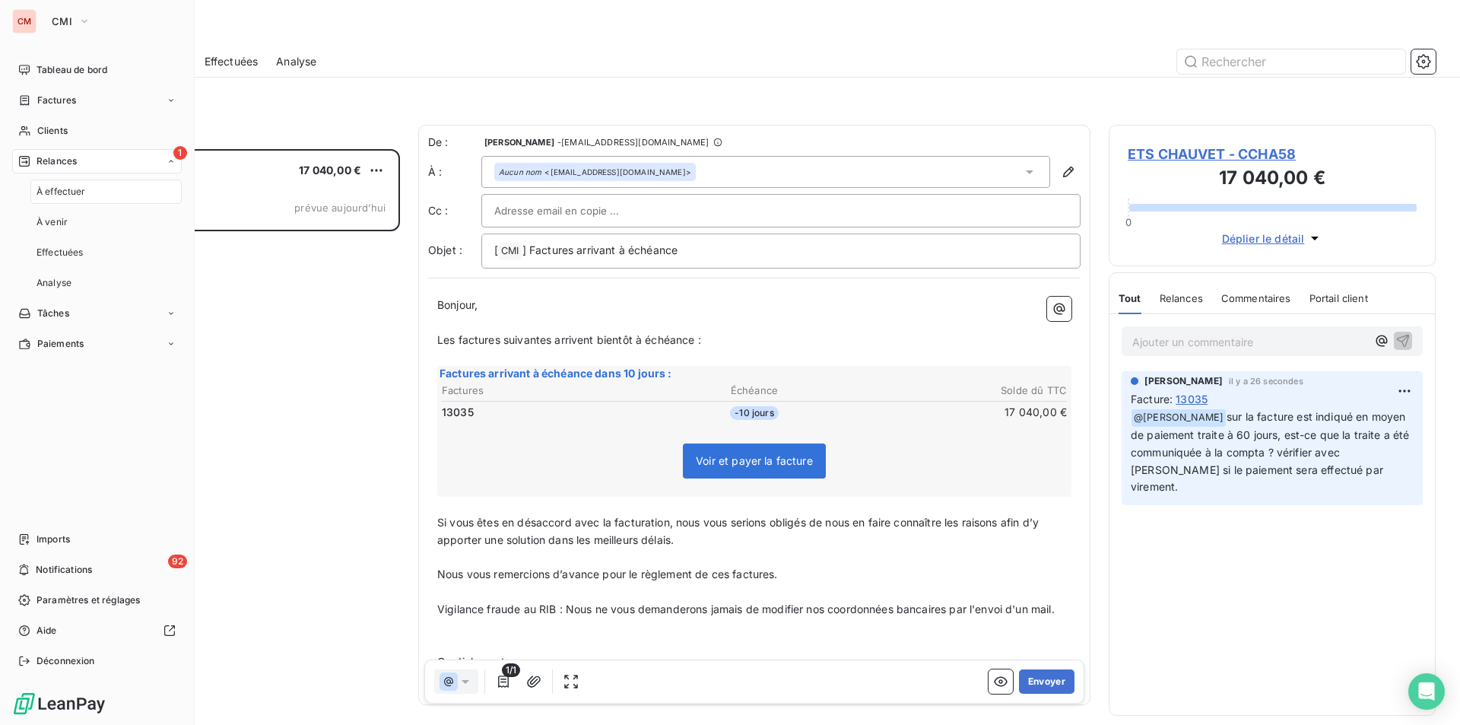
scroll to position [564, 316]
click at [64, 23] on span "CMI" at bounding box center [62, 21] width 21 height 12
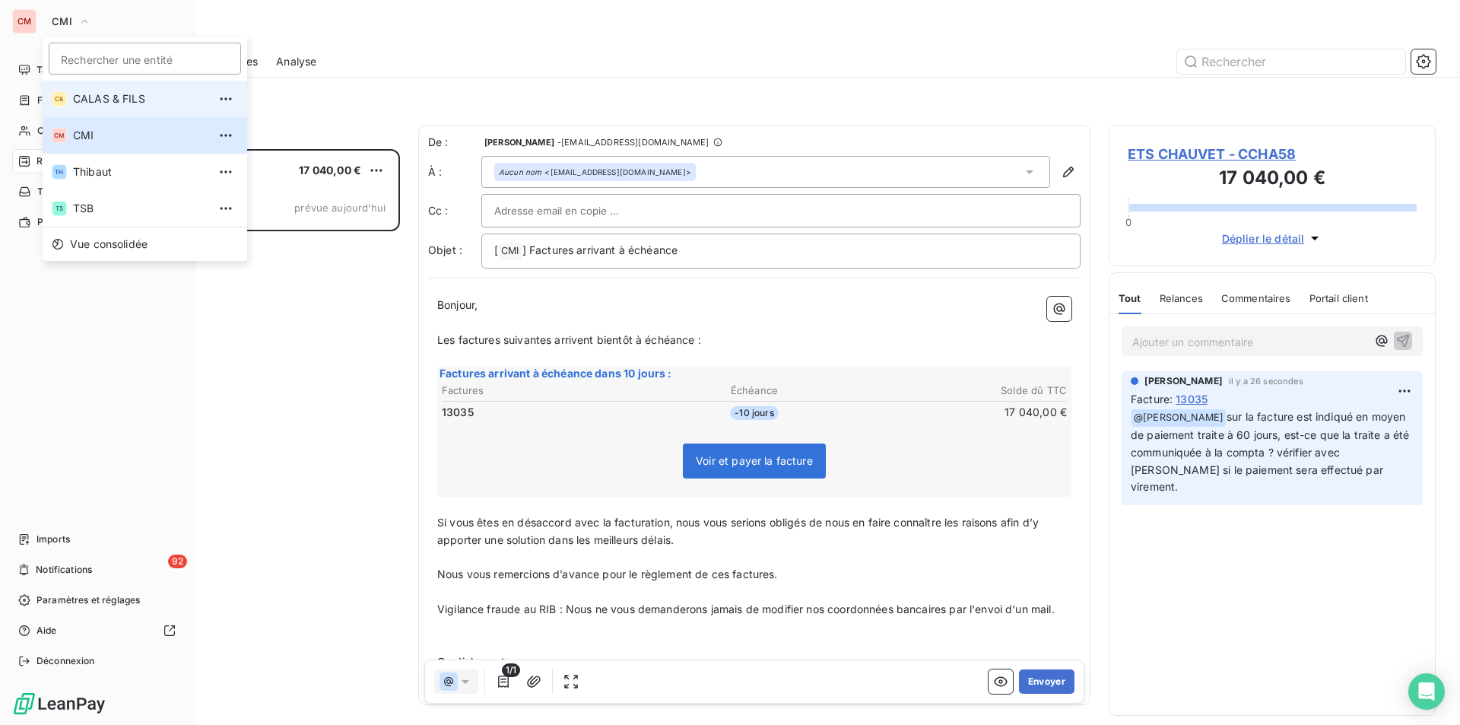
click at [102, 97] on span "CALAS & FILS" at bounding box center [140, 98] width 135 height 15
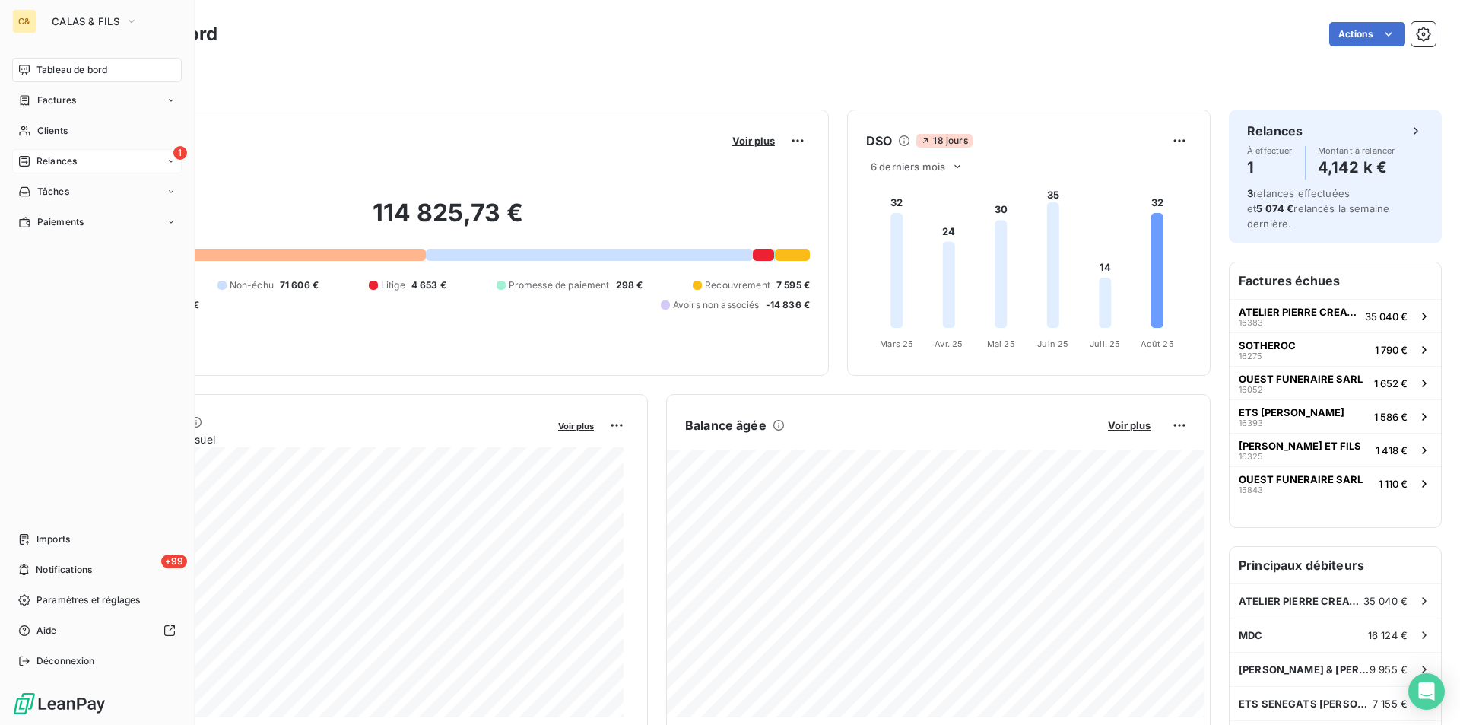
click at [47, 157] on span "Relances" at bounding box center [57, 161] width 40 height 14
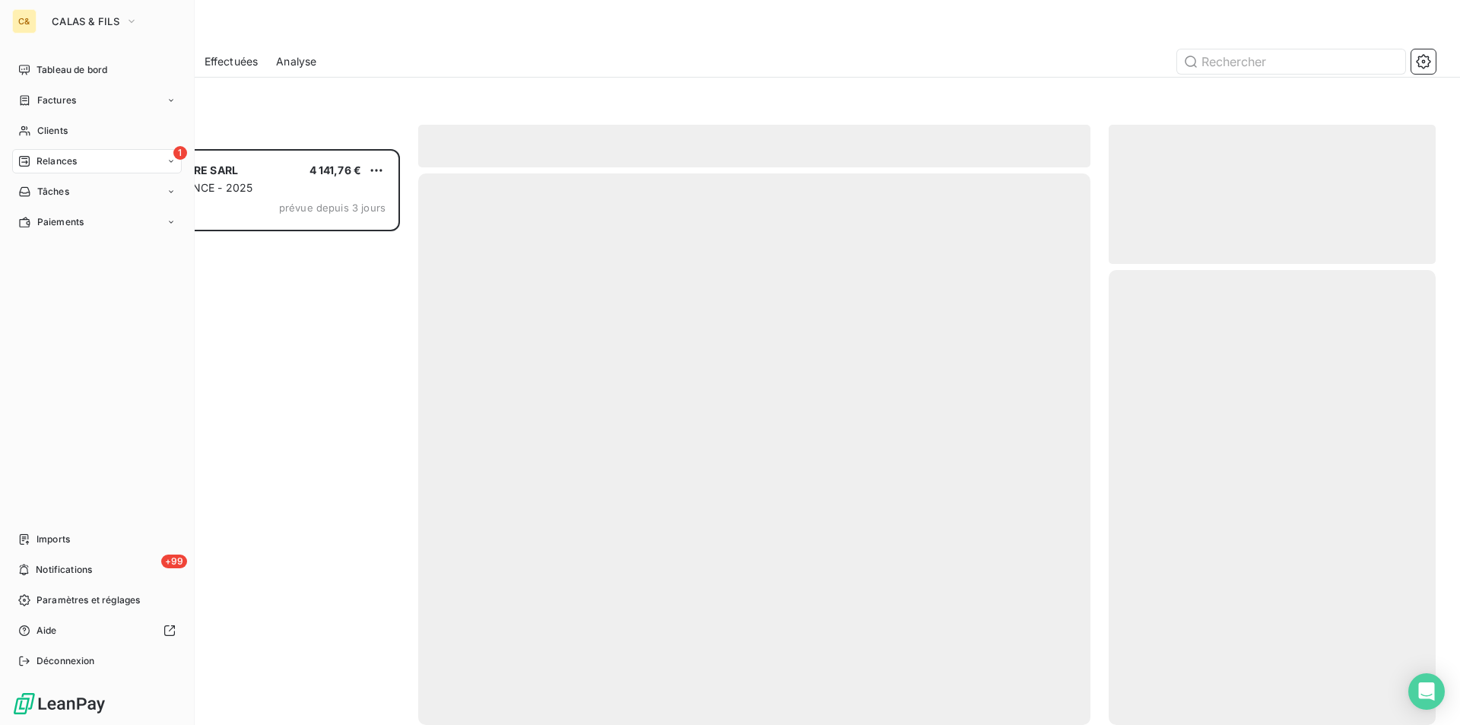
scroll to position [564, 316]
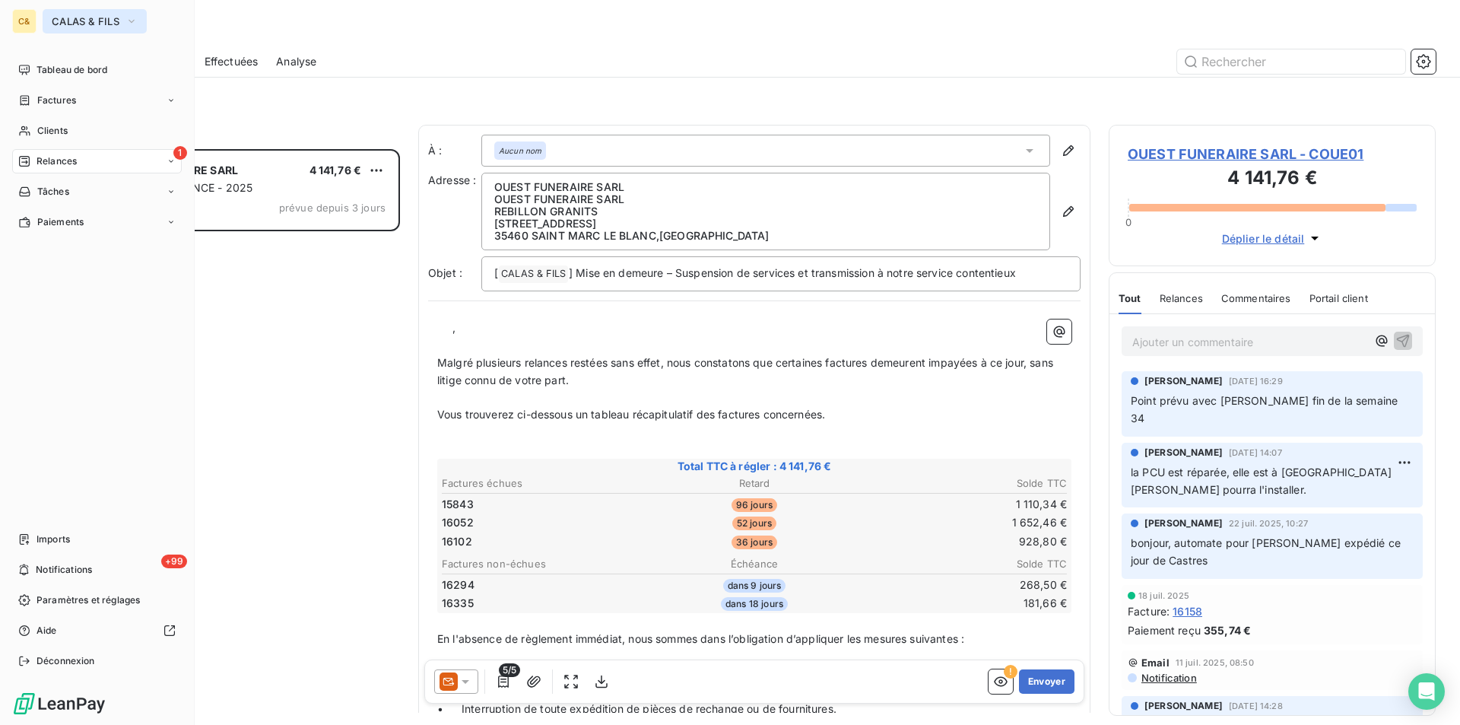
click at [75, 21] on span "CALAS & FILS" at bounding box center [86, 21] width 68 height 12
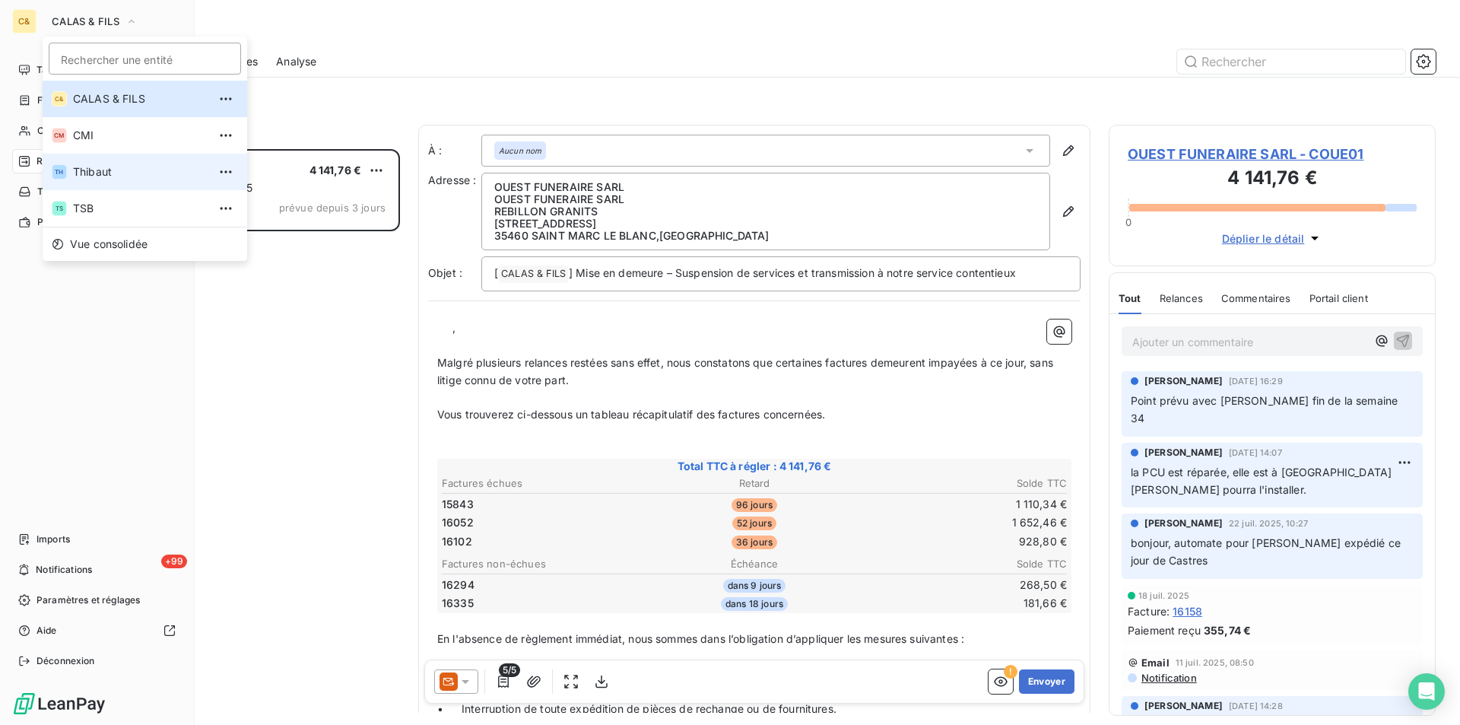
click at [103, 167] on span "Thibaut" at bounding box center [140, 171] width 135 height 15
